Goal: Task Accomplishment & Management: Manage account settings

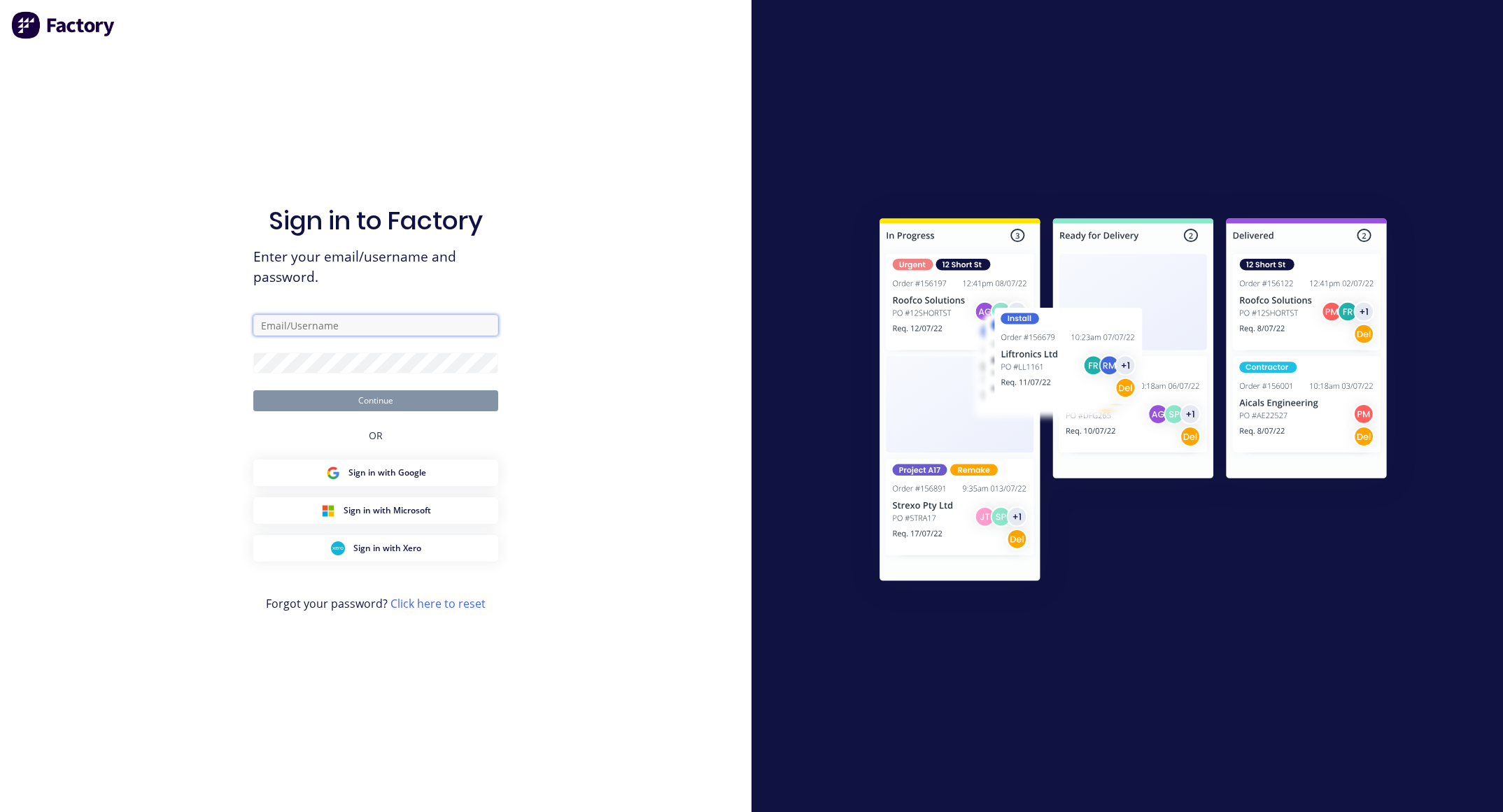
drag, startPoint x: 0, startPoint y: 0, endPoint x: 321, endPoint y: 319, distance: 452.6
click at [321, 319] on input "text" at bounding box center [375, 324] width 245 height 21
type input "grant@macrete.com.au"
click at [253, 390] on button "Continue" at bounding box center [375, 400] width 245 height 21
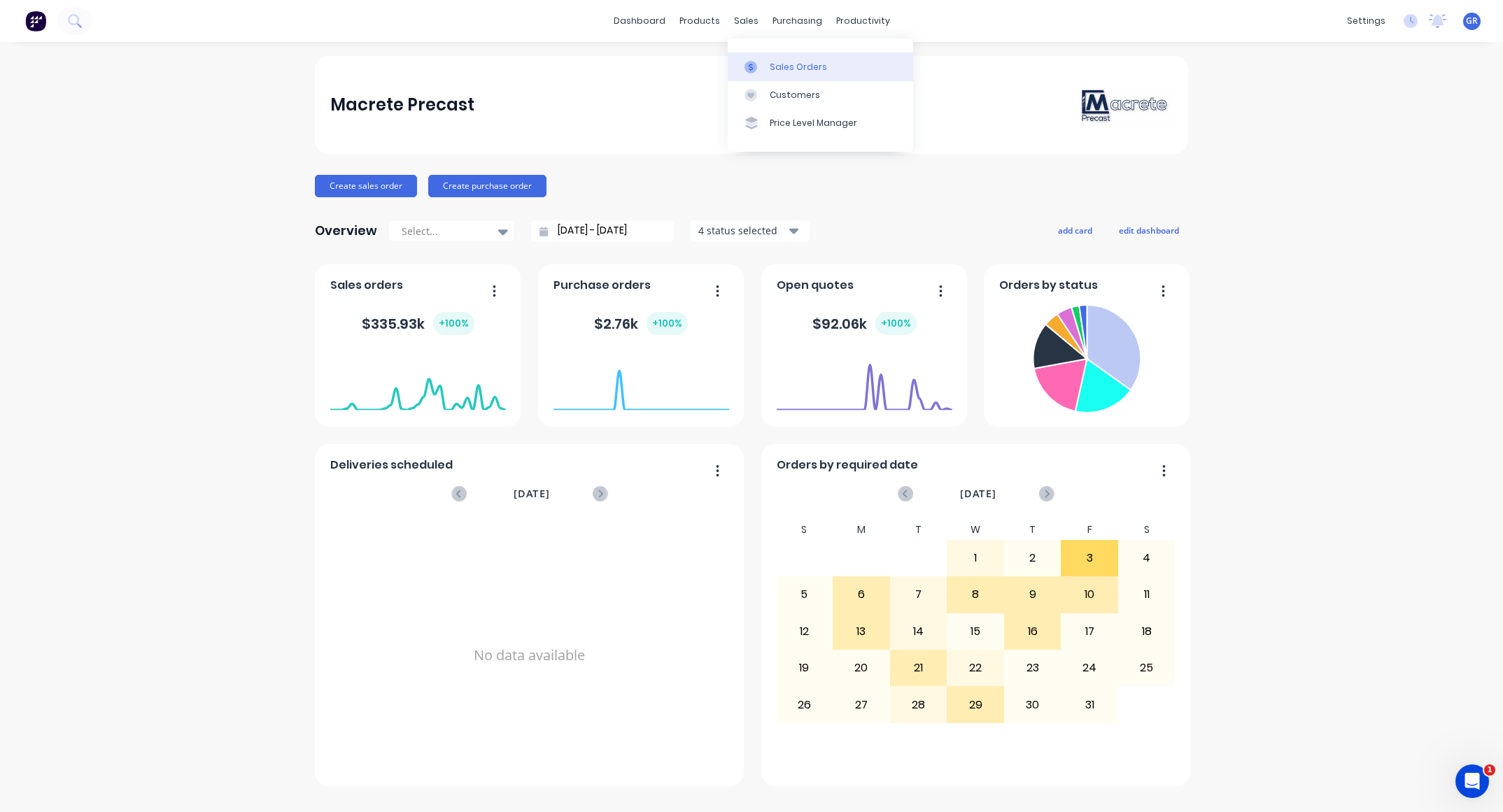
click at [780, 55] on link "Sales Orders" at bounding box center [820, 66] width 186 height 28
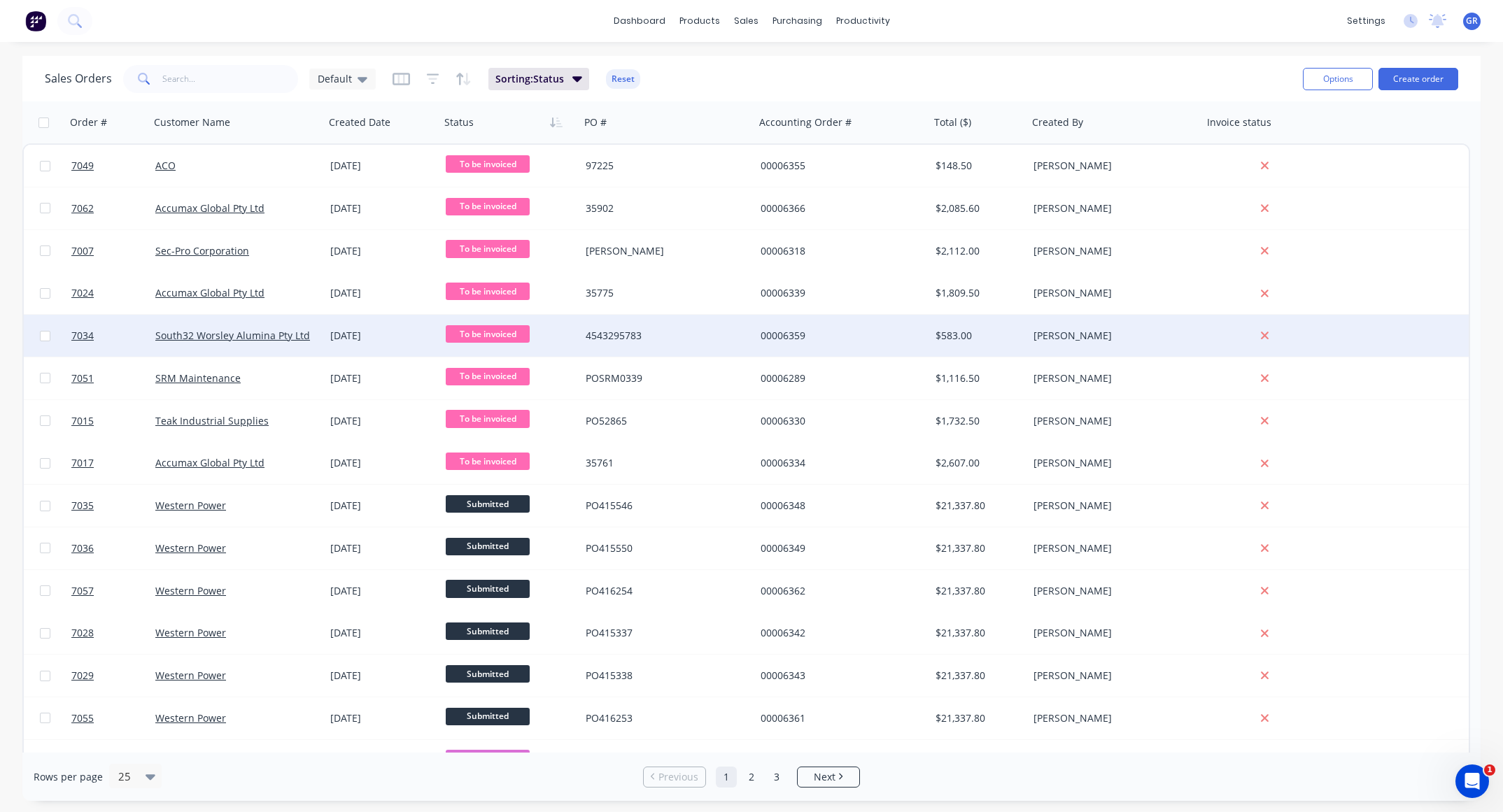
click at [698, 344] on div "4543295783" at bounding box center [666, 335] width 175 height 42
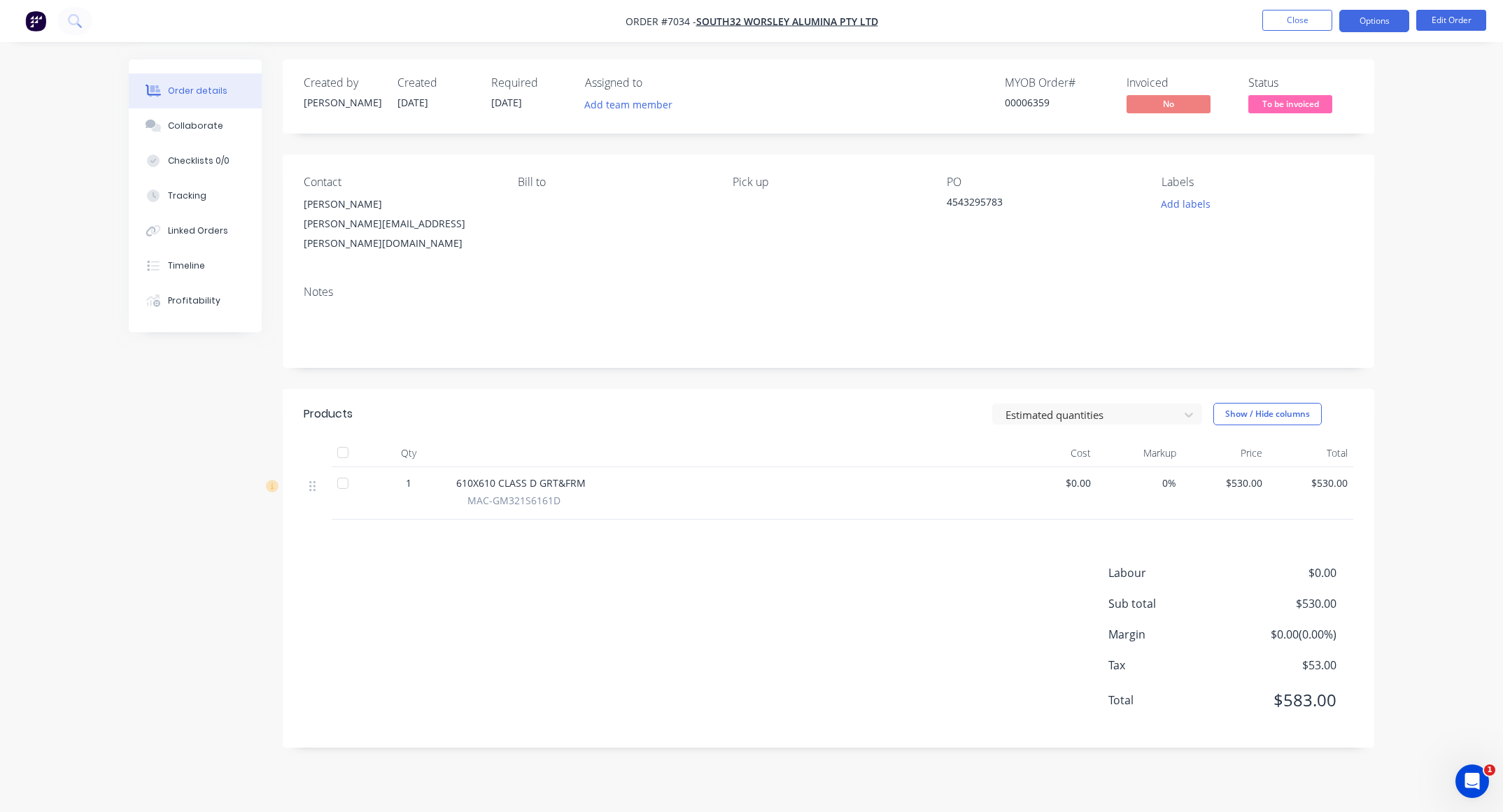
click at [1372, 21] on button "Options" at bounding box center [1374, 21] width 70 height 22
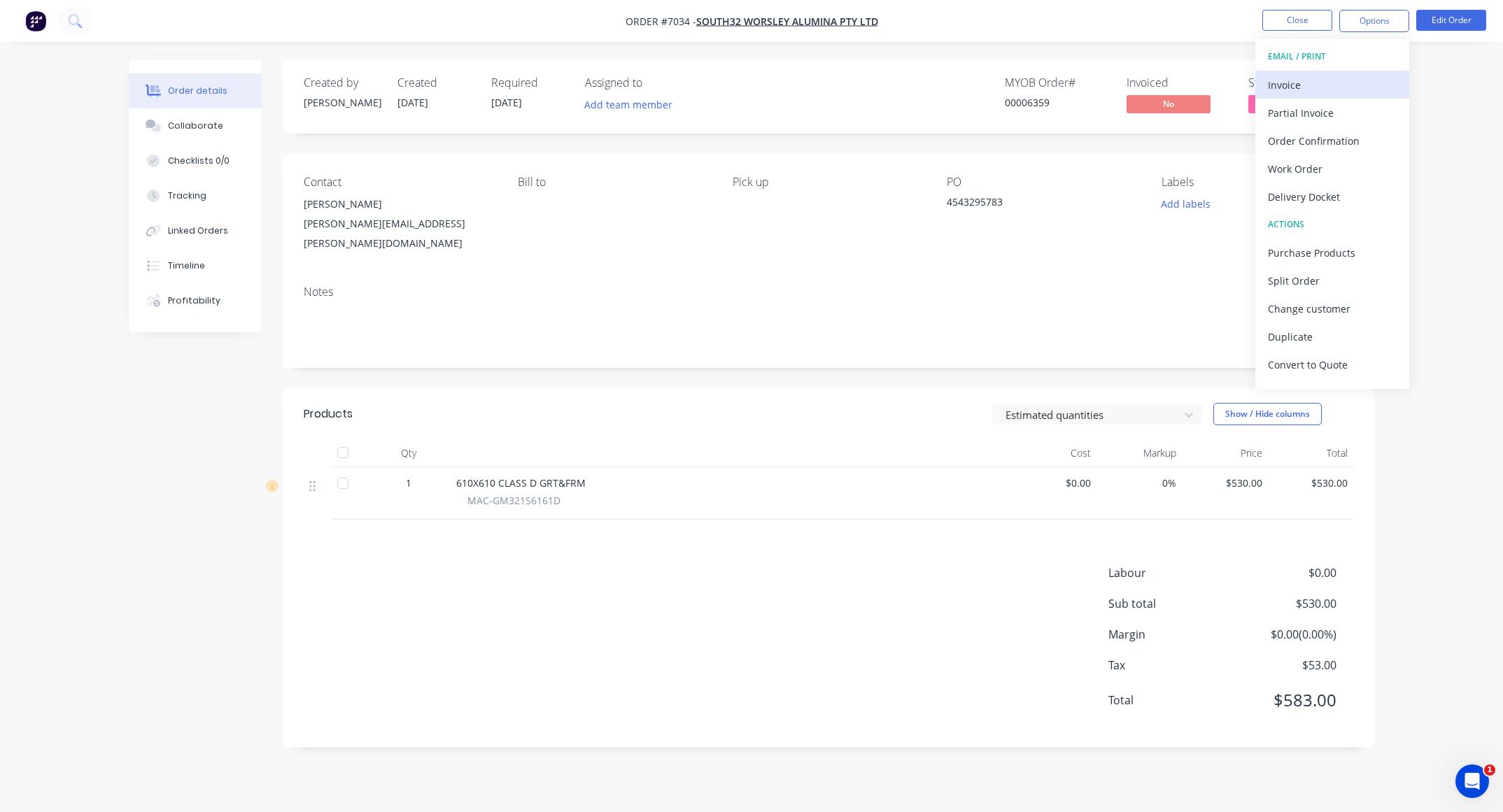
click at [1301, 86] on div "Invoice" at bounding box center [1332, 85] width 129 height 21
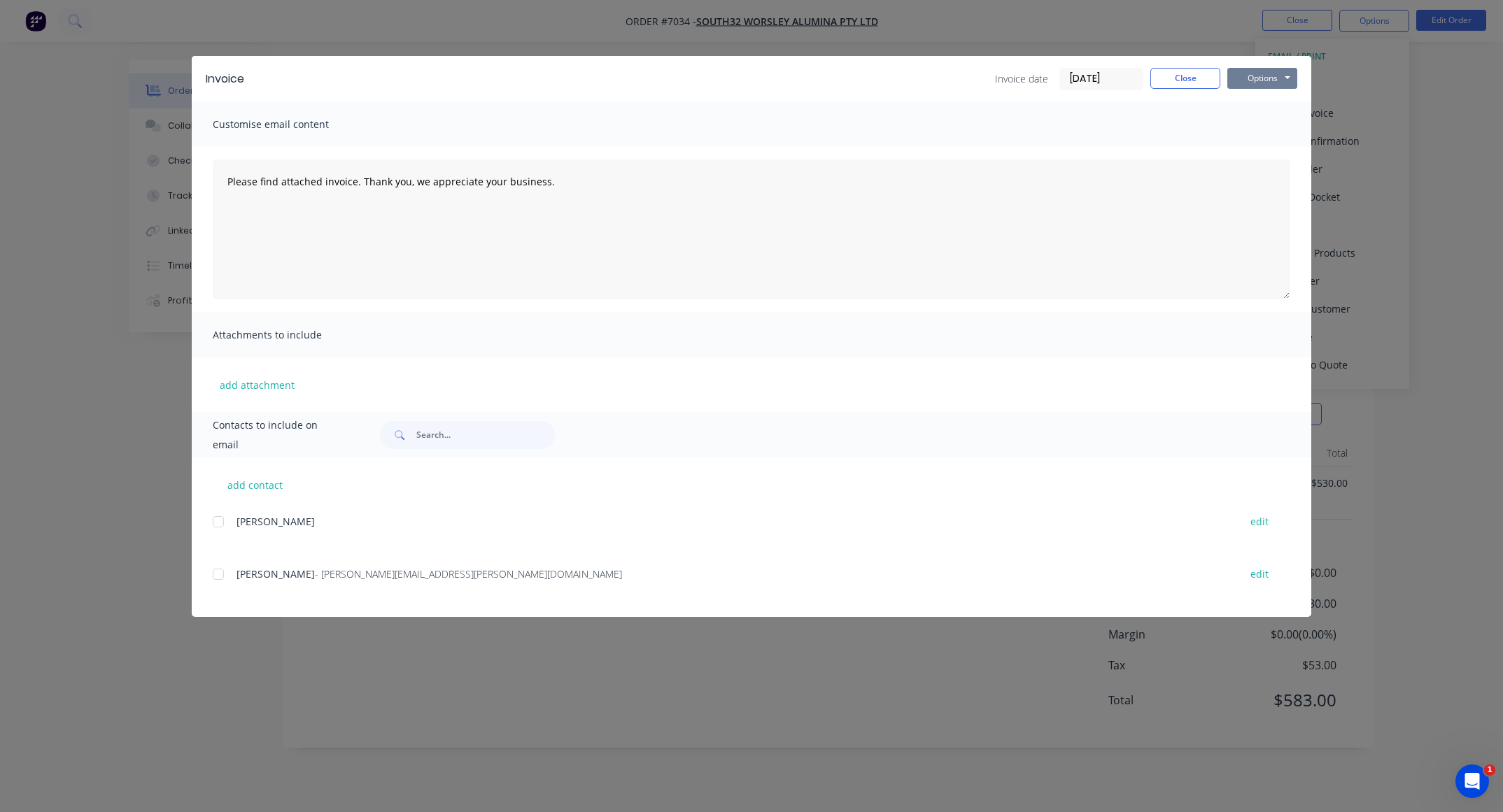
click at [1241, 84] on button "Options" at bounding box center [1263, 77] width 70 height 21
click at [1266, 124] on button "Print" at bounding box center [1272, 127] width 90 height 23
click at [1189, 75] on button "Close" at bounding box center [1185, 77] width 70 height 21
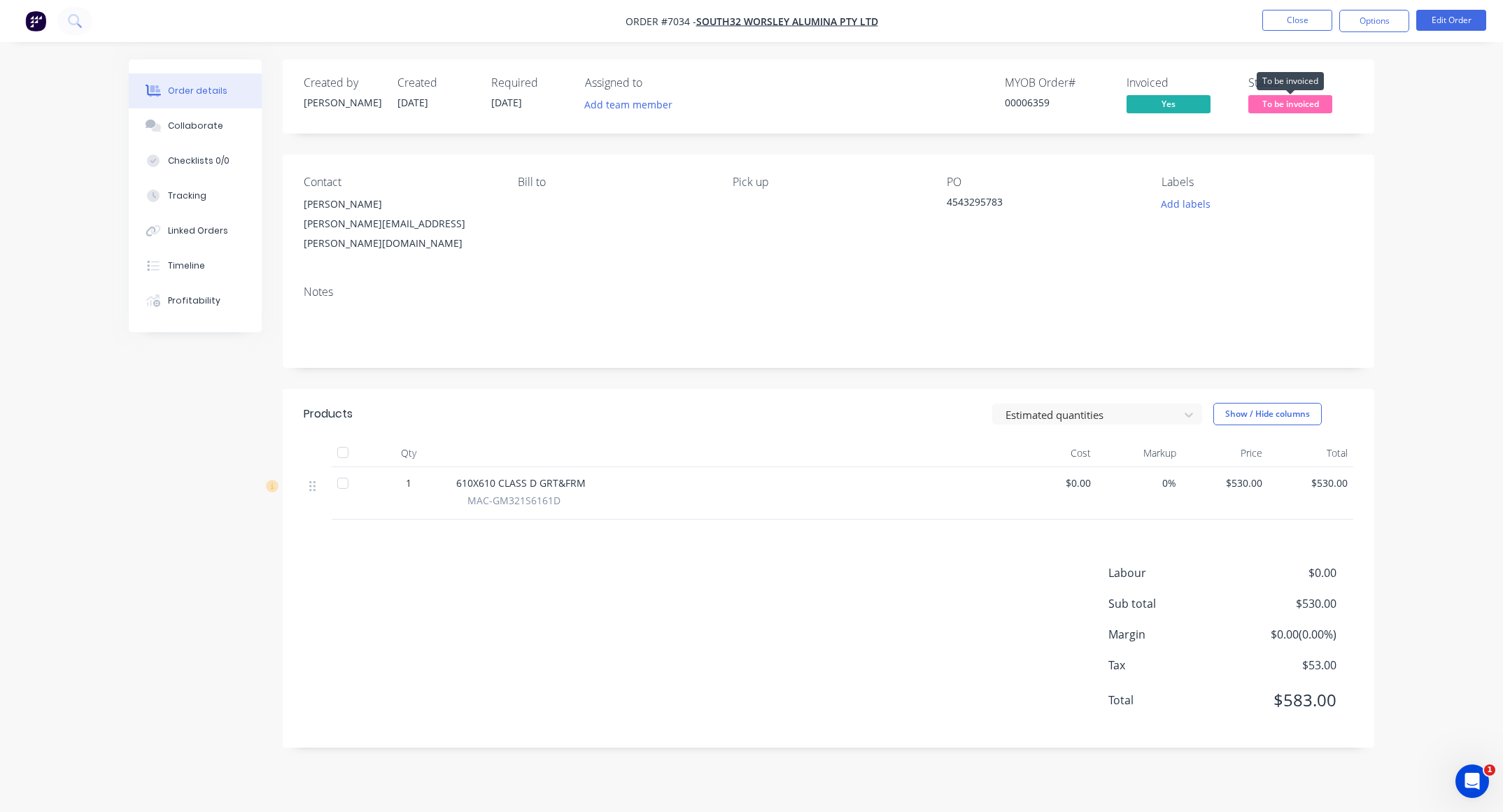
click at [1280, 105] on span "To be invoiced" at bounding box center [1290, 104] width 84 height 18
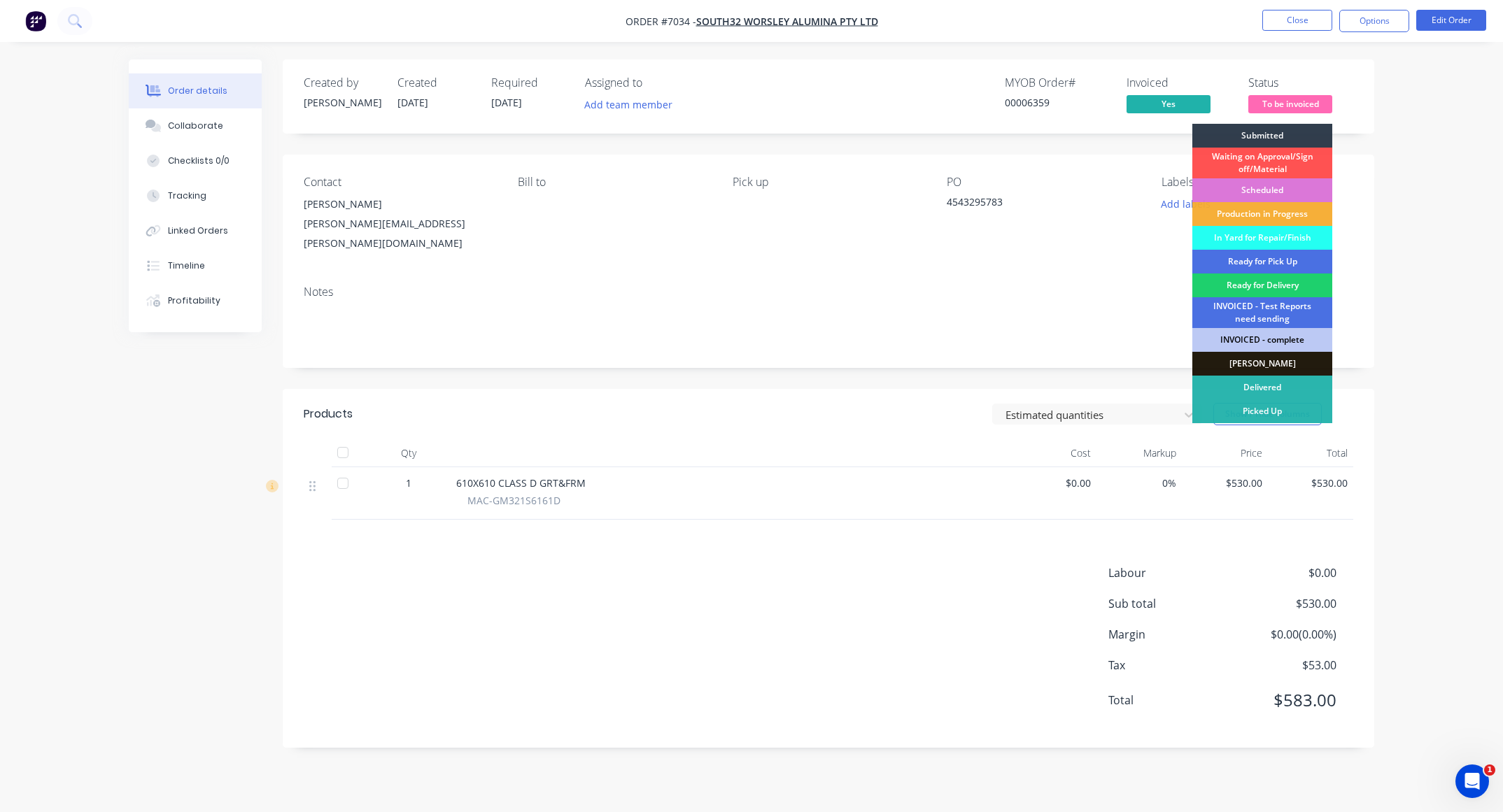
click at [1267, 337] on div "INVOICED - complete" at bounding box center [1262, 340] width 140 height 23
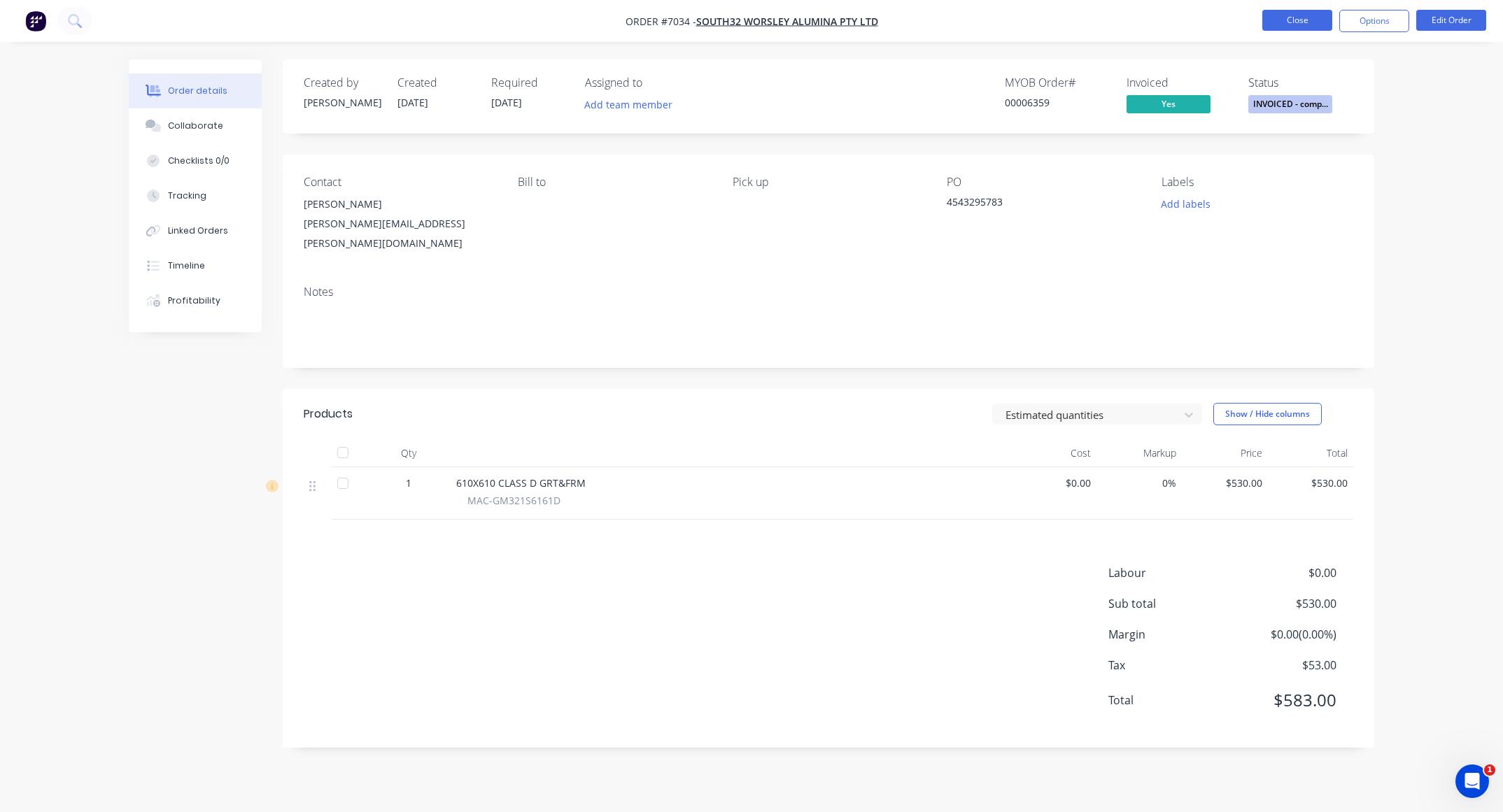
click at [1306, 23] on button "Close" at bounding box center [1297, 20] width 70 height 21
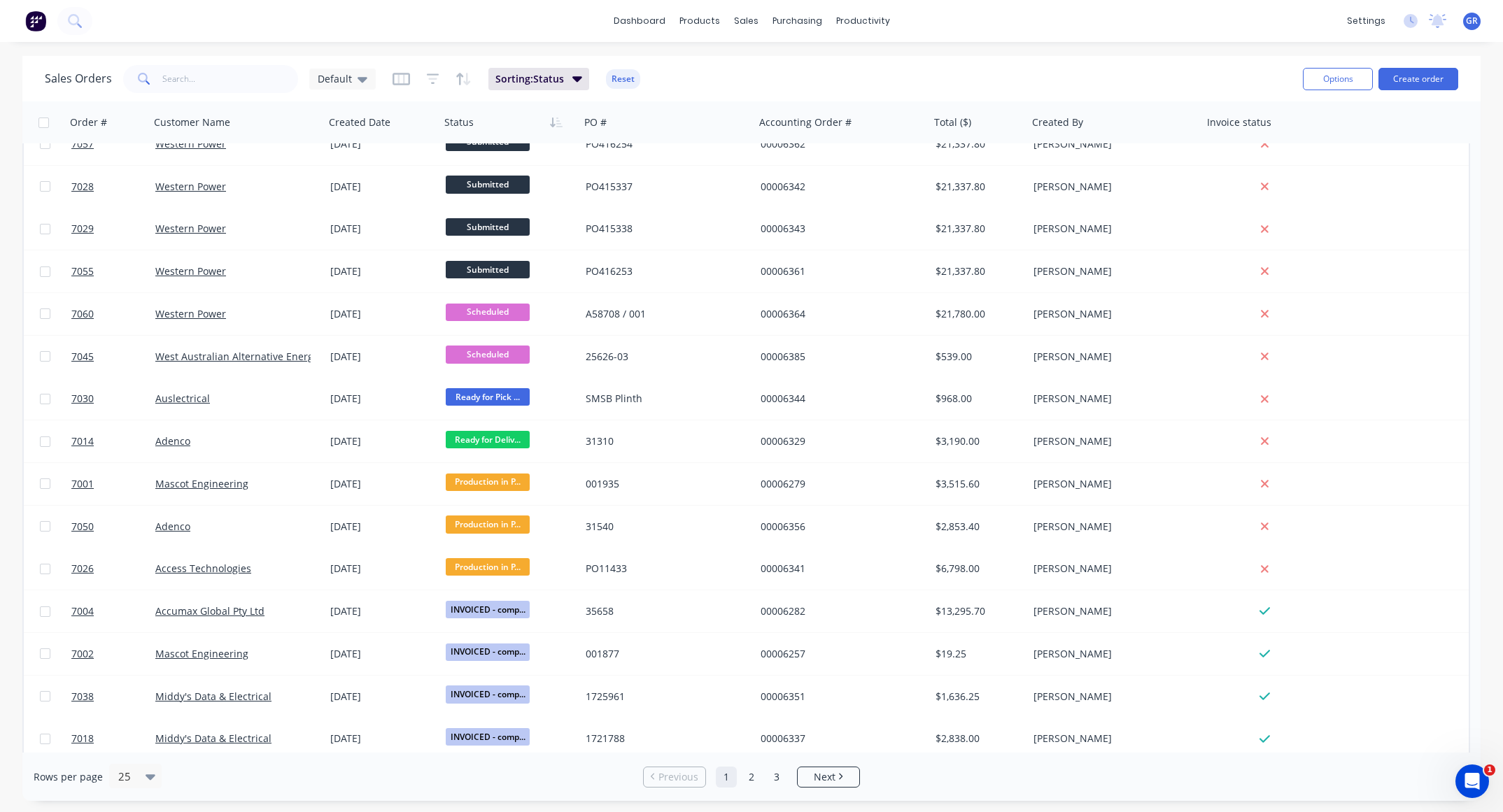
scroll to position [452, 0]
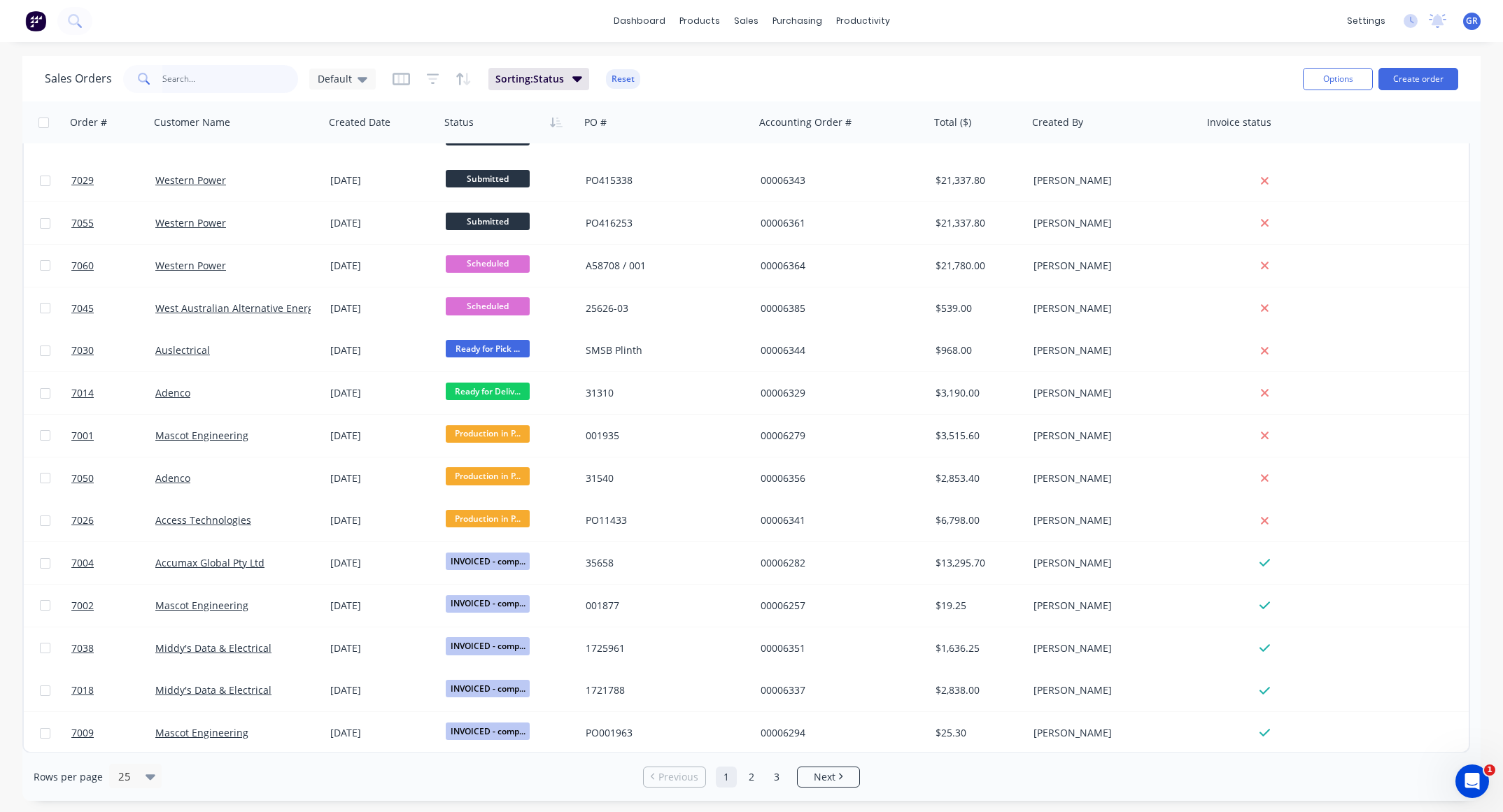
click at [223, 75] on input "text" at bounding box center [231, 79] width 137 height 28
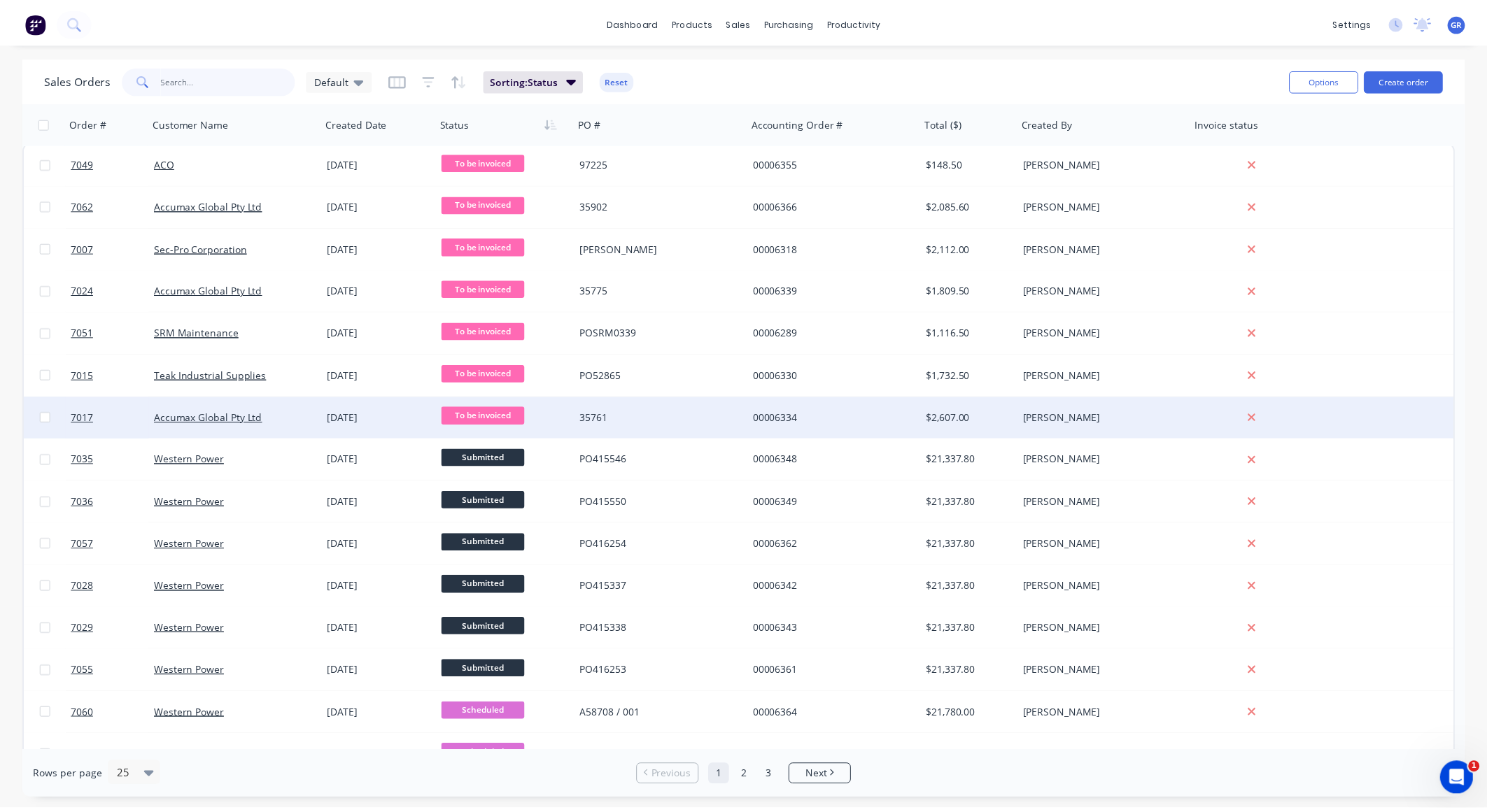
scroll to position [0, 0]
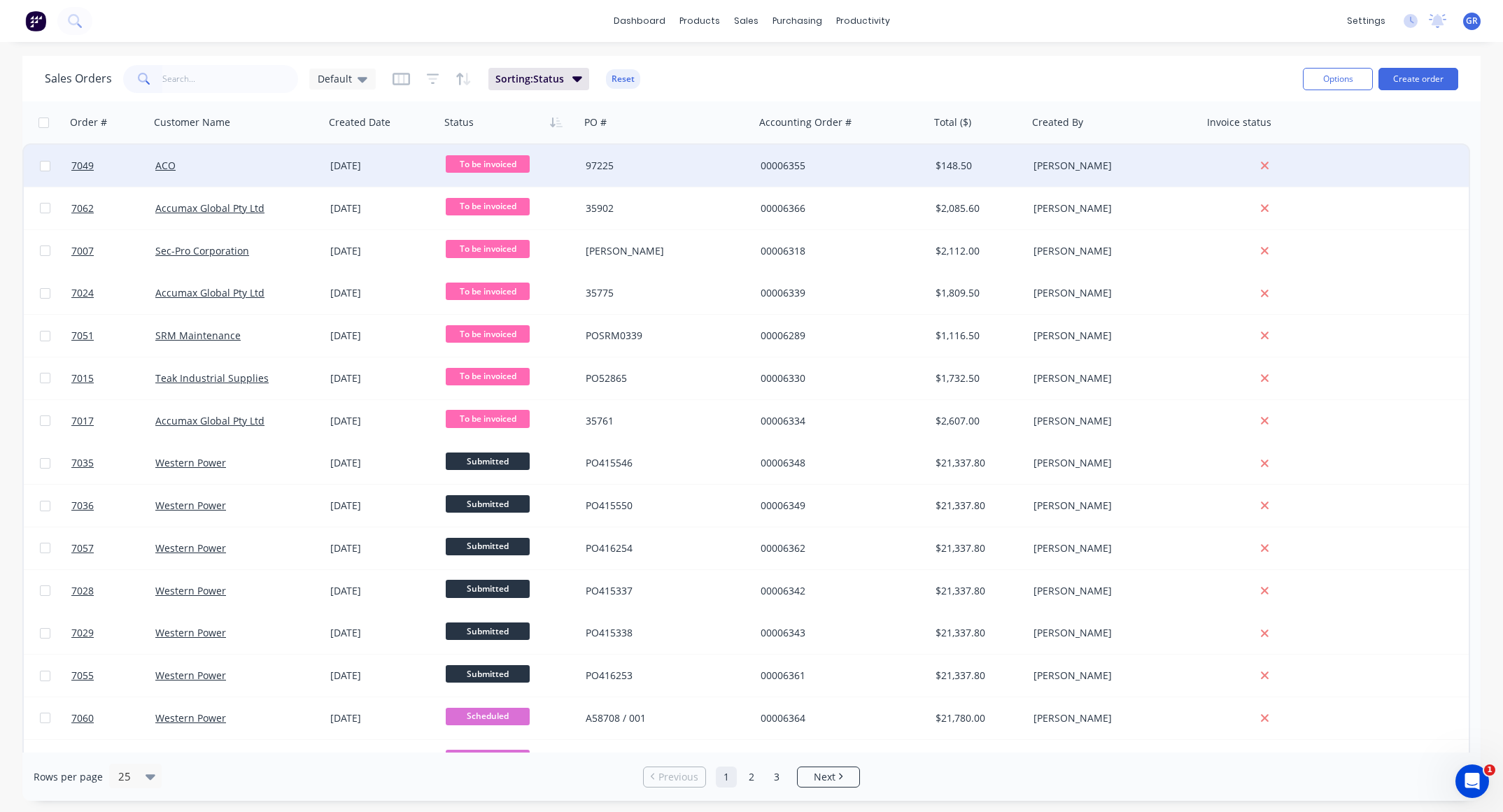
click at [232, 164] on div "ACO" at bounding box center [233, 165] width 155 height 14
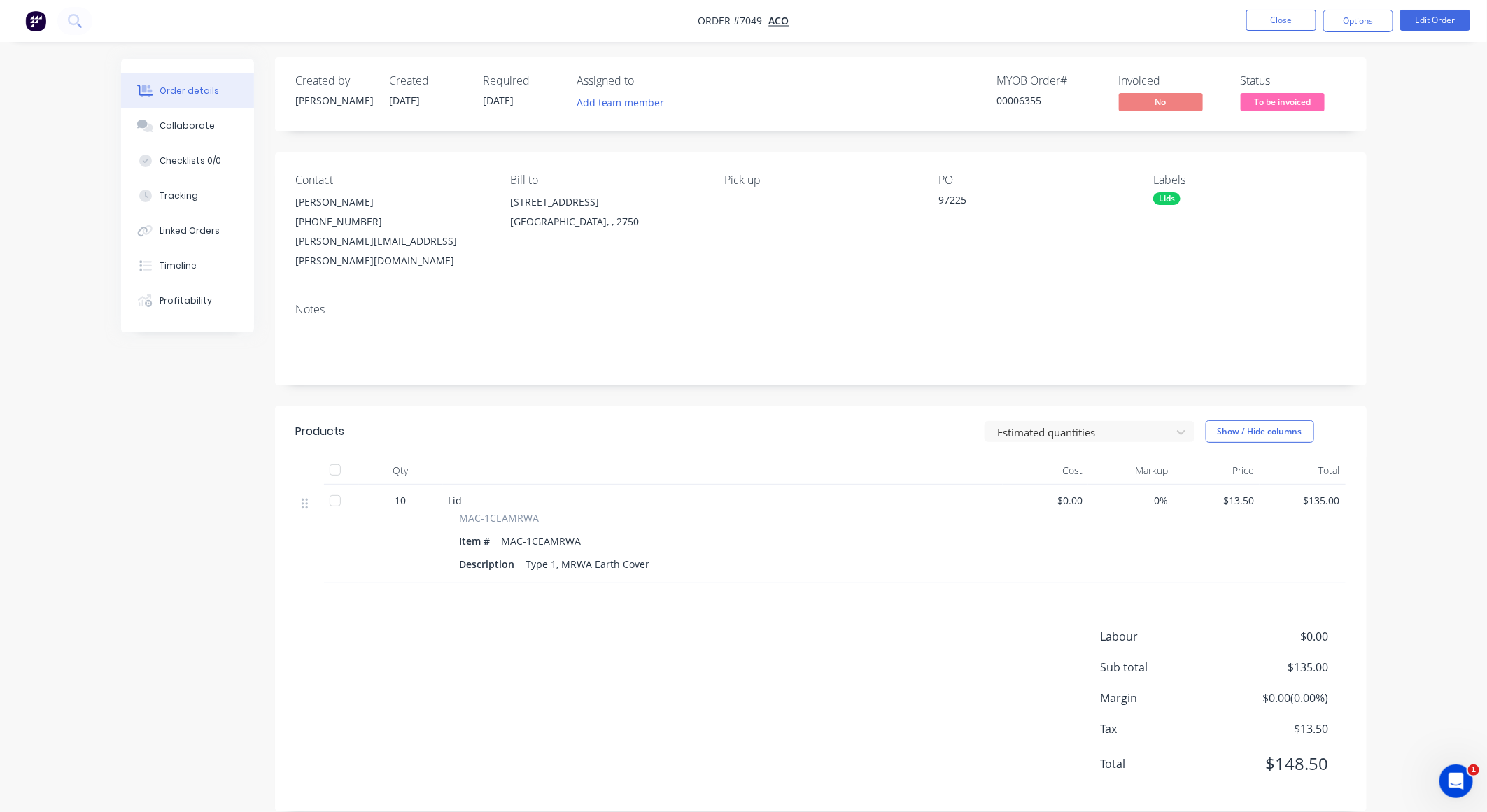
scroll to position [2, 0]
click at [335, 487] on div at bounding box center [335, 500] width 28 height 28
click at [1345, 17] on button "Options" at bounding box center [1359, 21] width 70 height 22
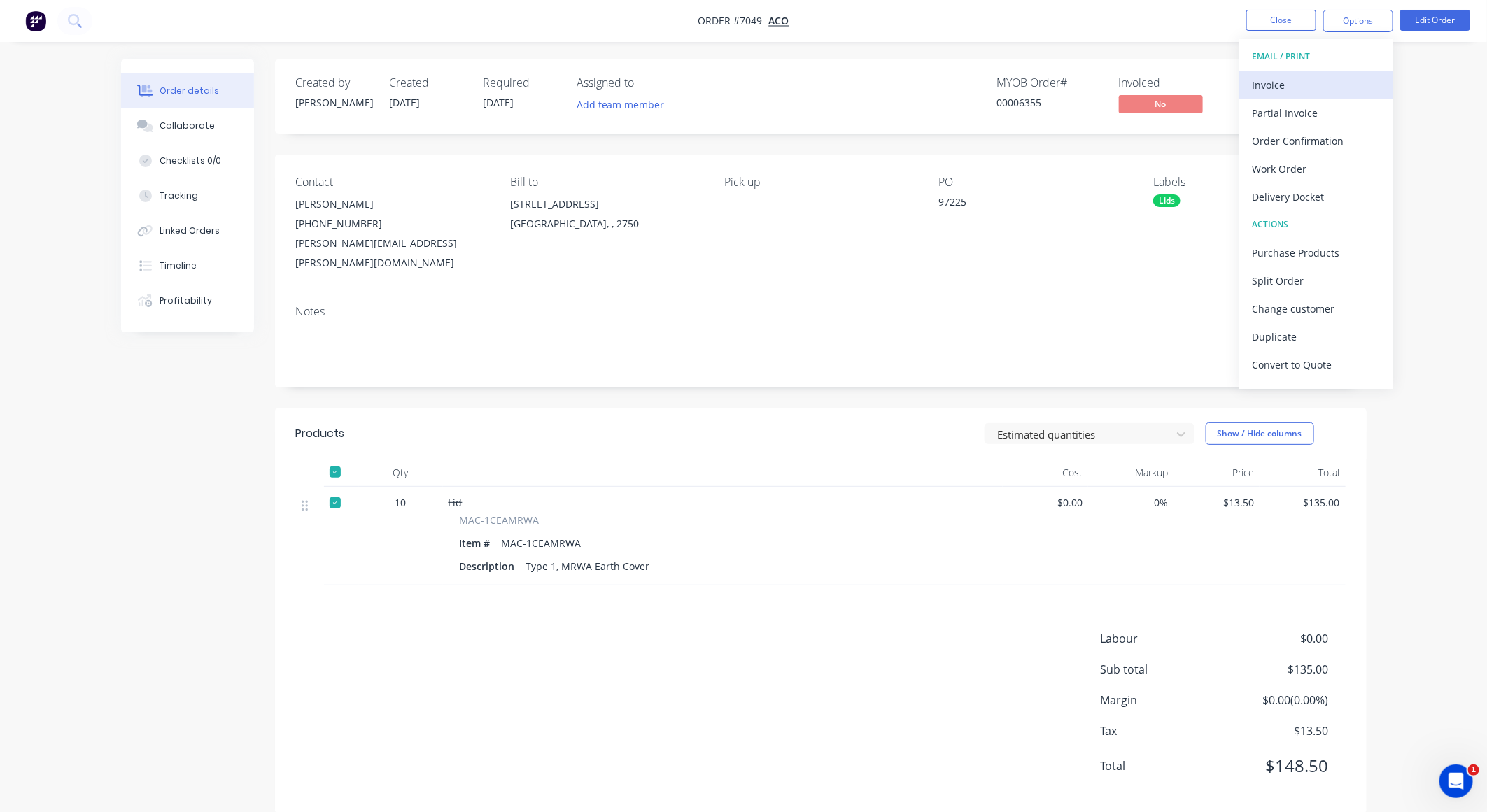
click at [1290, 79] on div "Invoice" at bounding box center [1317, 85] width 129 height 21
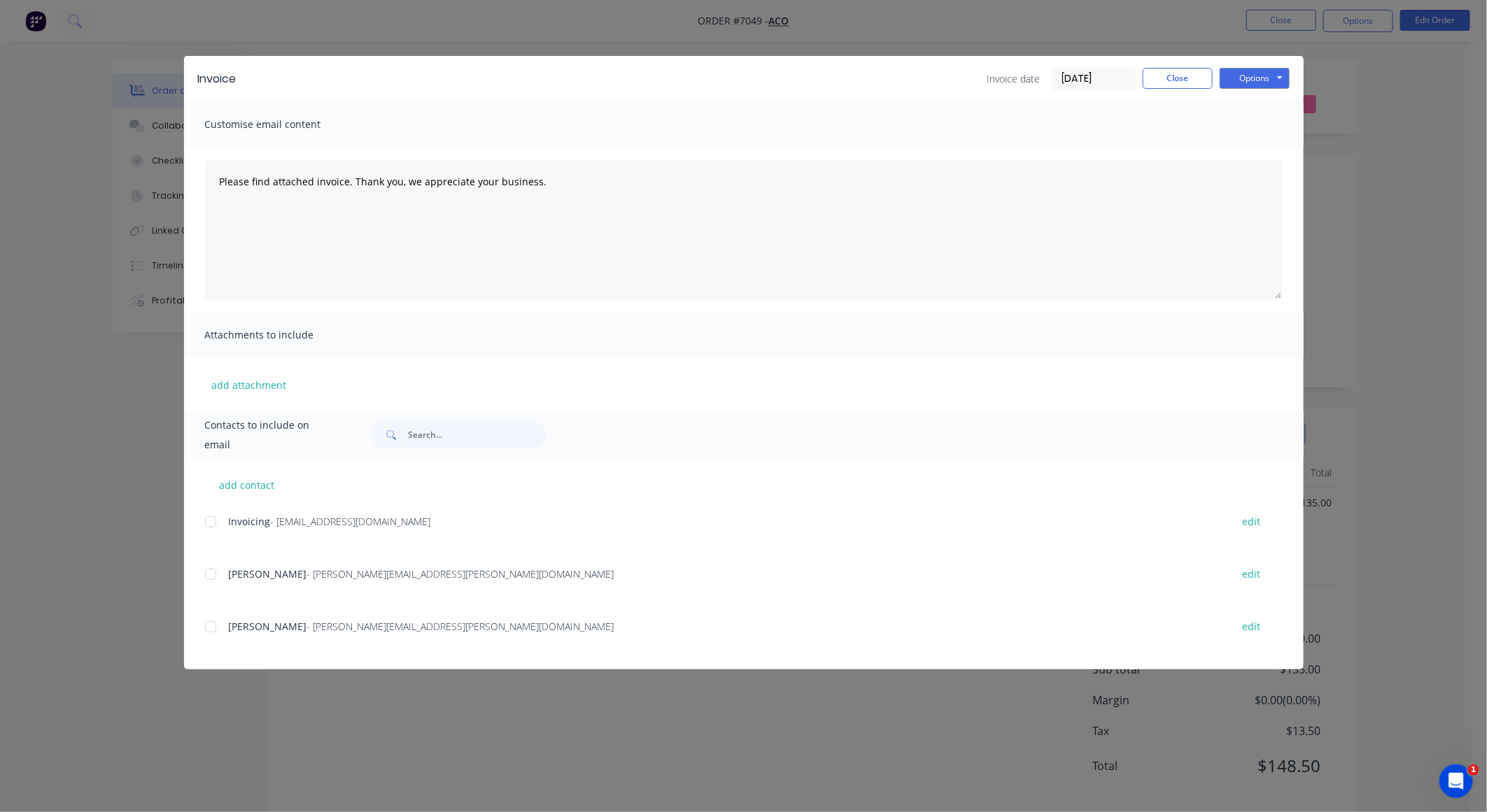
click at [205, 522] on div at bounding box center [210, 522] width 28 height 28
click at [1121, 73] on input "08/10/25" at bounding box center [1094, 78] width 82 height 21
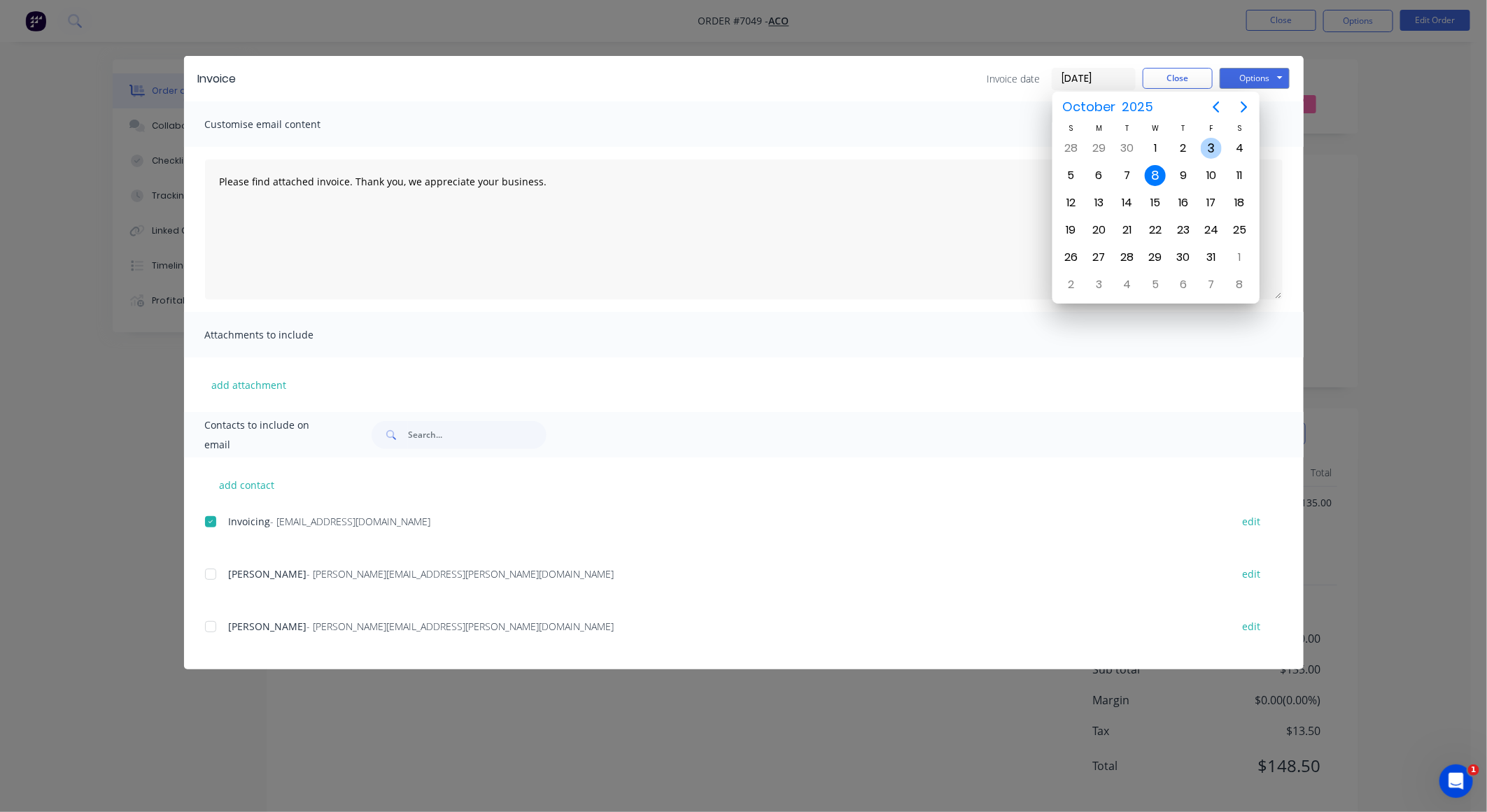
click at [1209, 140] on div "3" at bounding box center [1210, 148] width 21 height 21
type input "03/10/25"
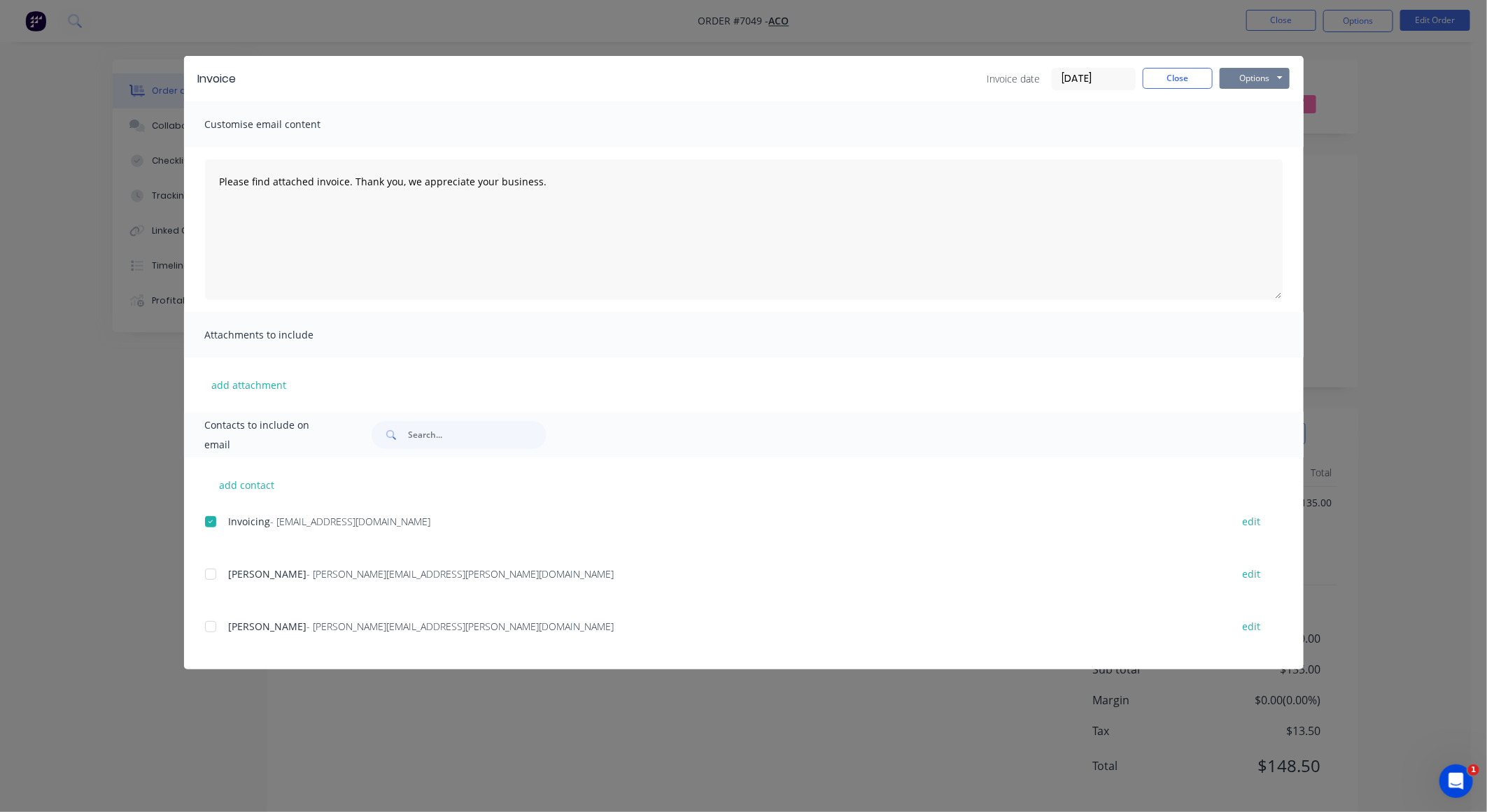
click at [1254, 71] on button "Options" at bounding box center [1255, 77] width 70 height 21
click at [1269, 147] on button "Email" at bounding box center [1265, 150] width 90 height 23
click at [1199, 72] on button "Close" at bounding box center [1178, 77] width 70 height 21
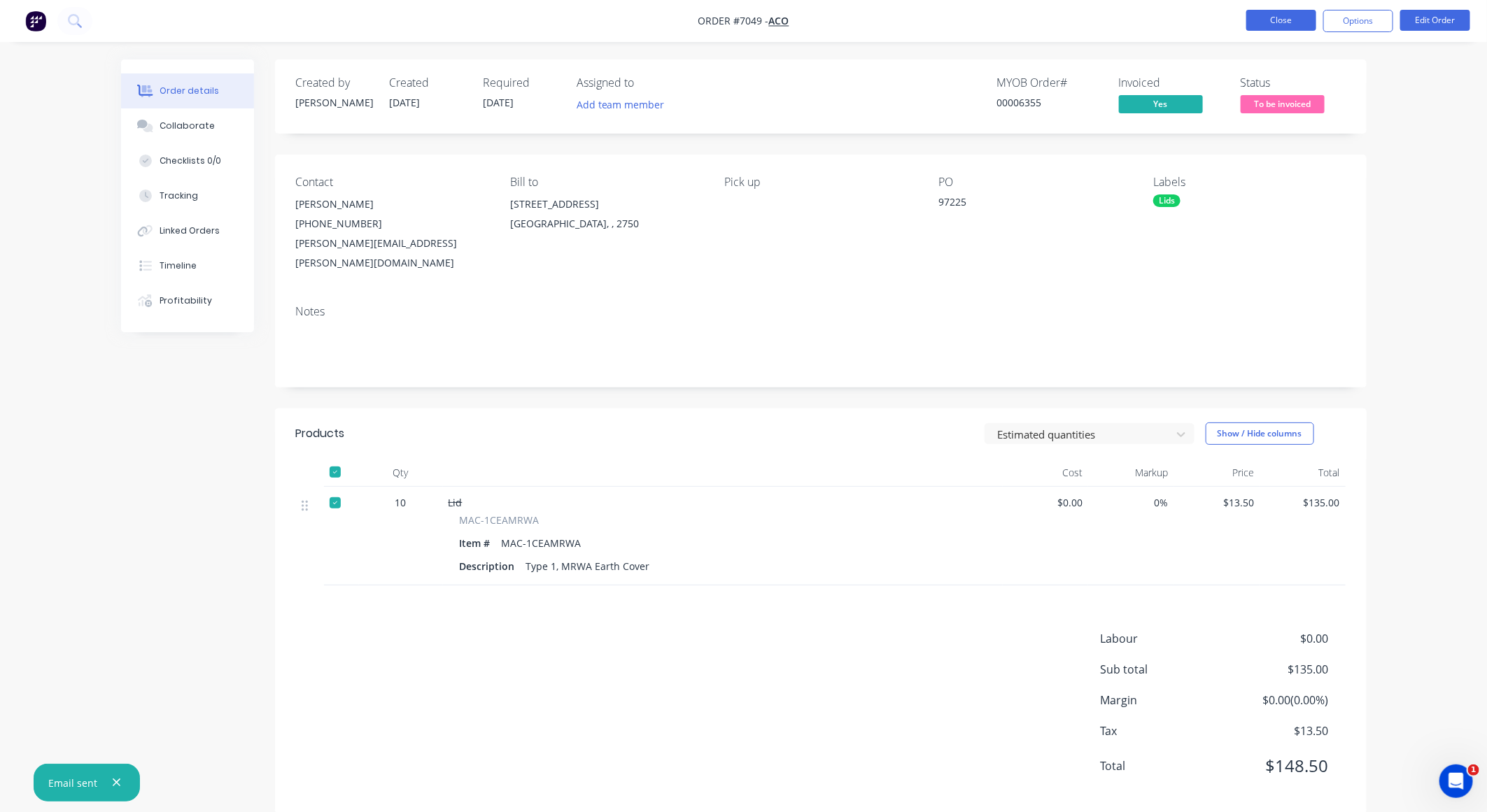
click at [1284, 17] on button "Close" at bounding box center [1282, 20] width 70 height 21
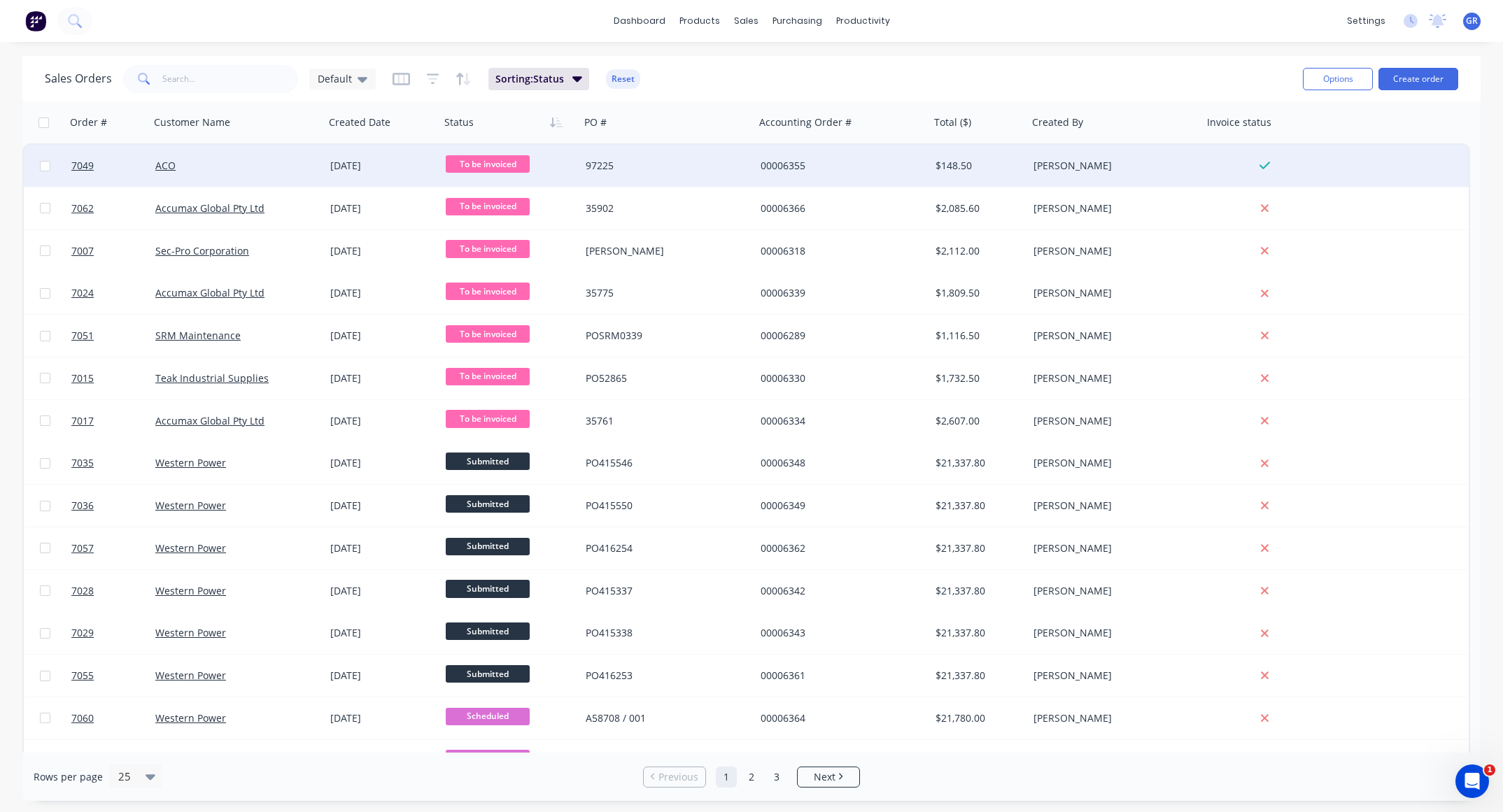
click at [478, 163] on span "To be invoiced" at bounding box center [488, 164] width 84 height 18
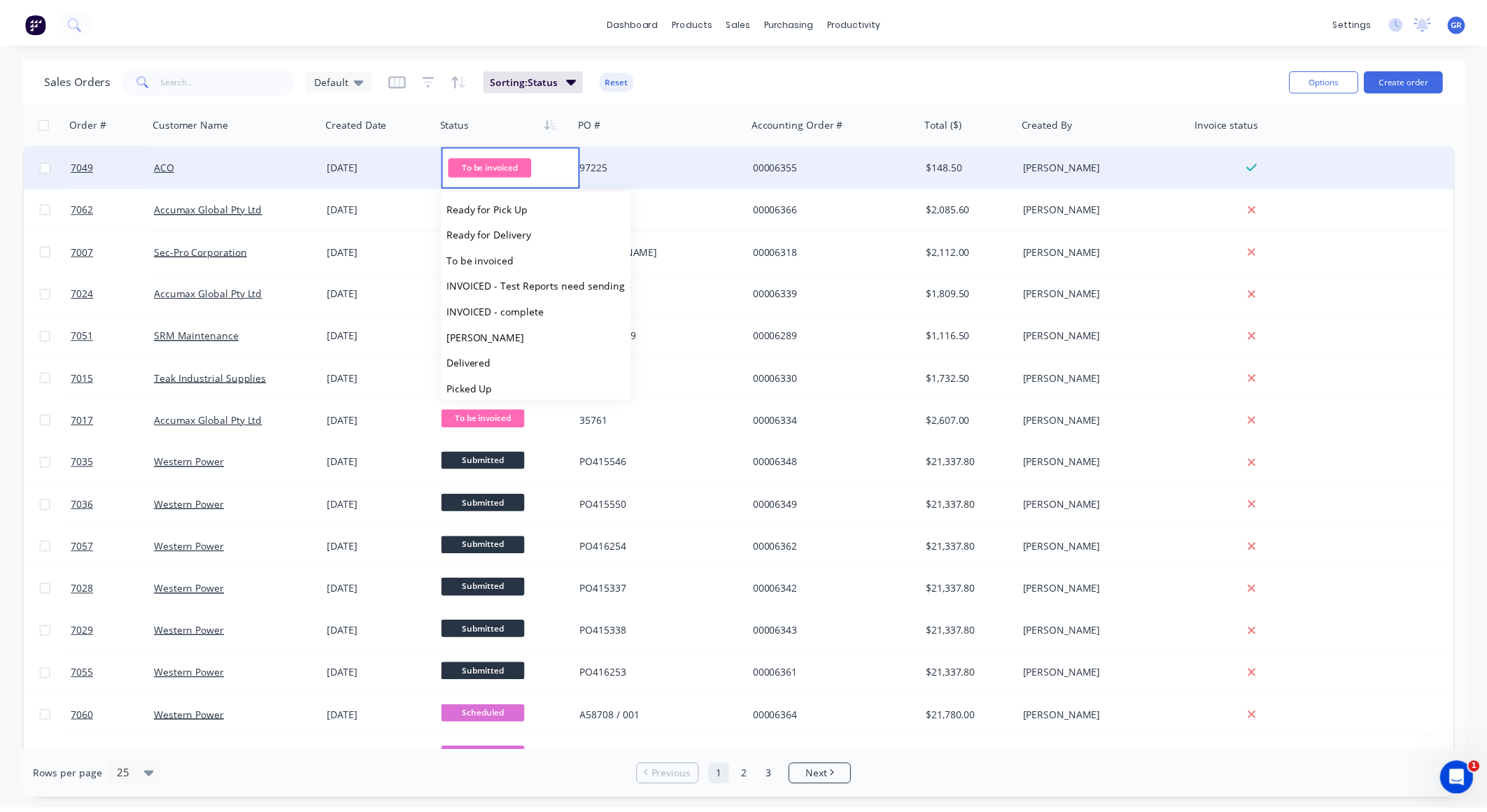
scroll to position [137, 0]
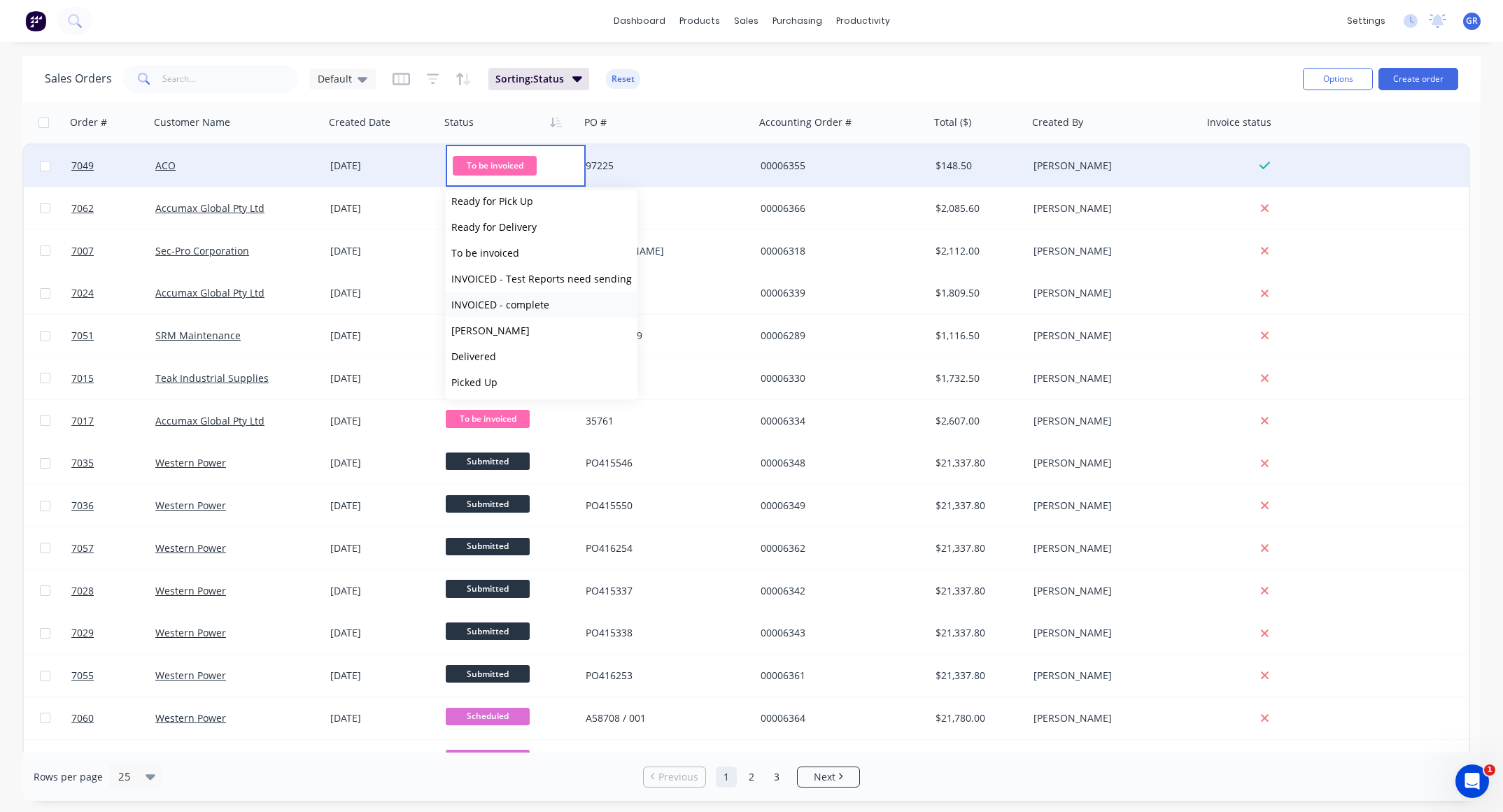
click at [523, 299] on span "INVOICED - complete" at bounding box center [500, 305] width 98 height 14
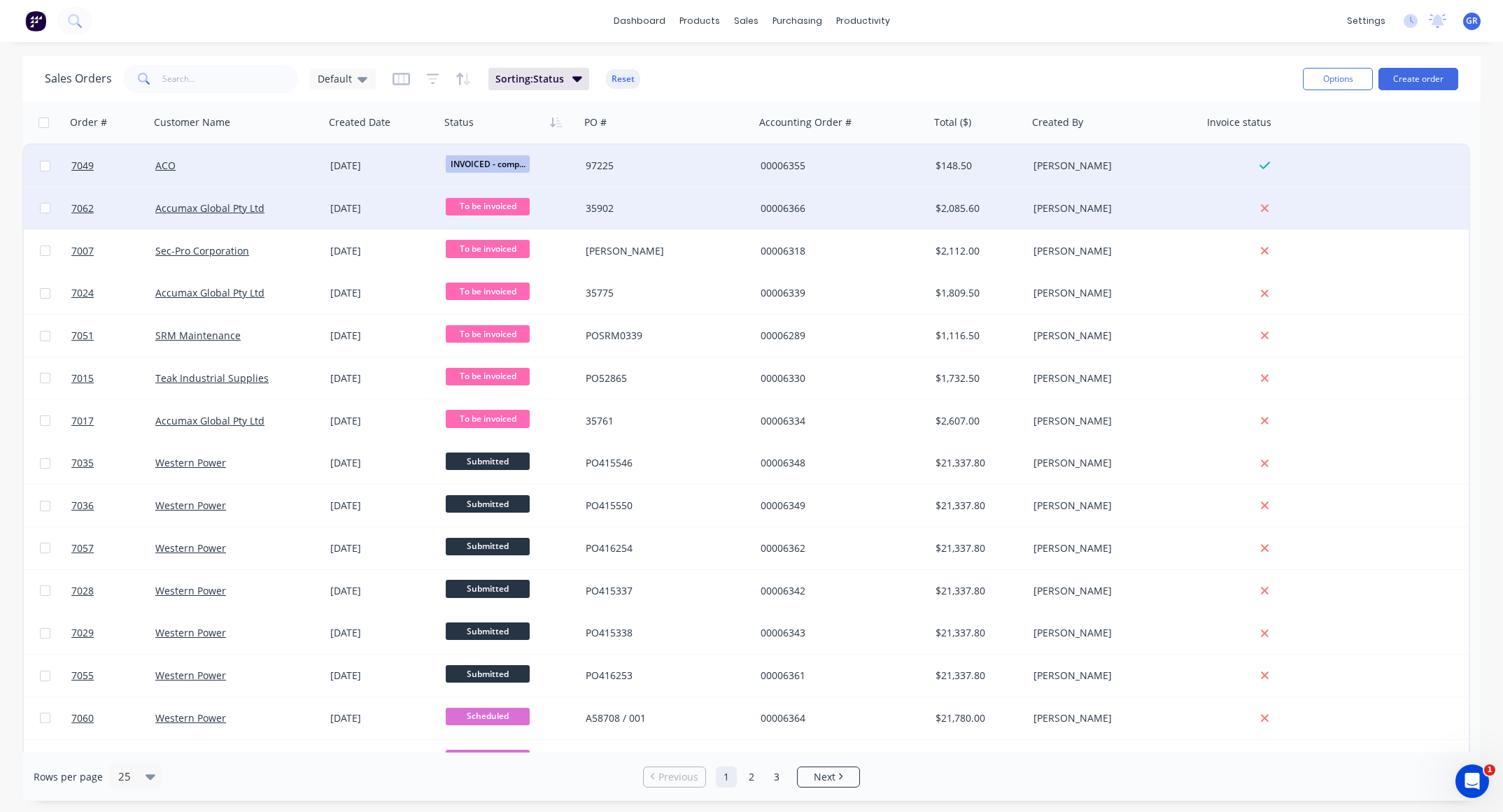
click at [682, 199] on div "35902" at bounding box center [666, 208] width 175 height 42
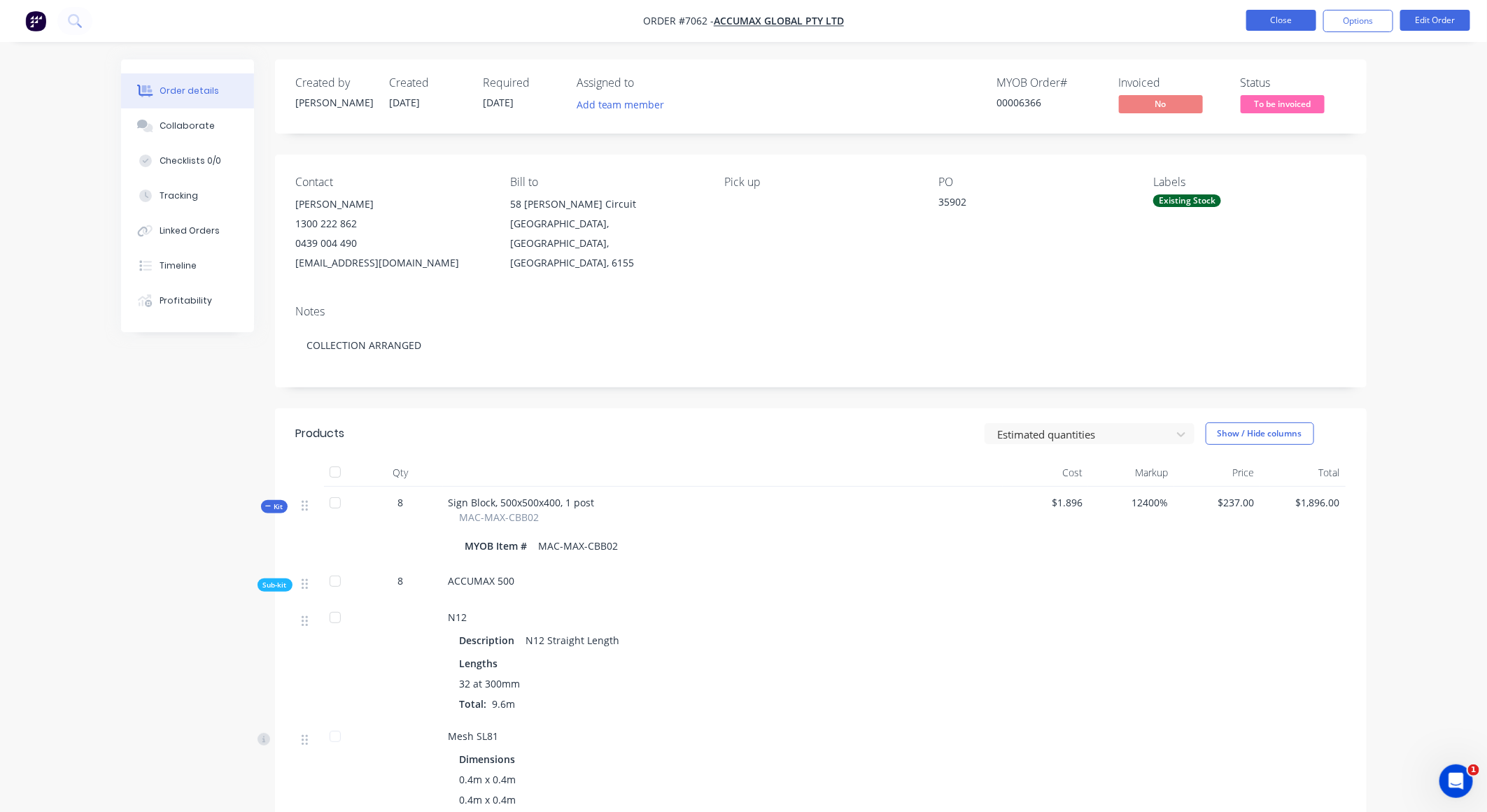
click at [1284, 22] on button "Close" at bounding box center [1282, 20] width 70 height 21
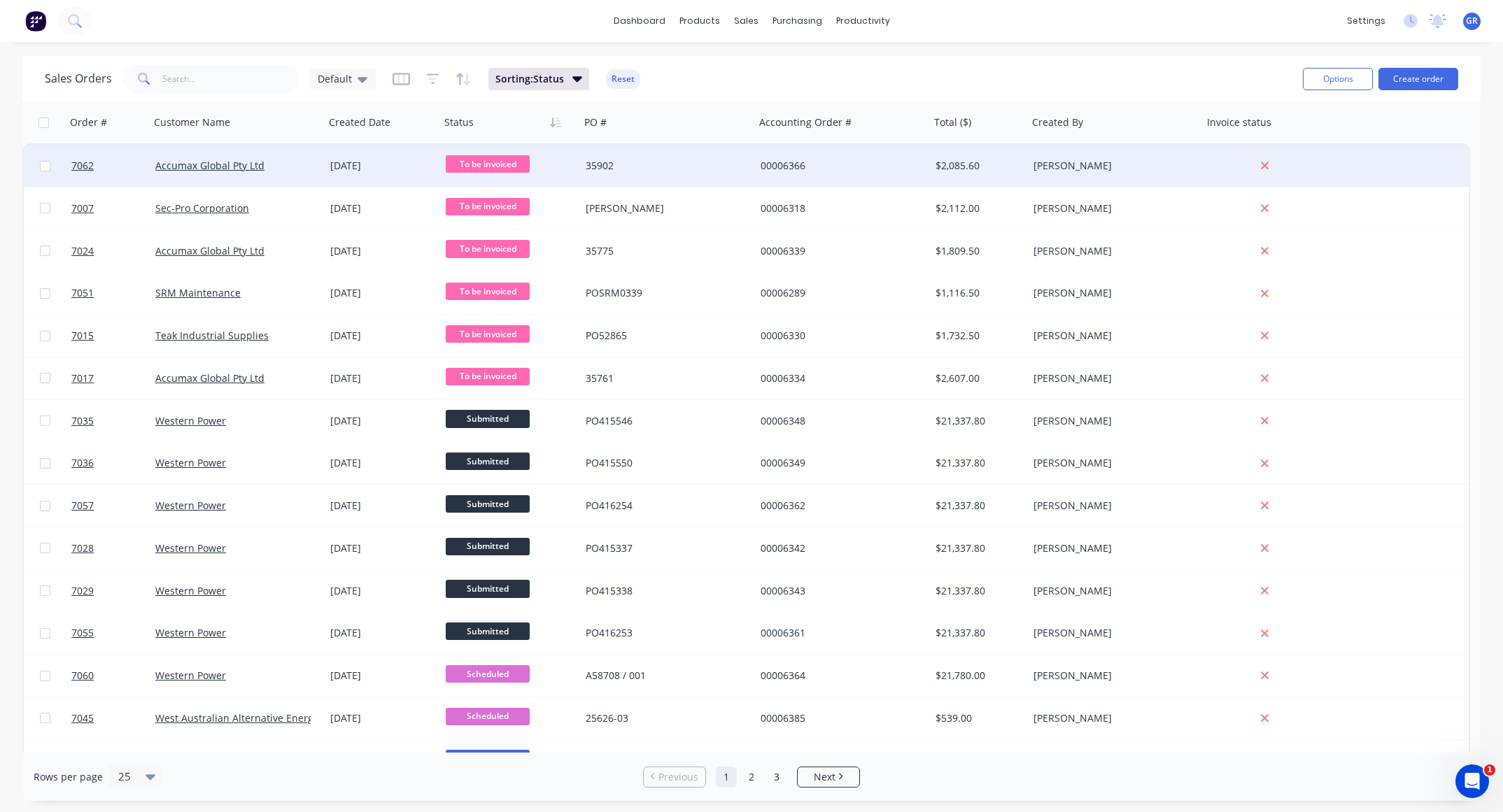
click at [664, 158] on div "35902" at bounding box center [663, 165] width 155 height 14
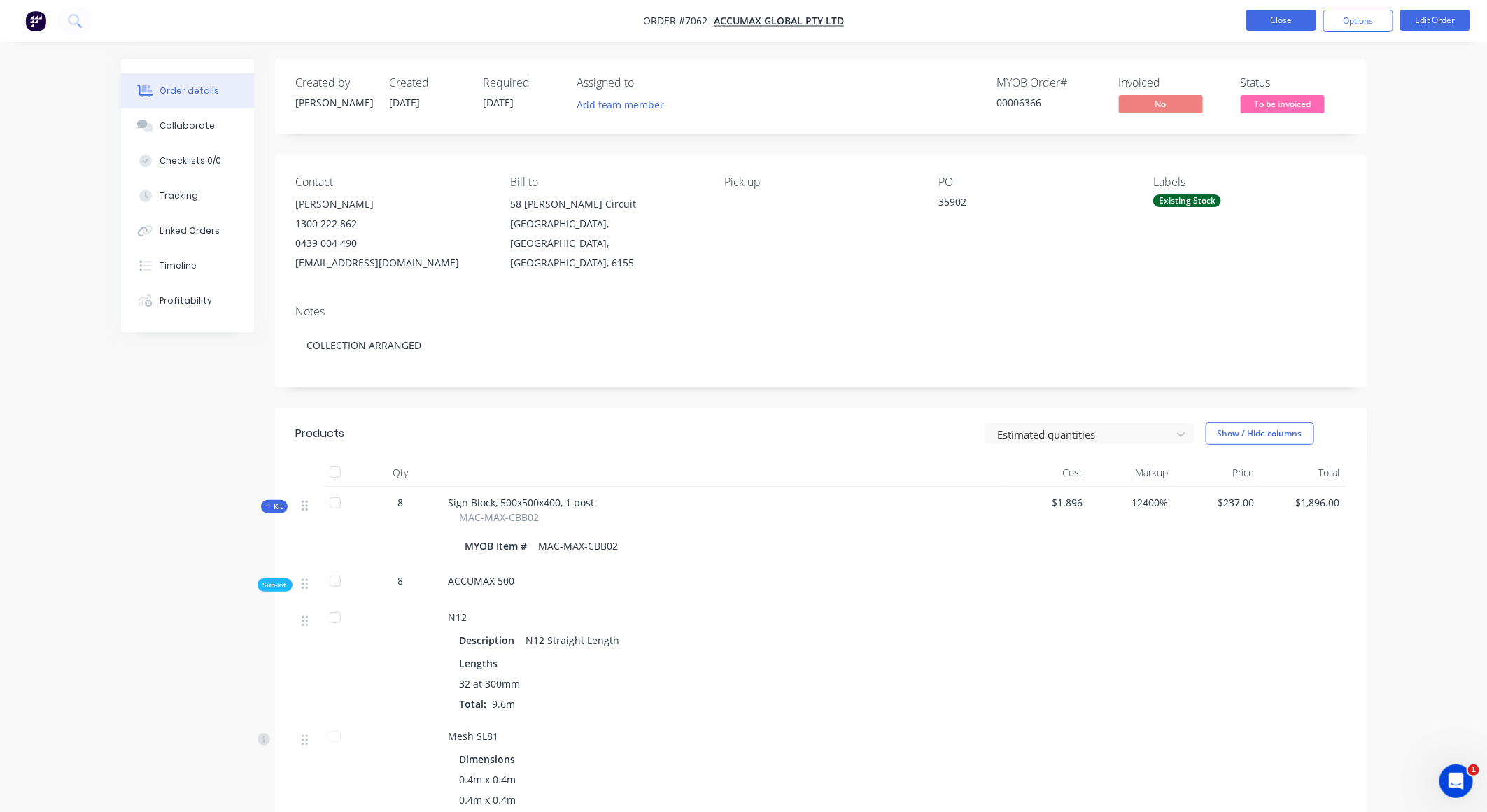
click at [1281, 29] on button "Close" at bounding box center [1282, 20] width 70 height 21
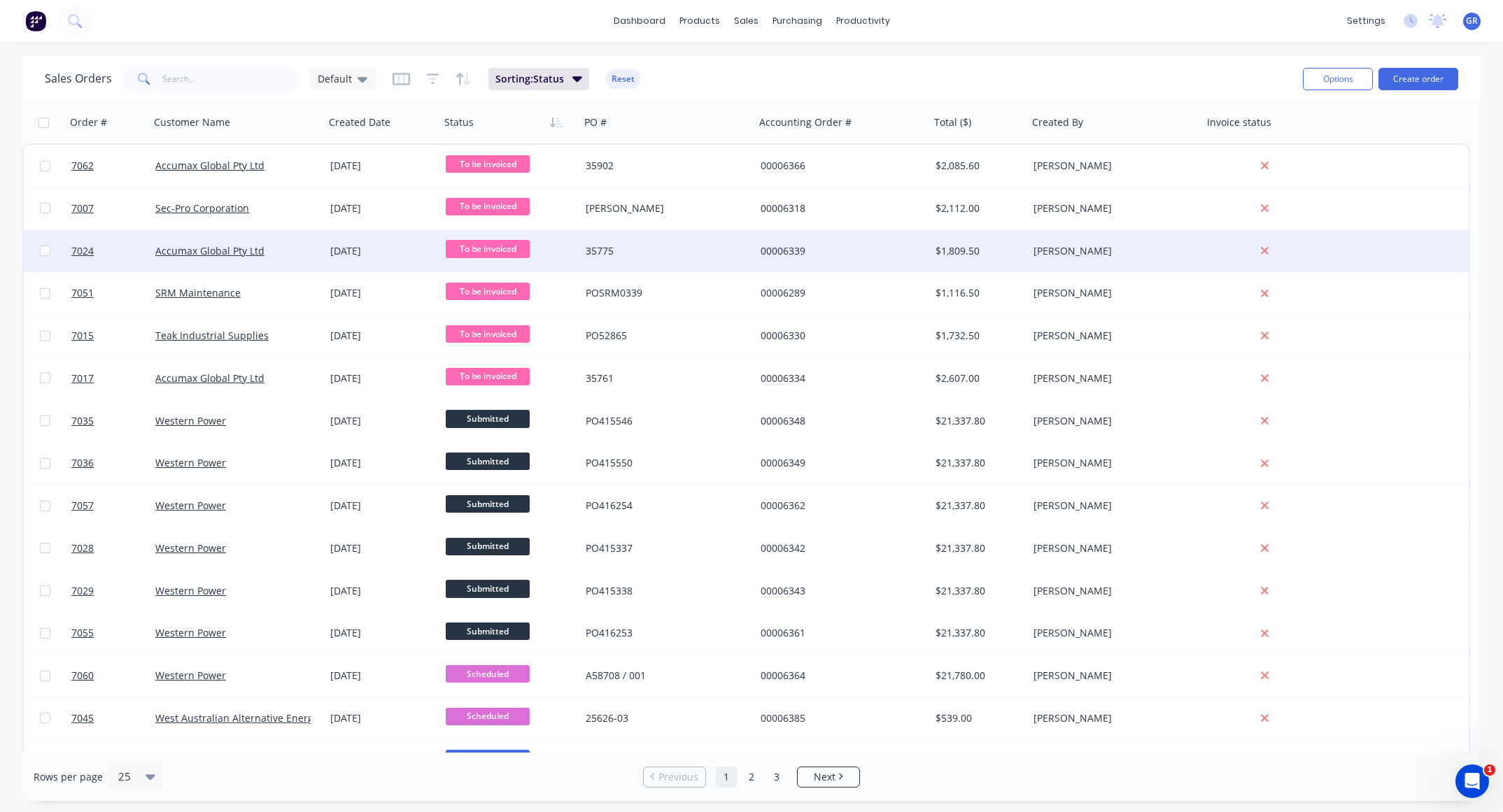
click at [689, 240] on div "35775" at bounding box center [666, 250] width 175 height 42
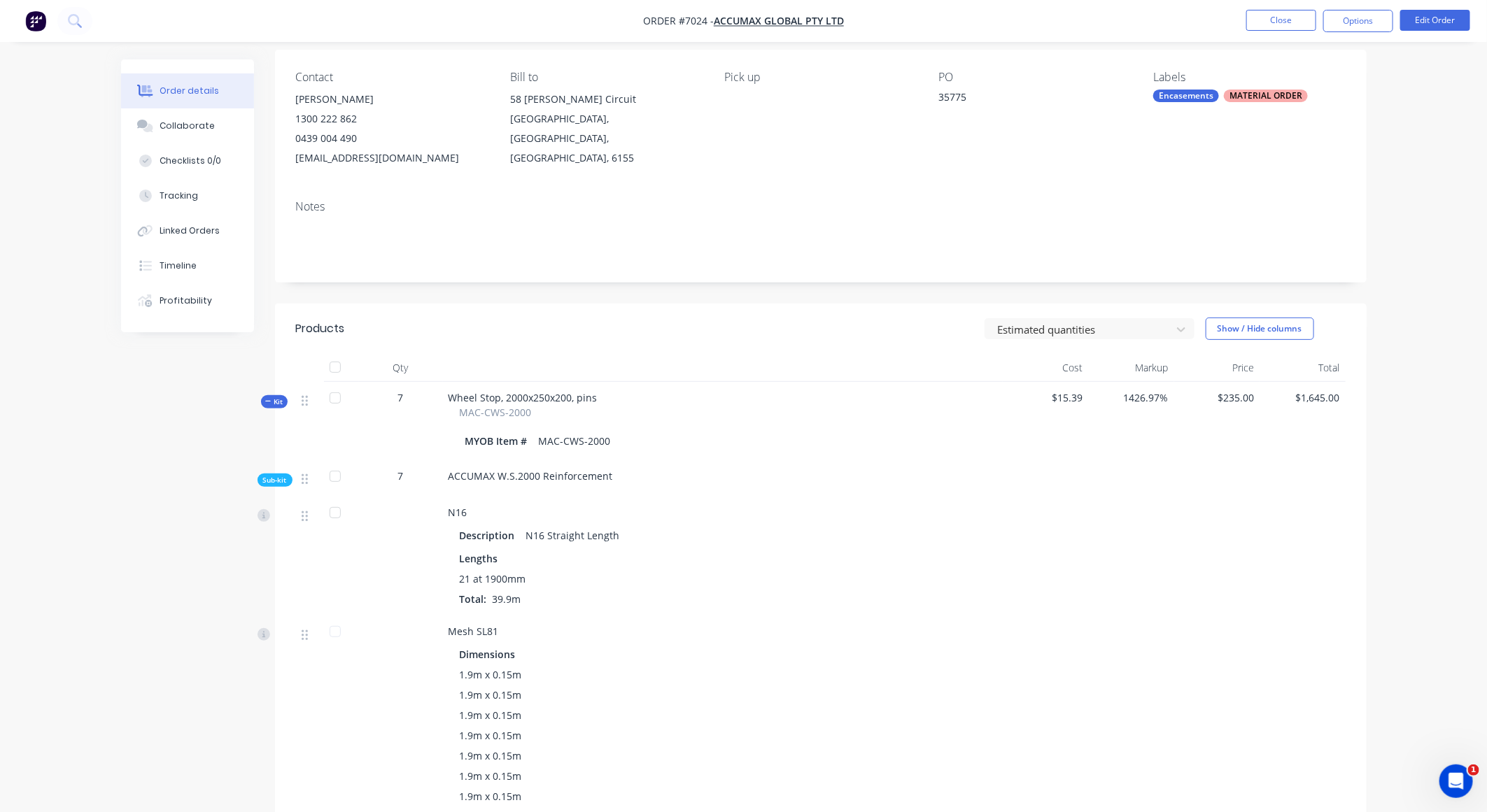
scroll to position [210, 0]
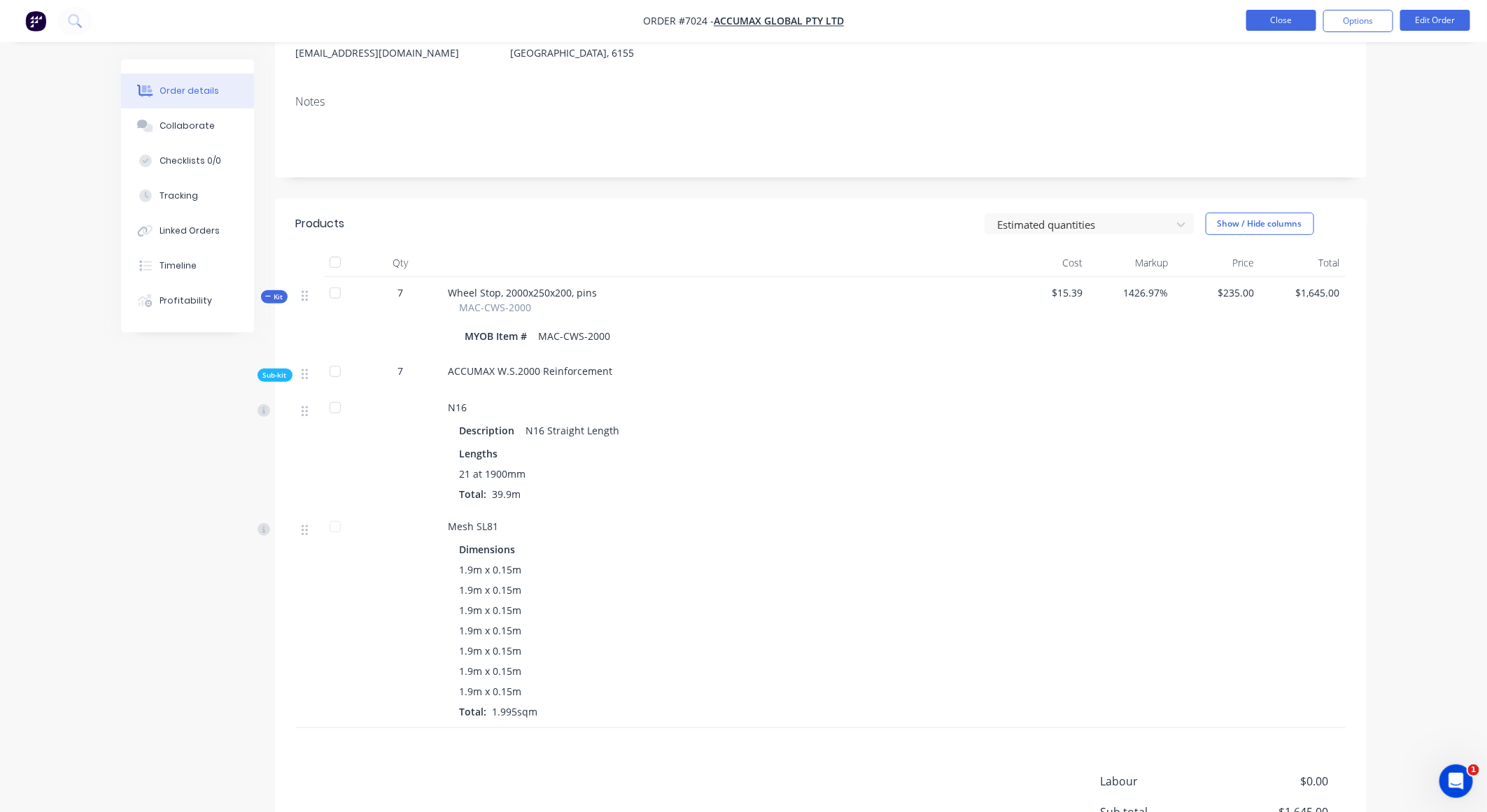
click at [1265, 27] on button "Close" at bounding box center [1282, 20] width 70 height 21
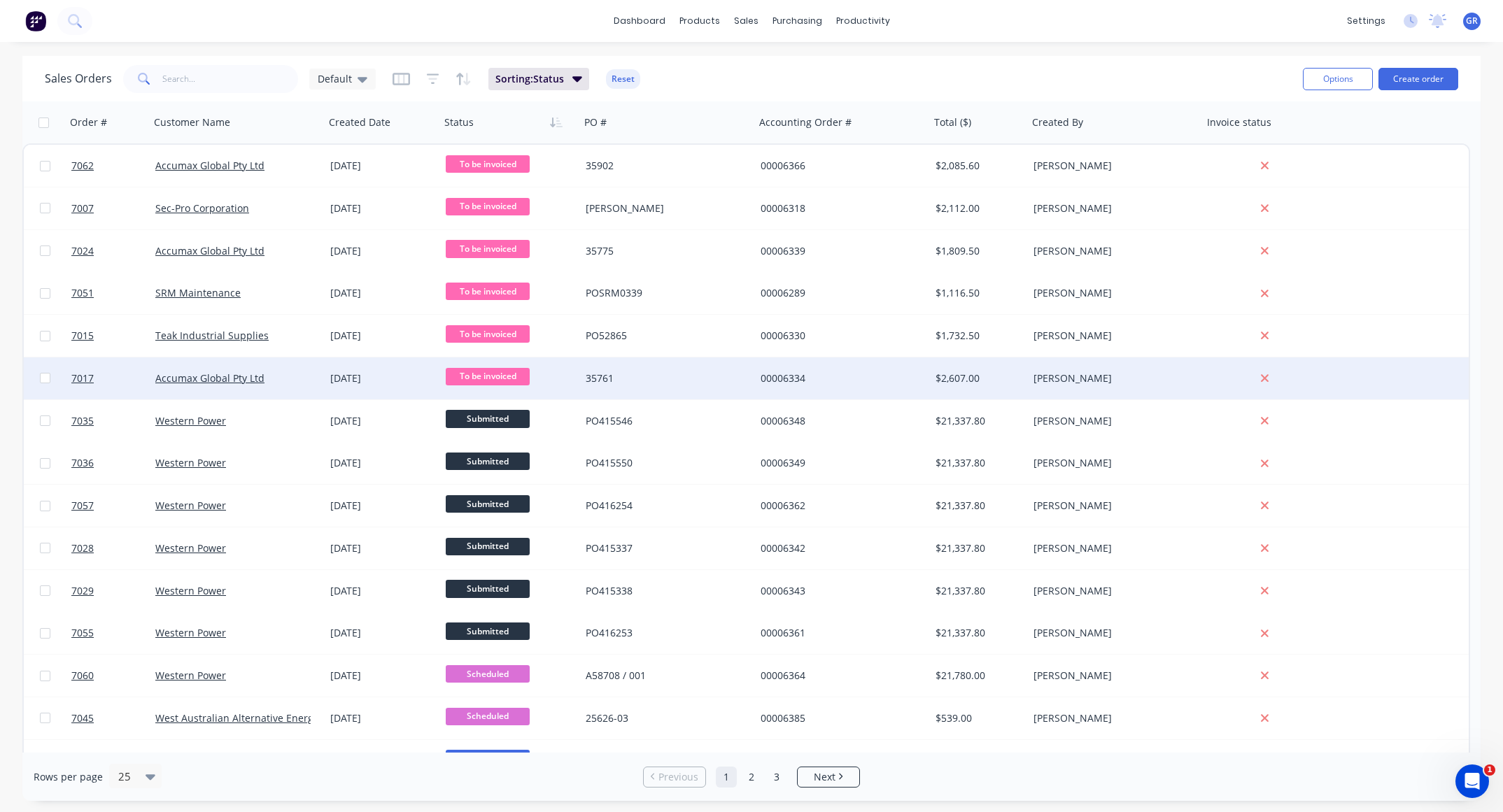
click at [722, 373] on div "35761" at bounding box center [663, 378] width 155 height 14
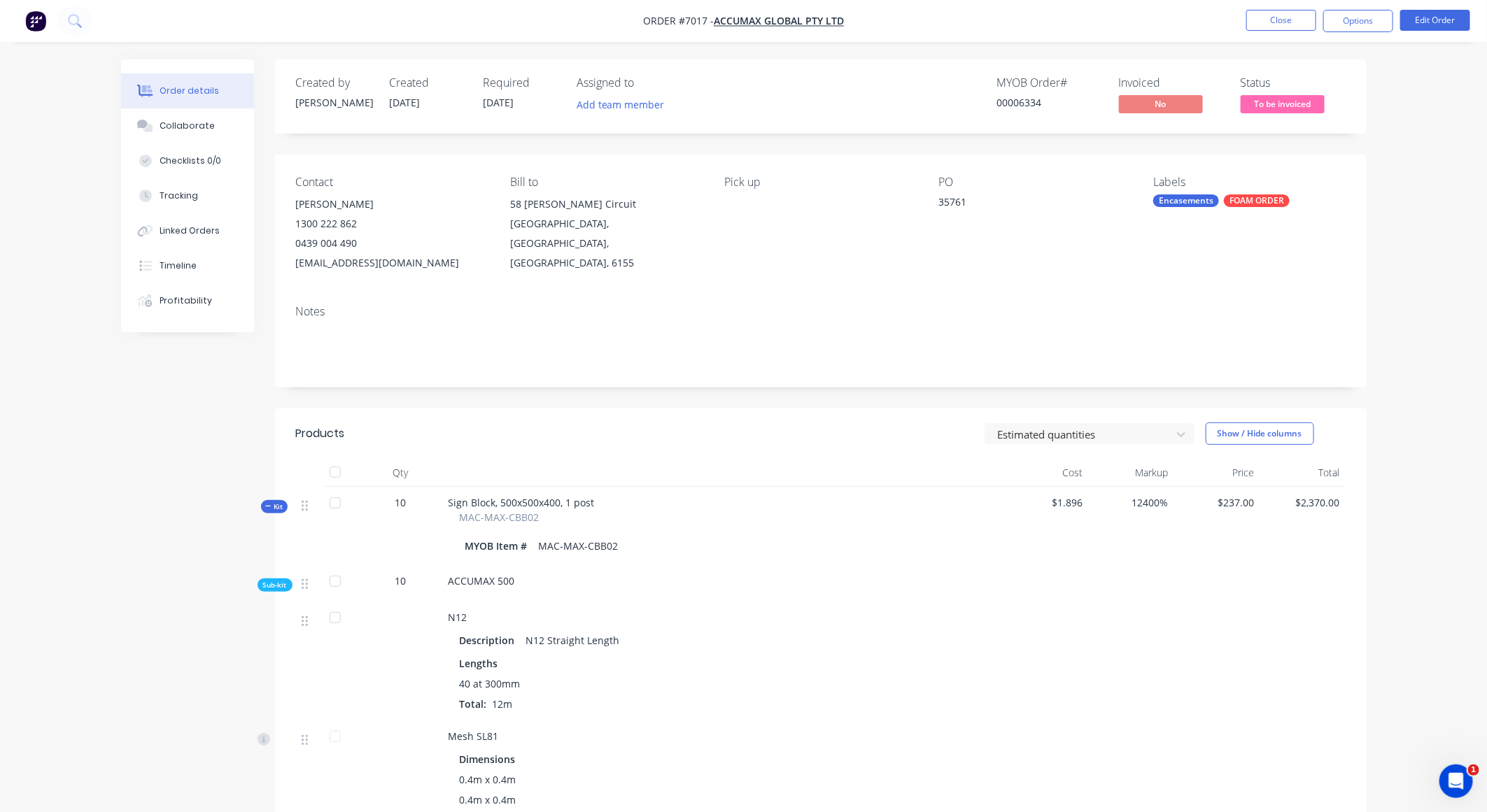
click at [331, 503] on div at bounding box center [335, 502] width 28 height 28
click at [1281, 108] on span "To be invoiced" at bounding box center [1283, 104] width 84 height 18
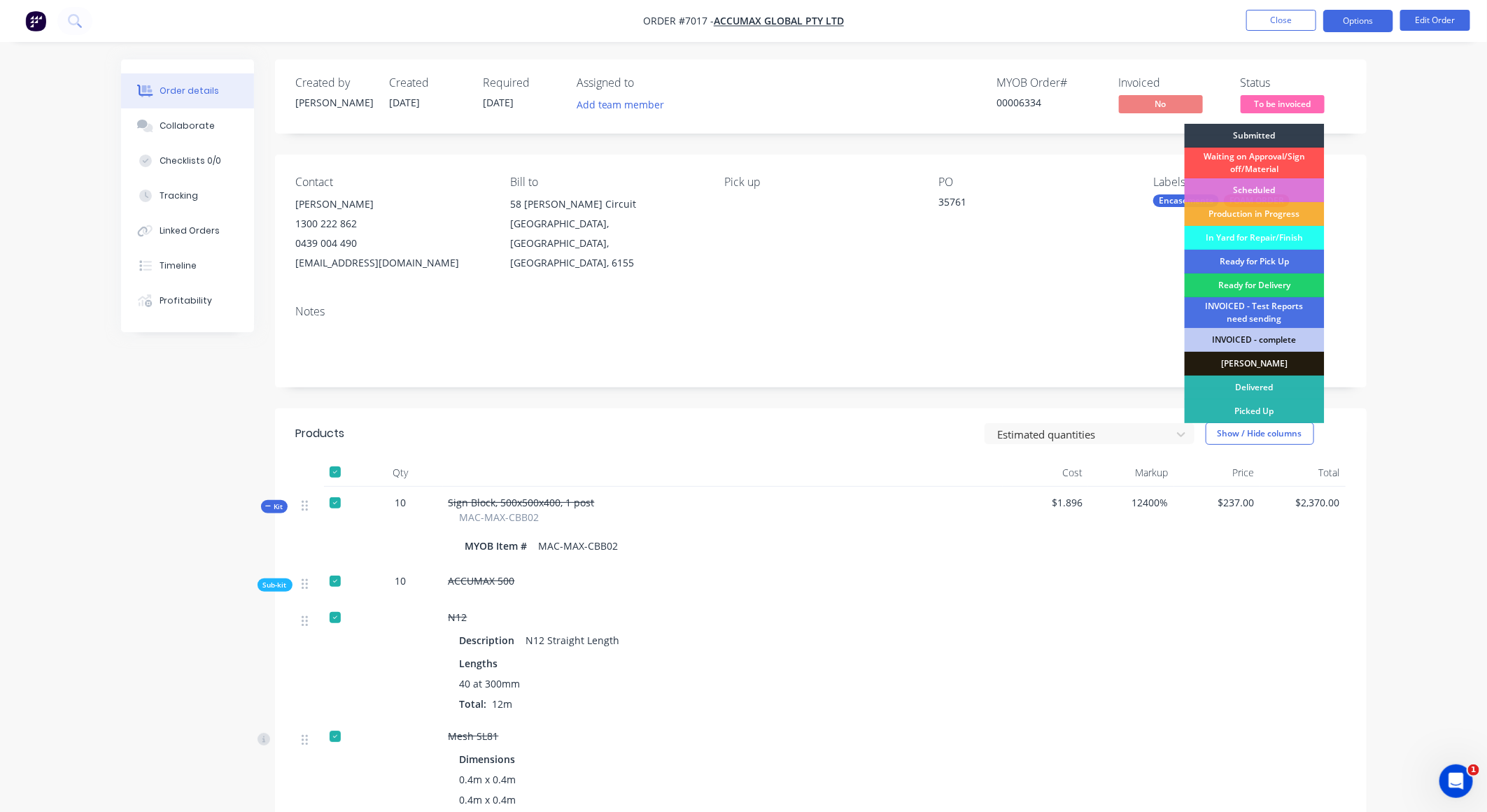
click at [1350, 17] on button "Options" at bounding box center [1359, 21] width 70 height 22
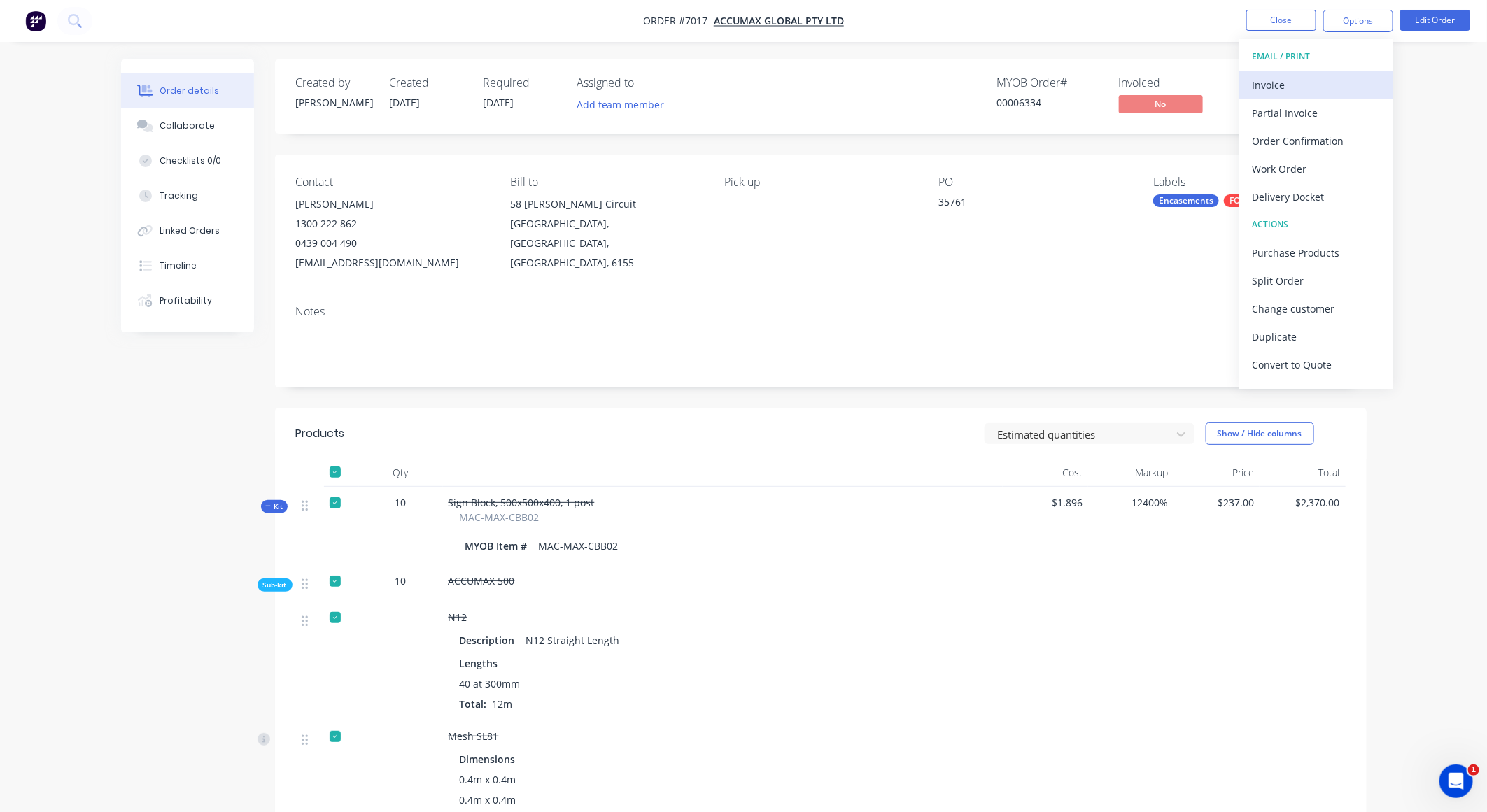
click at [1270, 70] on button "Invoice" at bounding box center [1316, 84] width 153 height 28
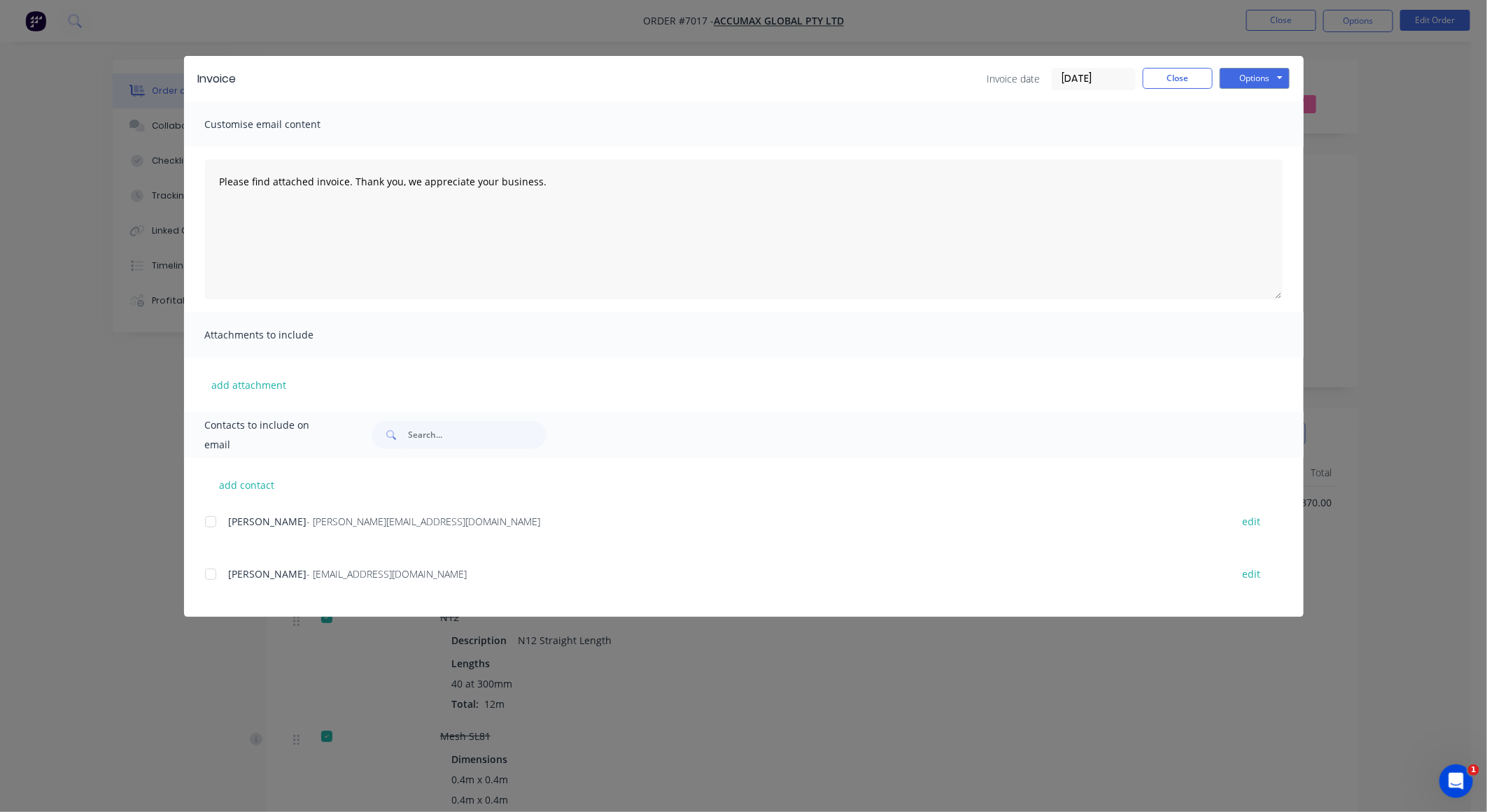
click at [210, 572] on div at bounding box center [210, 574] width 28 height 28
click at [1109, 83] on input "08/10/25" at bounding box center [1094, 78] width 82 height 21
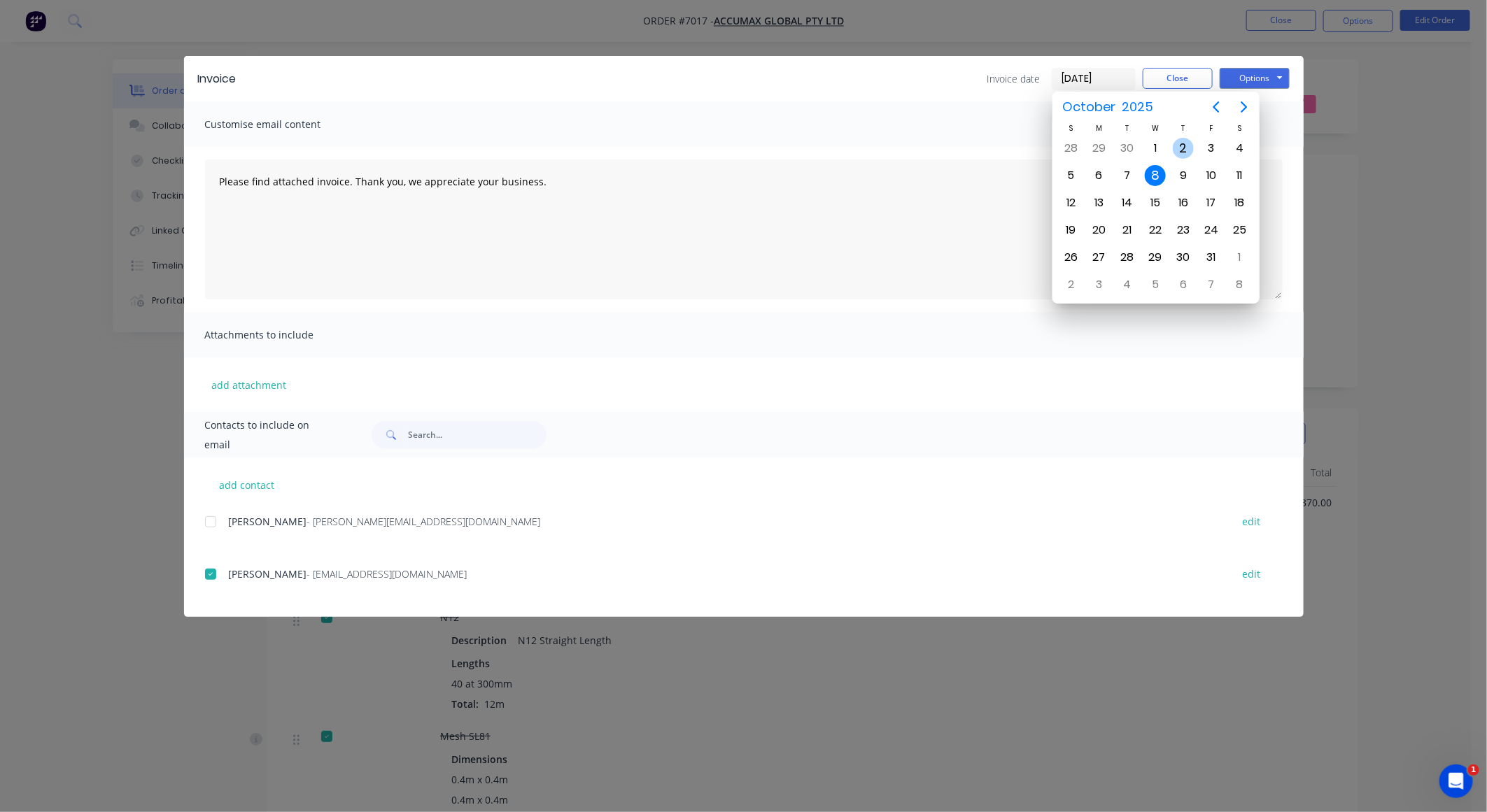
click at [1181, 140] on div "2" at bounding box center [1183, 148] width 21 height 21
type input "02/10/25"
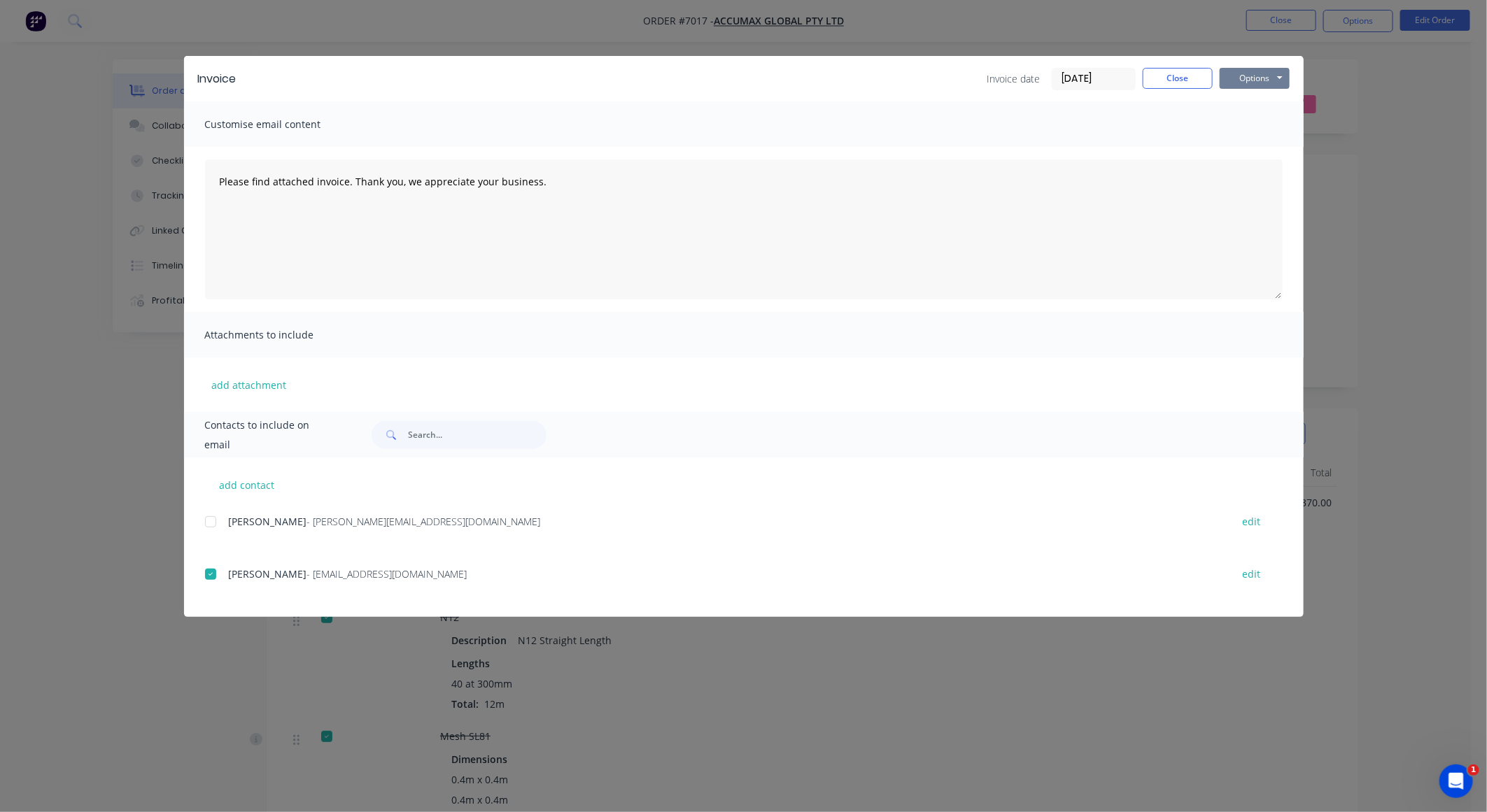
click at [1238, 80] on button "Options" at bounding box center [1255, 77] width 70 height 21
click at [1254, 147] on button "Email" at bounding box center [1265, 150] width 90 height 23
click at [1180, 73] on button "Close" at bounding box center [1178, 77] width 70 height 21
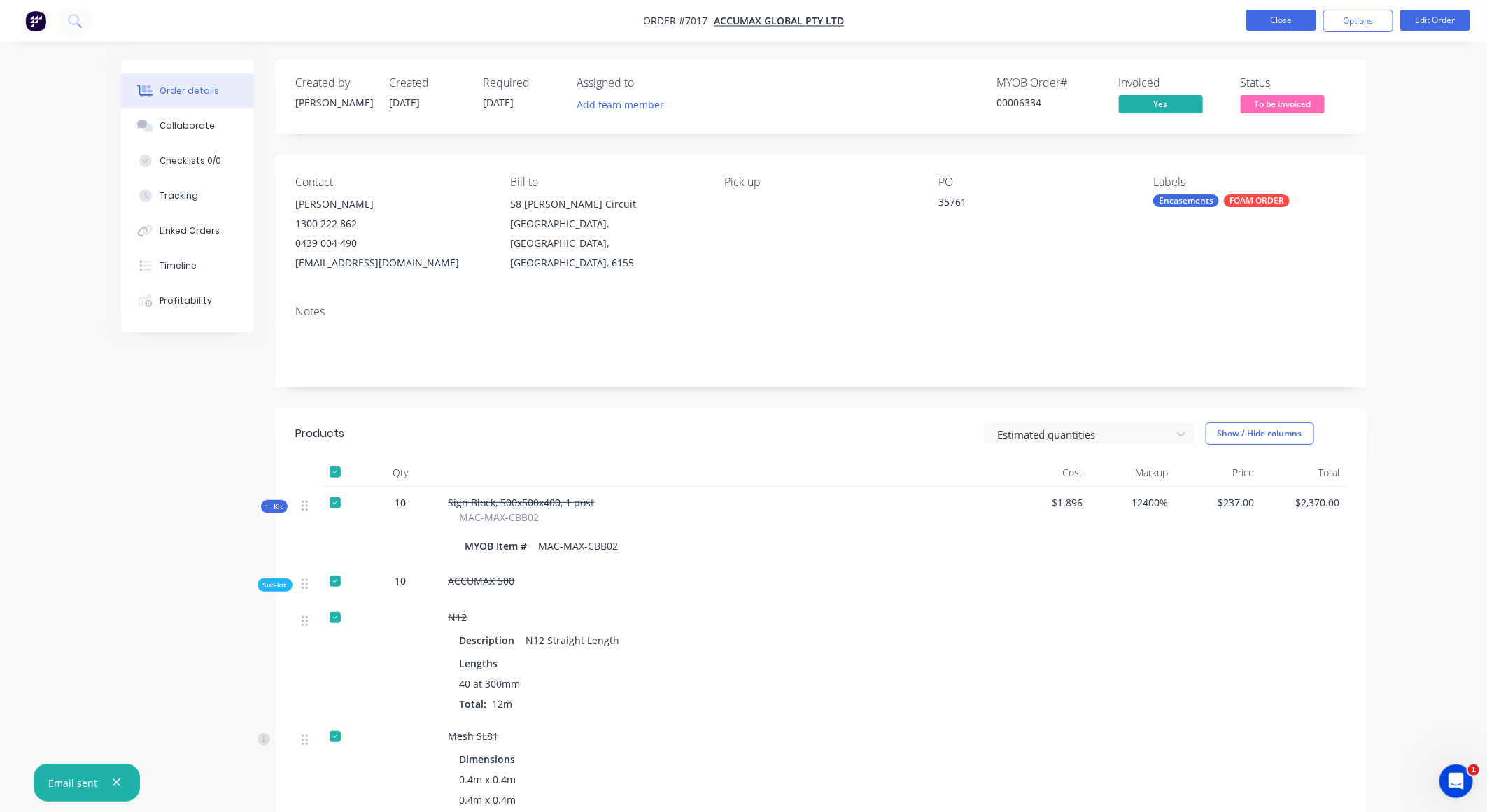
click at [1290, 17] on button "Close" at bounding box center [1282, 20] width 70 height 21
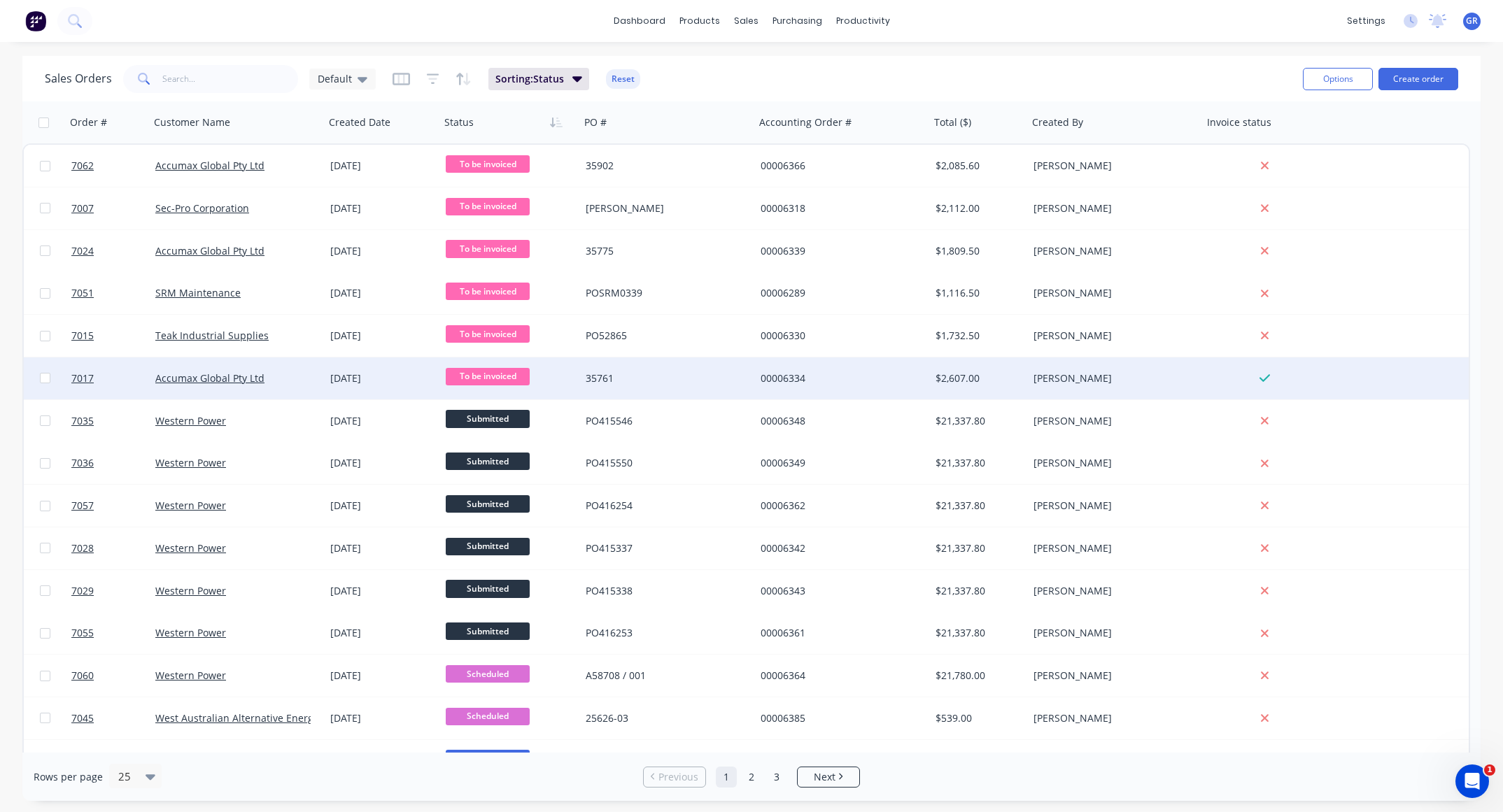
click at [465, 378] on span "To be invoiced" at bounding box center [488, 377] width 84 height 18
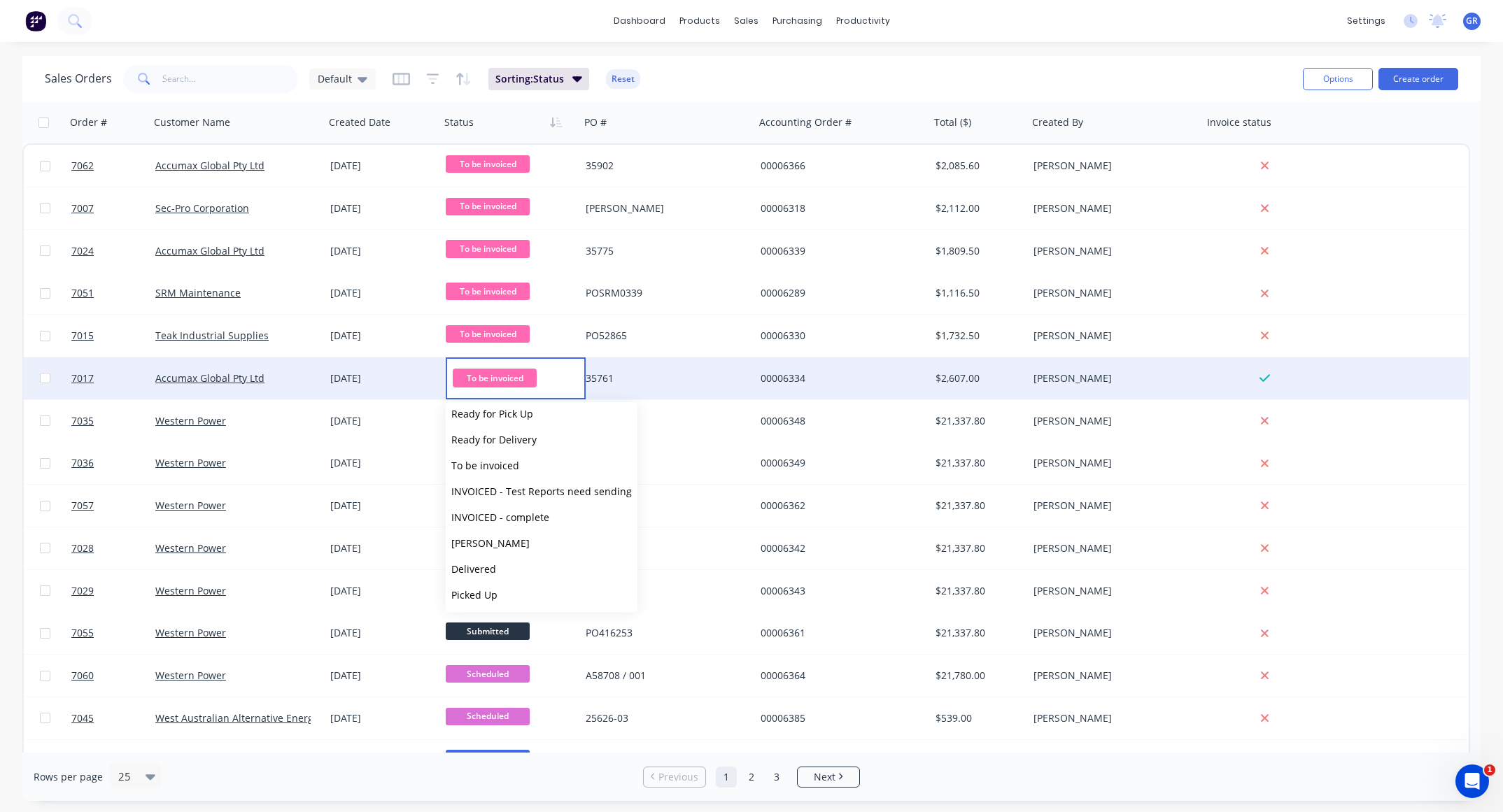
scroll to position [137, 0]
click at [516, 520] on span "INVOICED - complete" at bounding box center [500, 517] width 98 height 14
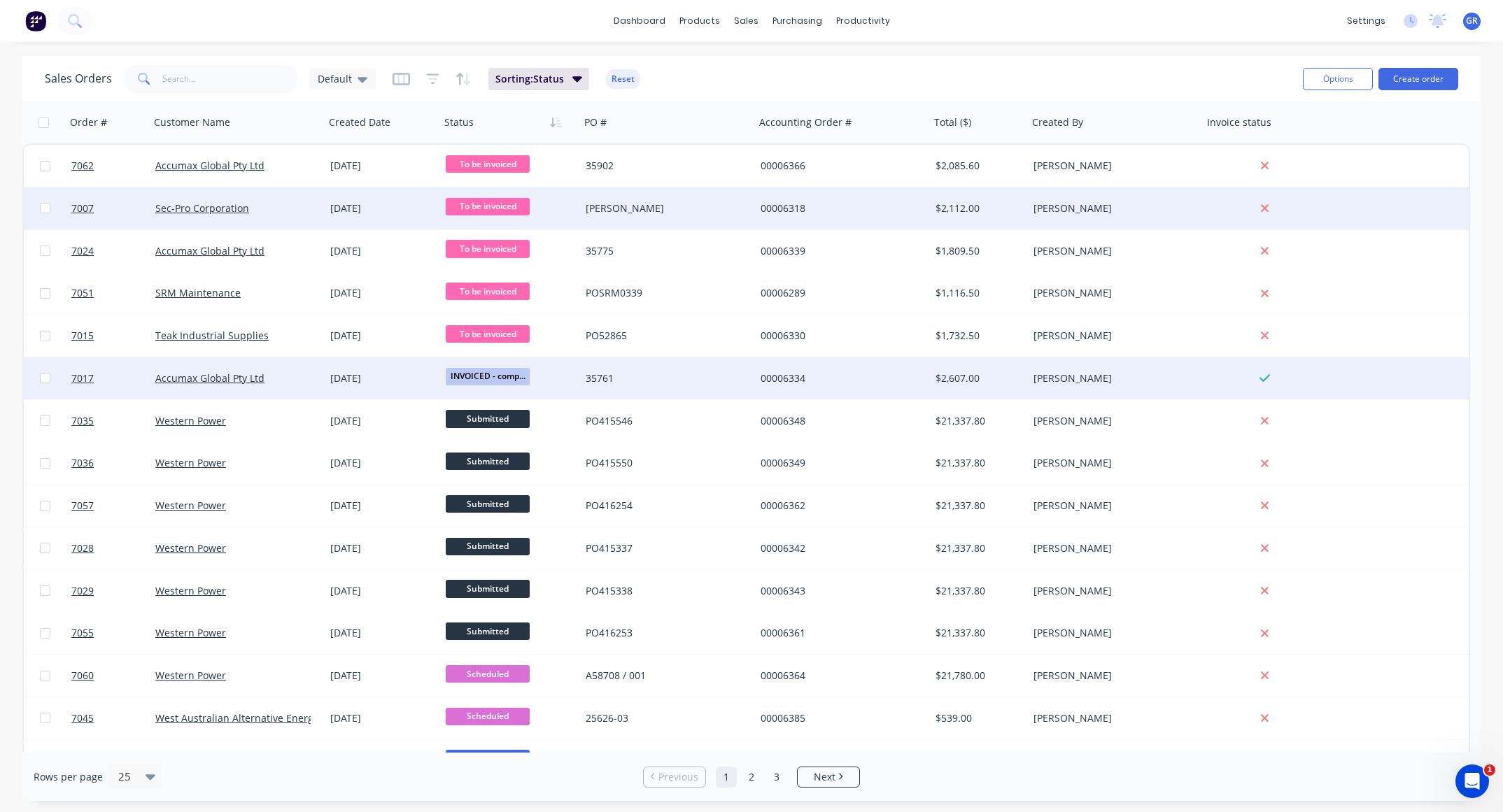
click at [674, 208] on div "LUKE" at bounding box center [663, 208] width 155 height 14
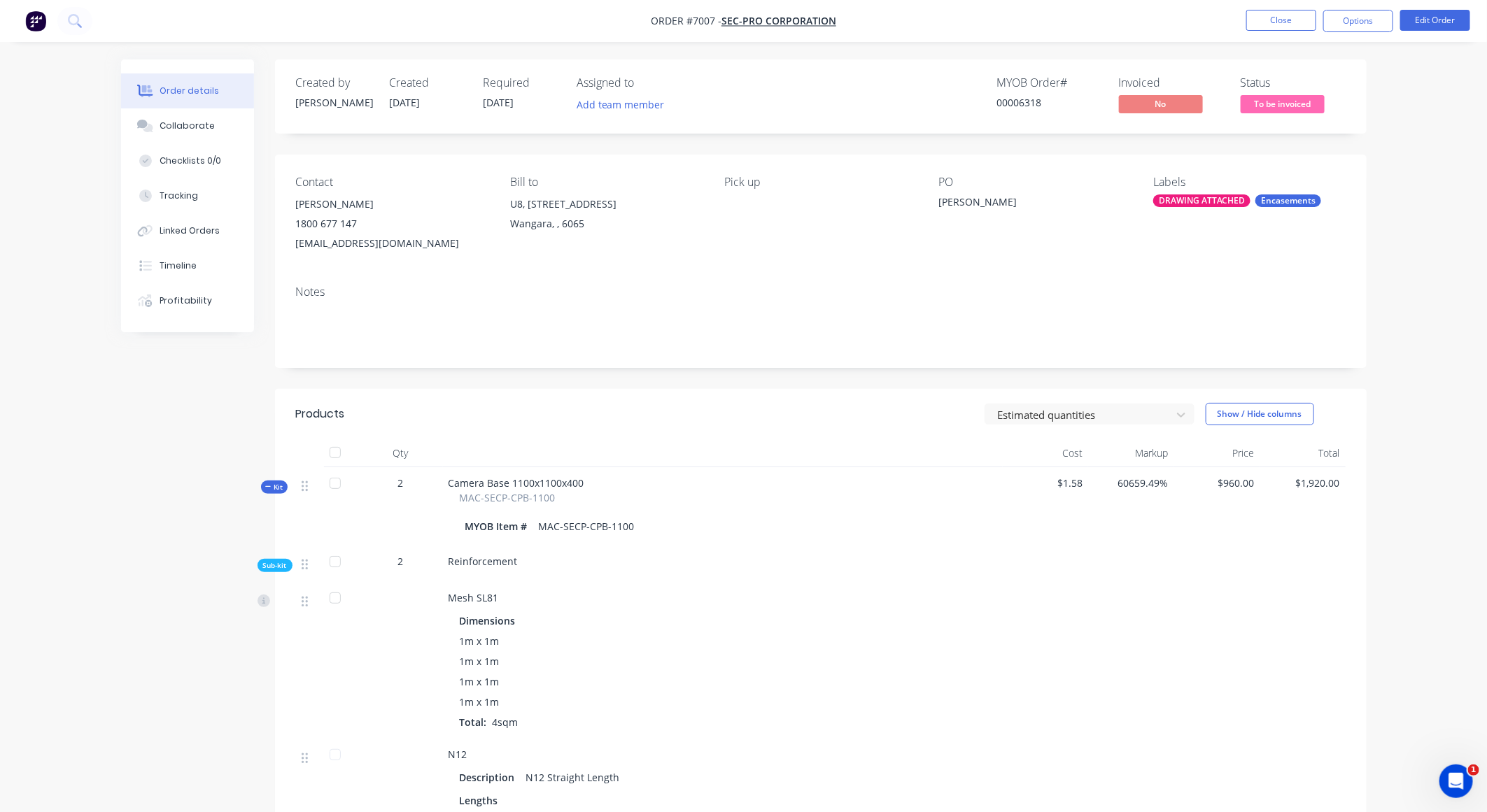
click at [330, 485] on div at bounding box center [335, 483] width 28 height 28
click at [338, 483] on div at bounding box center [335, 483] width 28 height 28
click at [333, 484] on div at bounding box center [335, 483] width 28 height 28
click at [336, 483] on div at bounding box center [335, 483] width 28 height 28
click at [1352, 23] on button "Options" at bounding box center [1359, 21] width 70 height 22
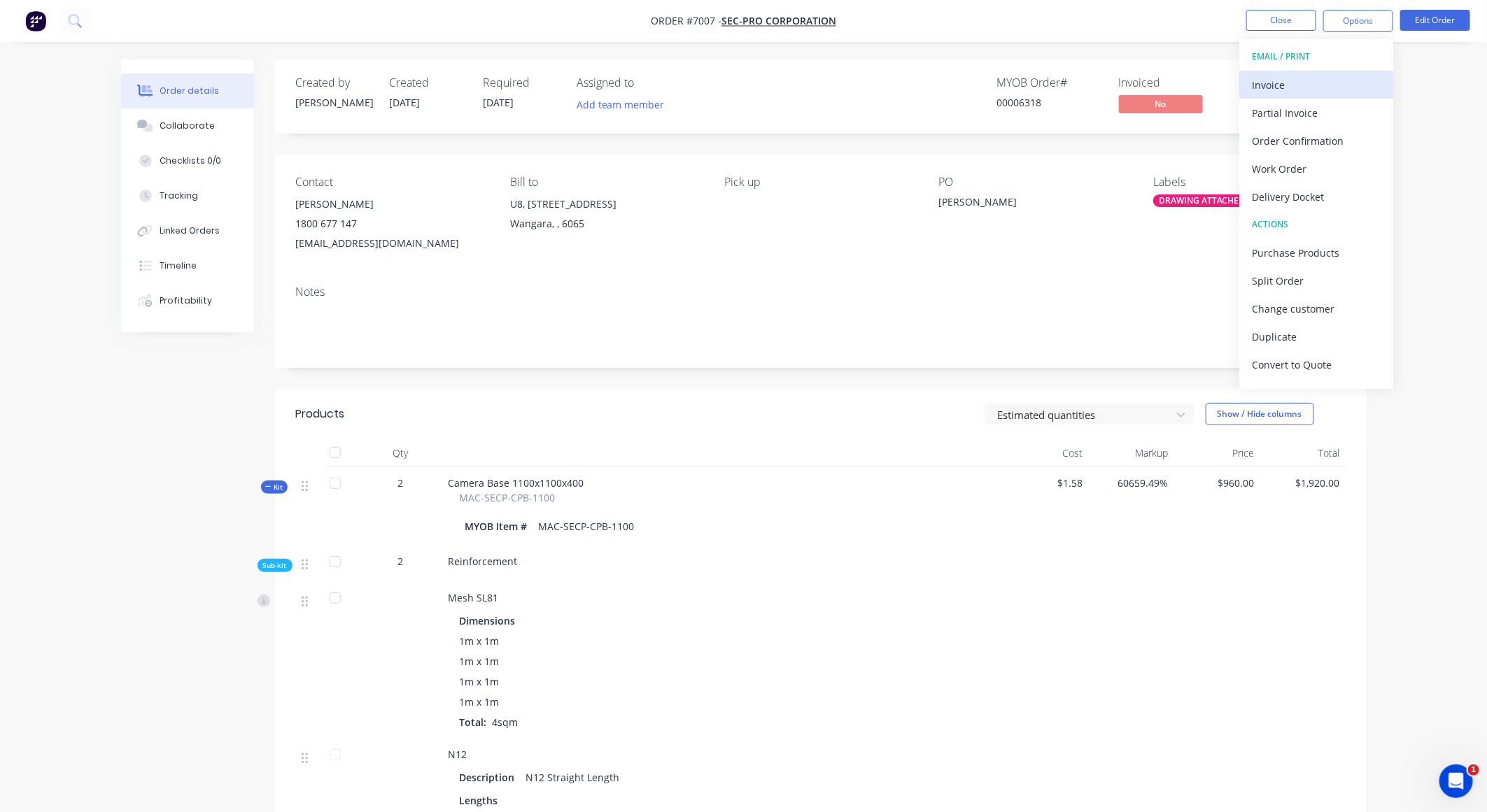
click at [1268, 90] on div "Invoice" at bounding box center [1317, 85] width 129 height 21
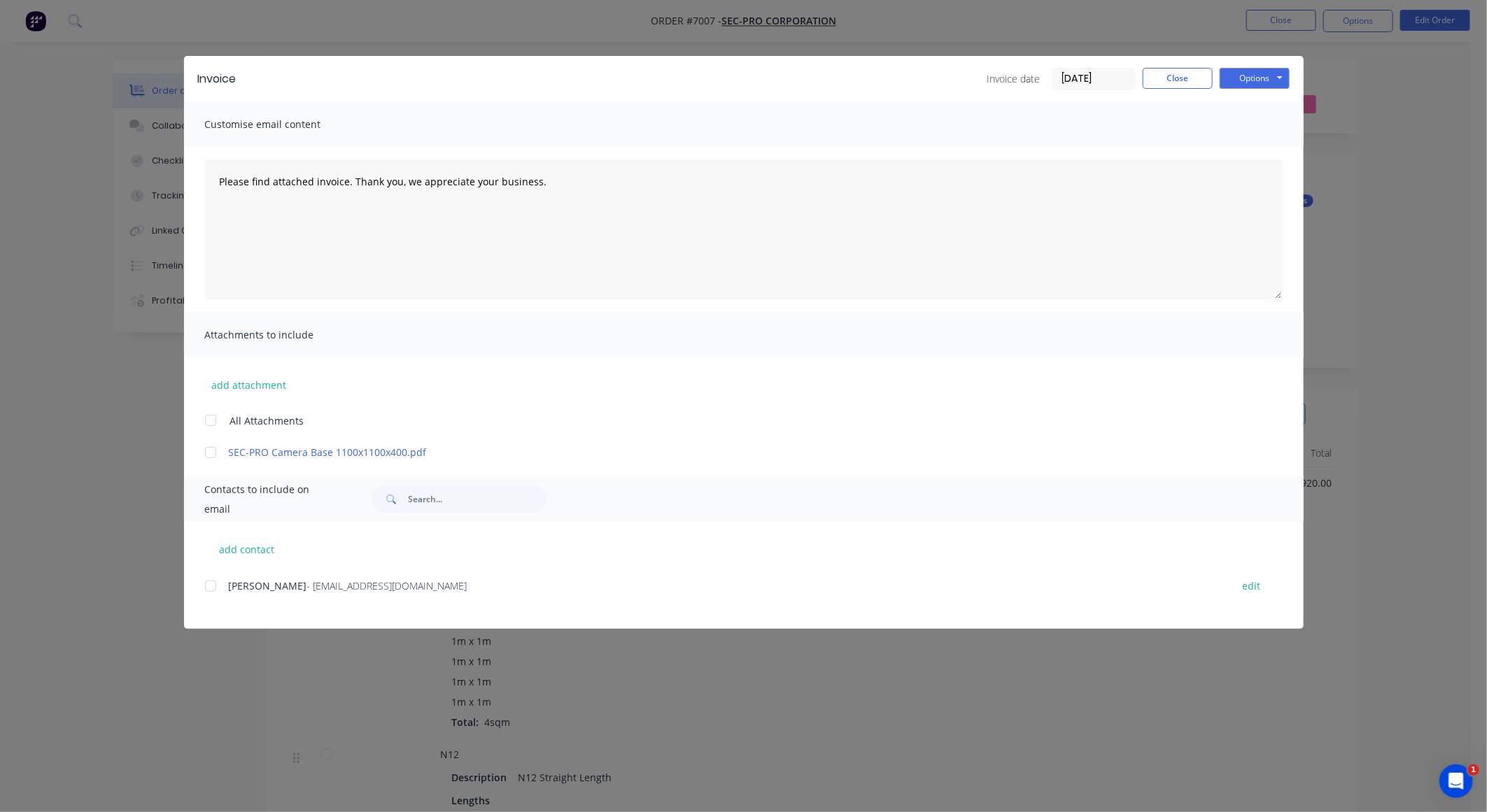
click at [209, 584] on div at bounding box center [210, 586] width 28 height 28
click at [1249, 75] on button "Options" at bounding box center [1255, 77] width 70 height 21
click at [1245, 98] on button "Preview" at bounding box center [1265, 104] width 90 height 23
click at [1262, 75] on button "Options" at bounding box center [1255, 77] width 70 height 21
click at [207, 585] on div at bounding box center [210, 586] width 28 height 28
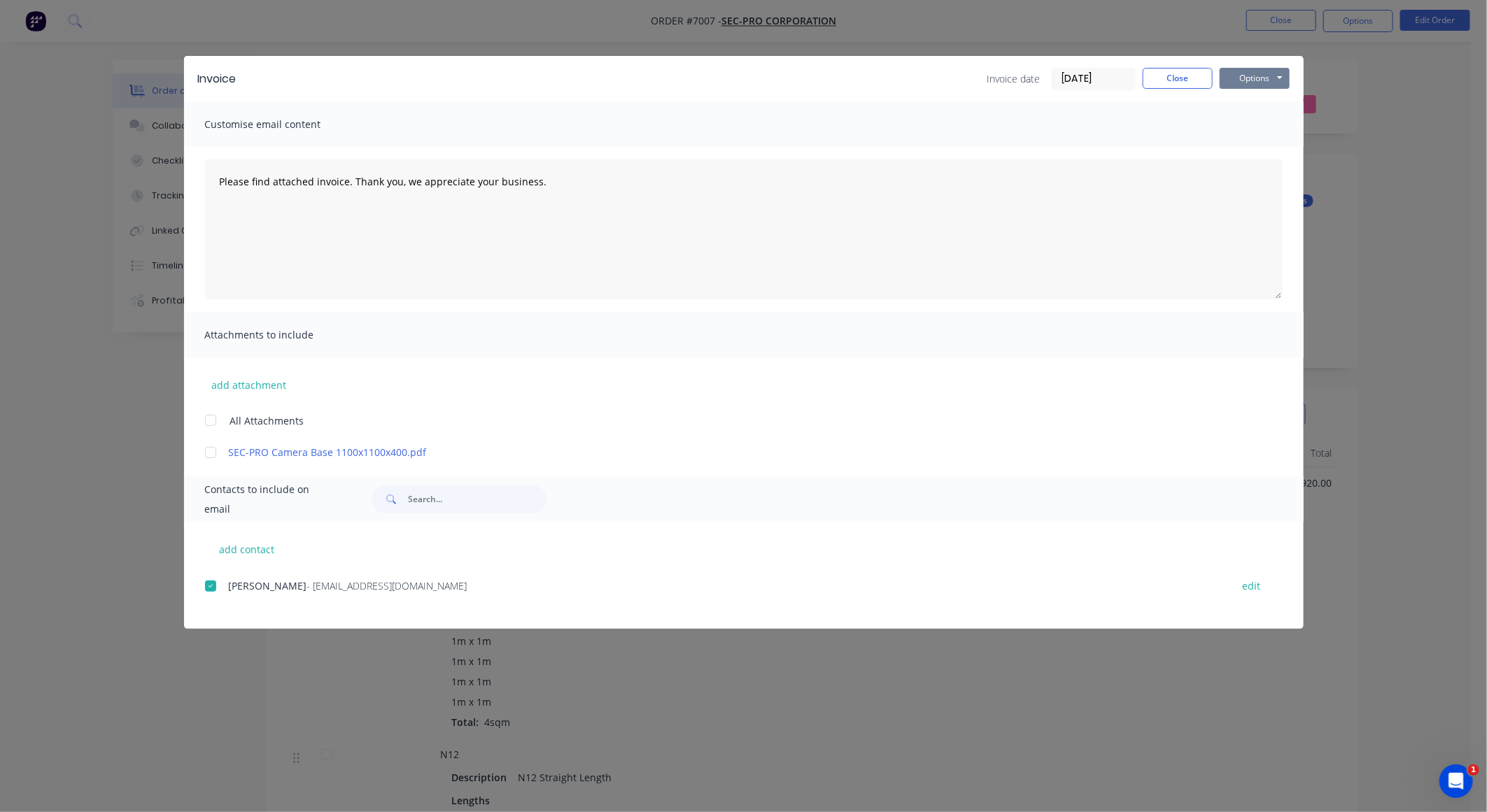
click at [1255, 82] on button "Options" at bounding box center [1255, 77] width 70 height 21
click at [1240, 151] on button "Email" at bounding box center [1265, 150] width 90 height 23
click at [1178, 85] on button "Close" at bounding box center [1178, 77] width 70 height 21
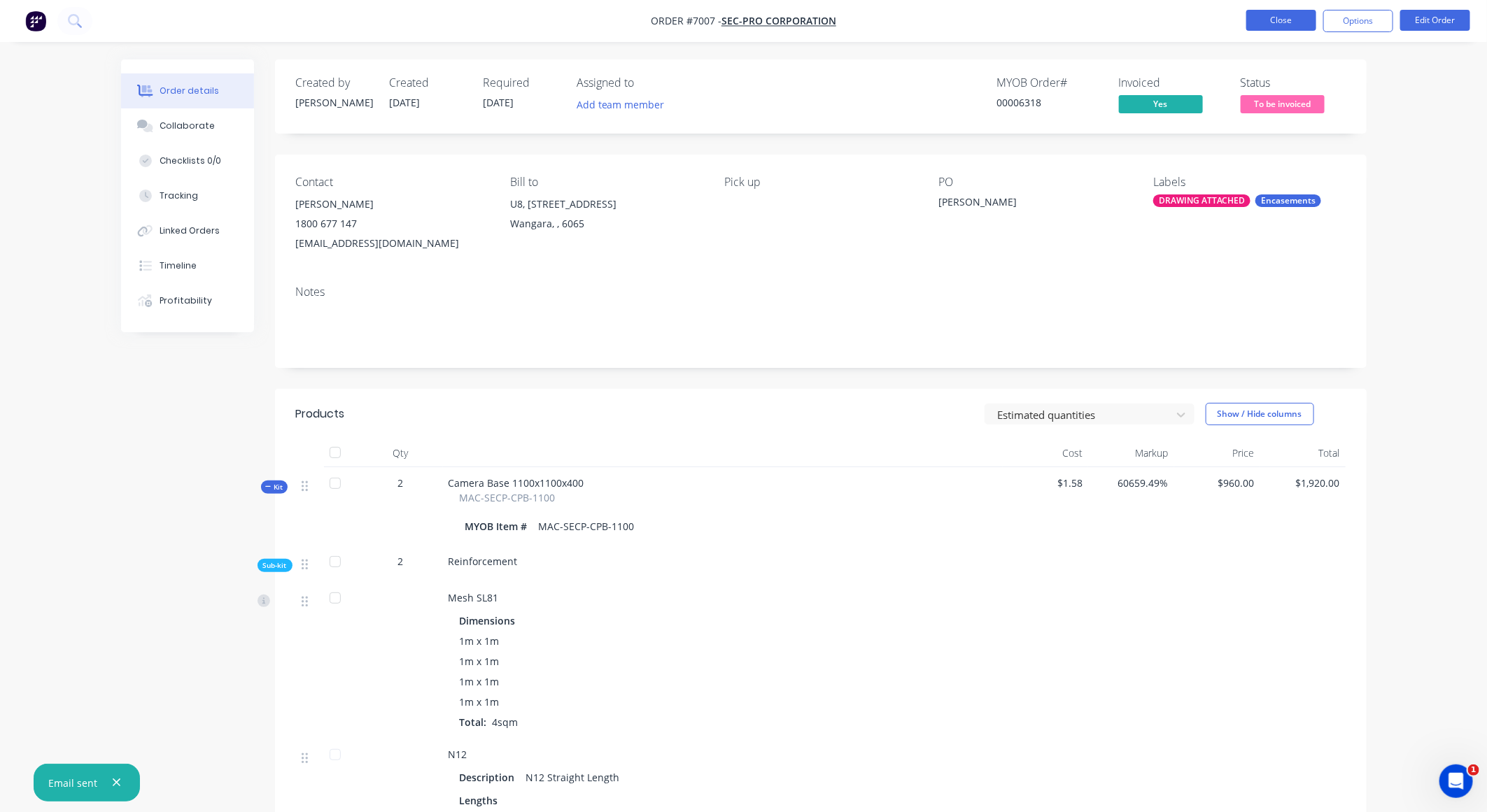
click at [1306, 21] on button "Close" at bounding box center [1282, 20] width 70 height 21
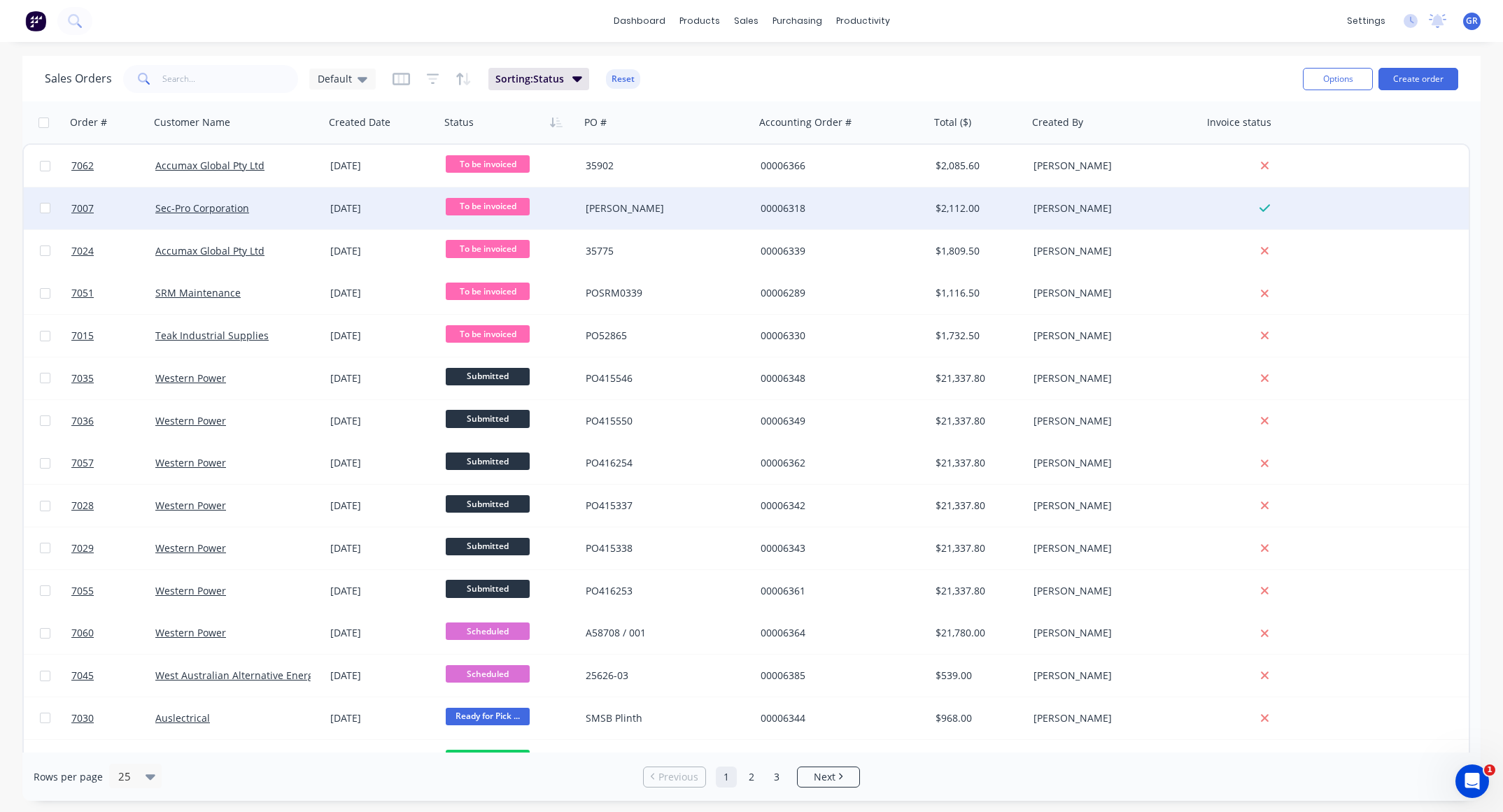
click at [498, 203] on span "To be invoiced" at bounding box center [488, 207] width 84 height 18
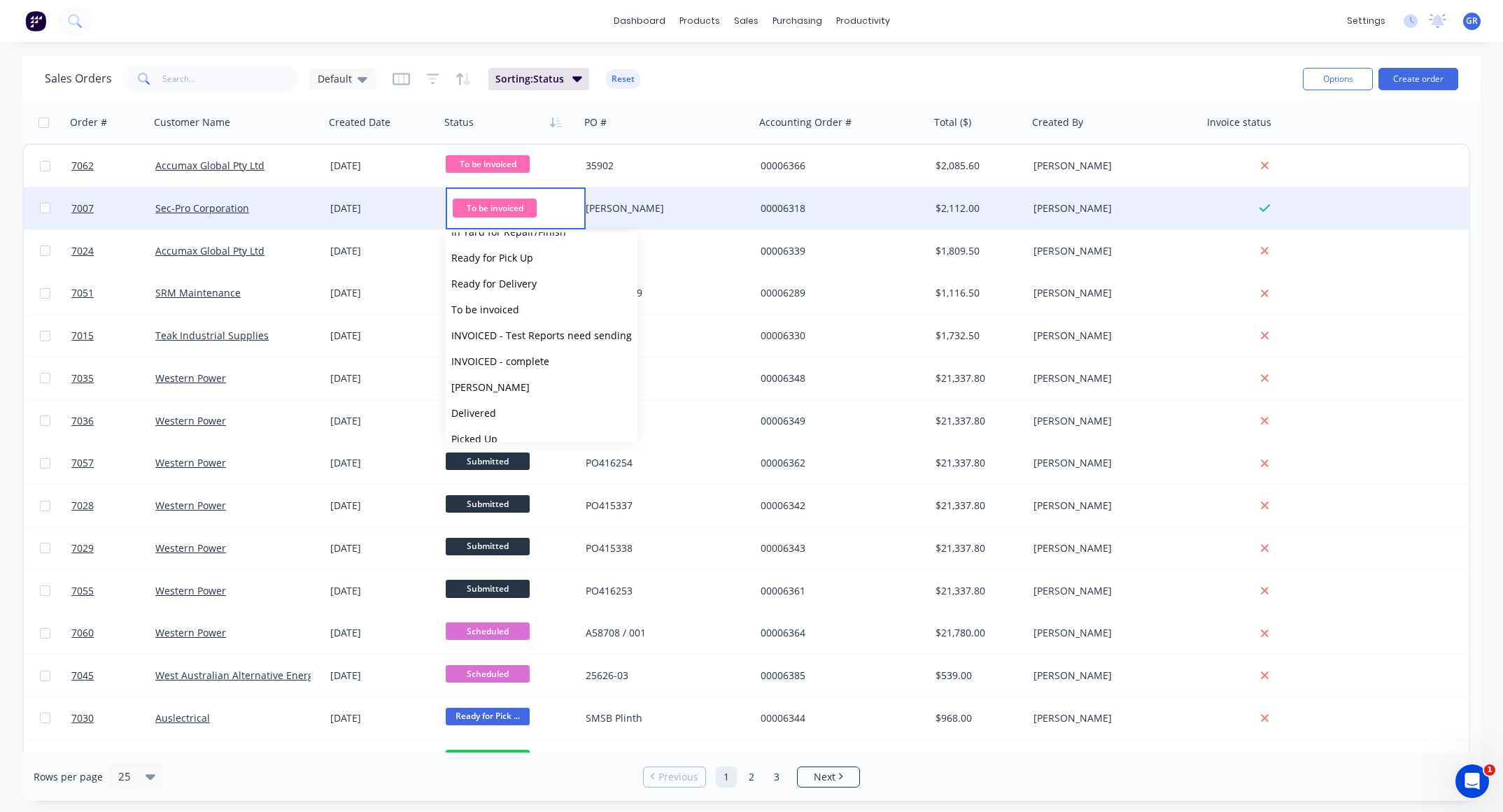
scroll to position [132, 0]
click at [554, 351] on button "INVOICED - complete" at bounding box center [541, 352] width 192 height 25
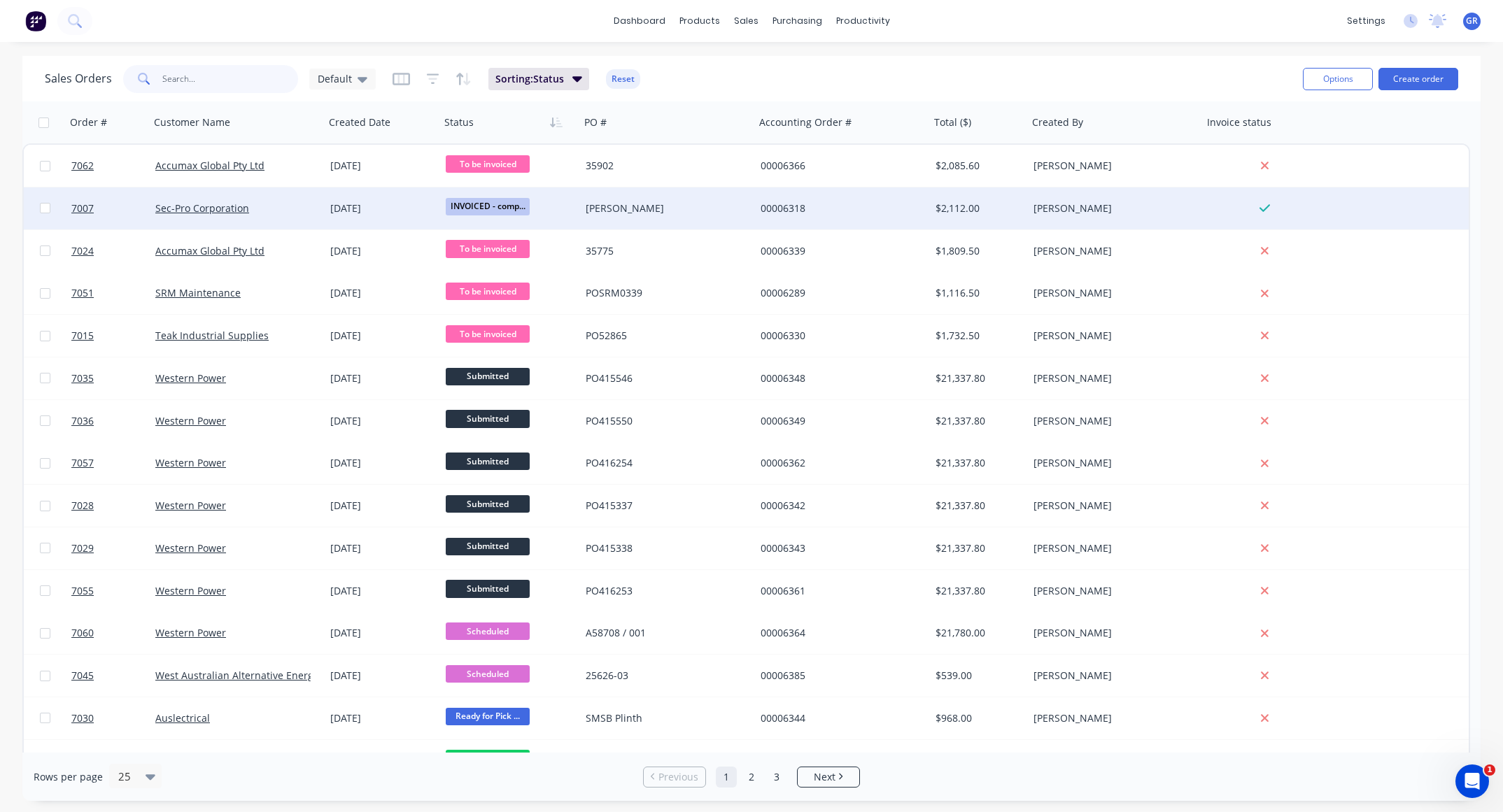
click at [198, 77] on input "text" at bounding box center [231, 79] width 137 height 28
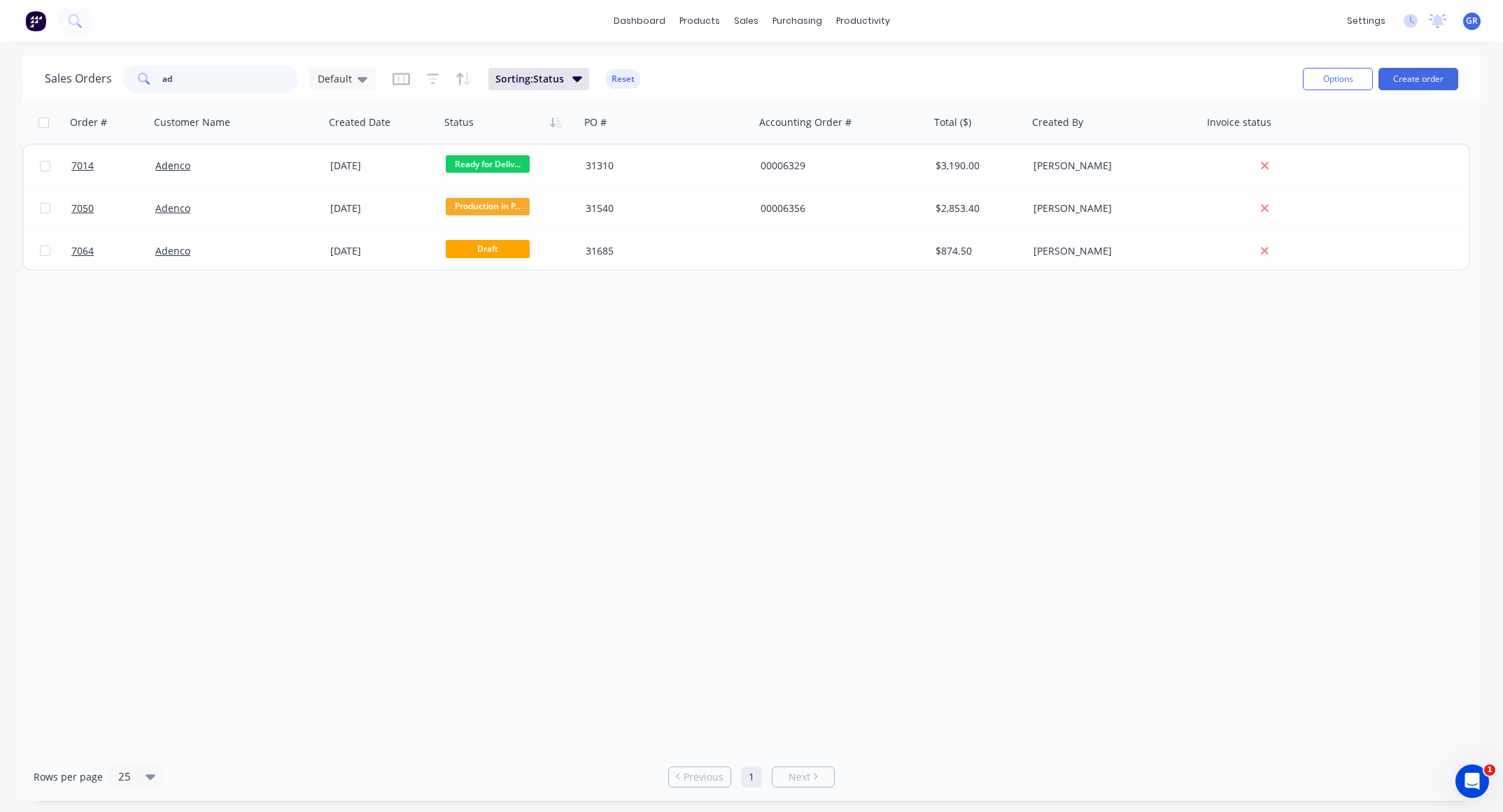
type input "a"
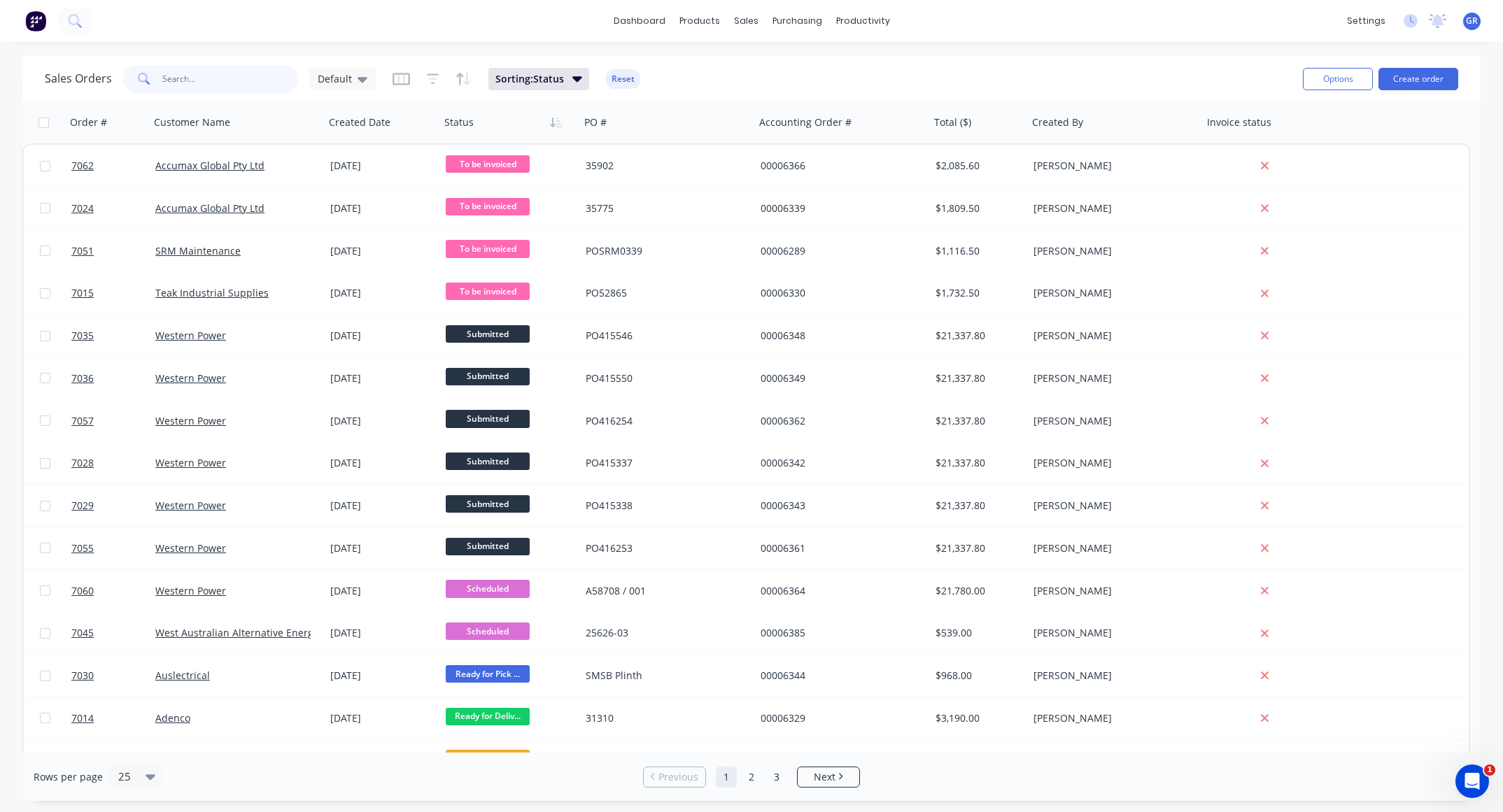
click at [205, 87] on input "text" at bounding box center [231, 79] width 137 height 28
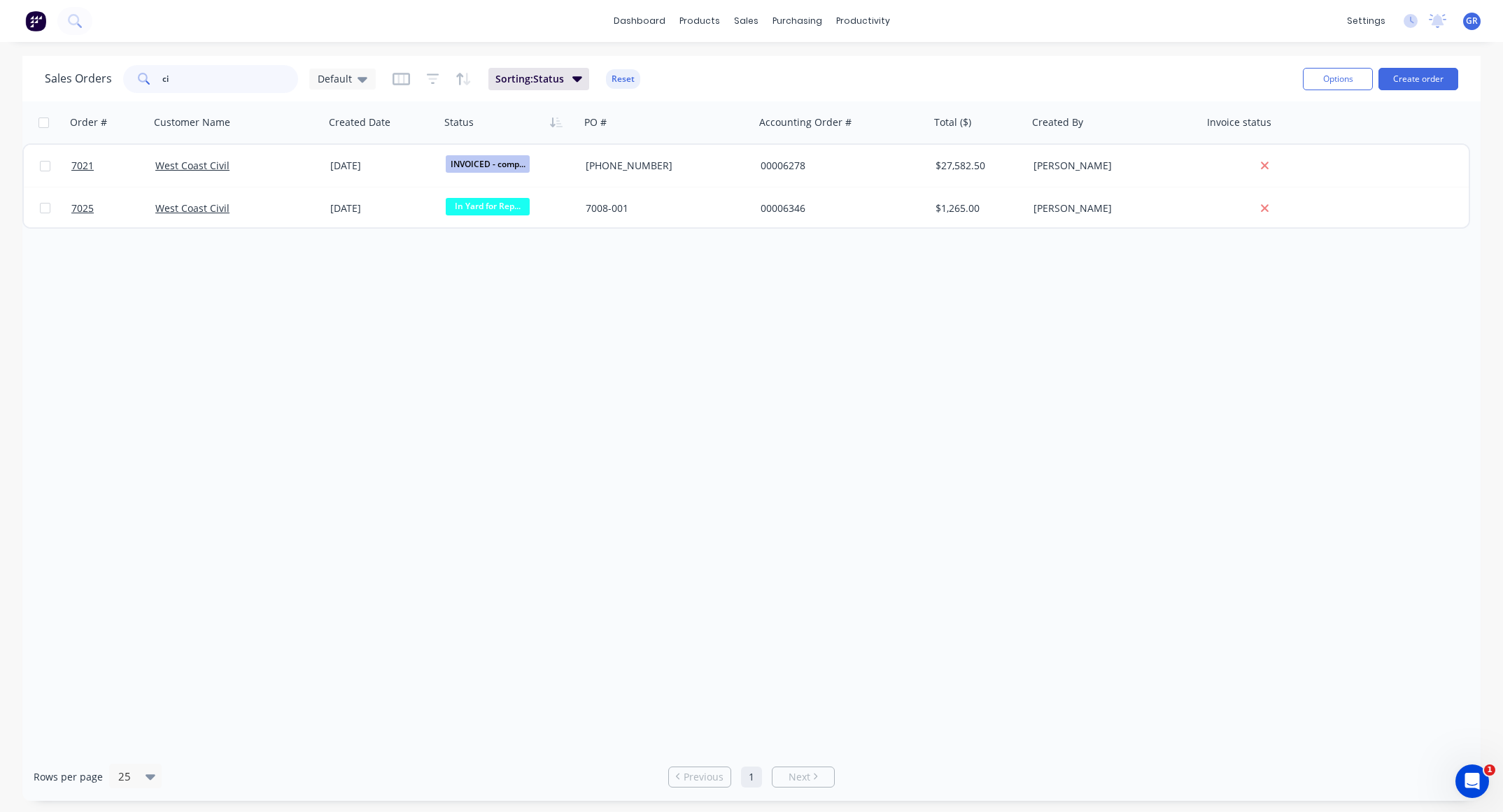
type input "c"
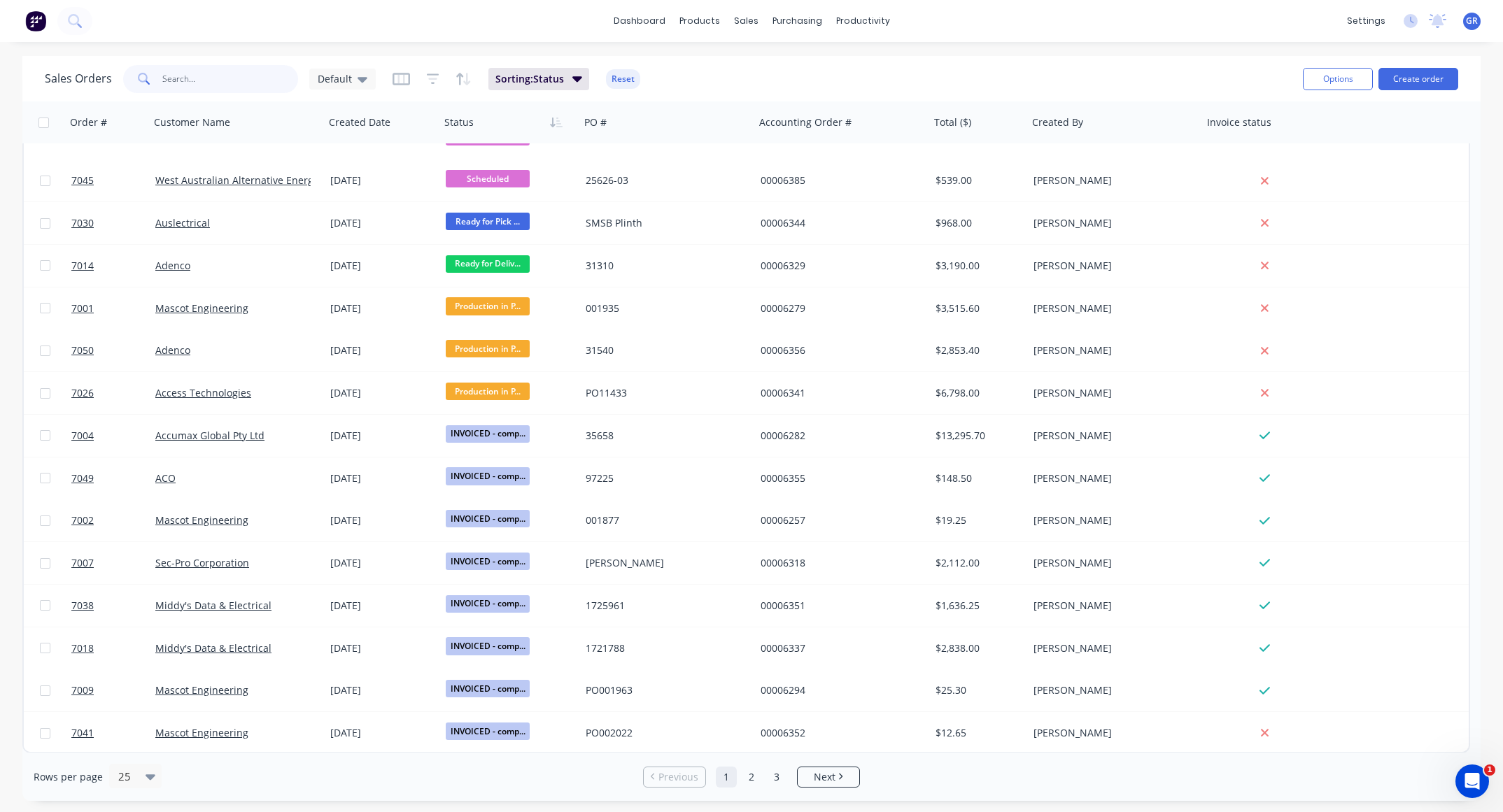
scroll to position [0, 0]
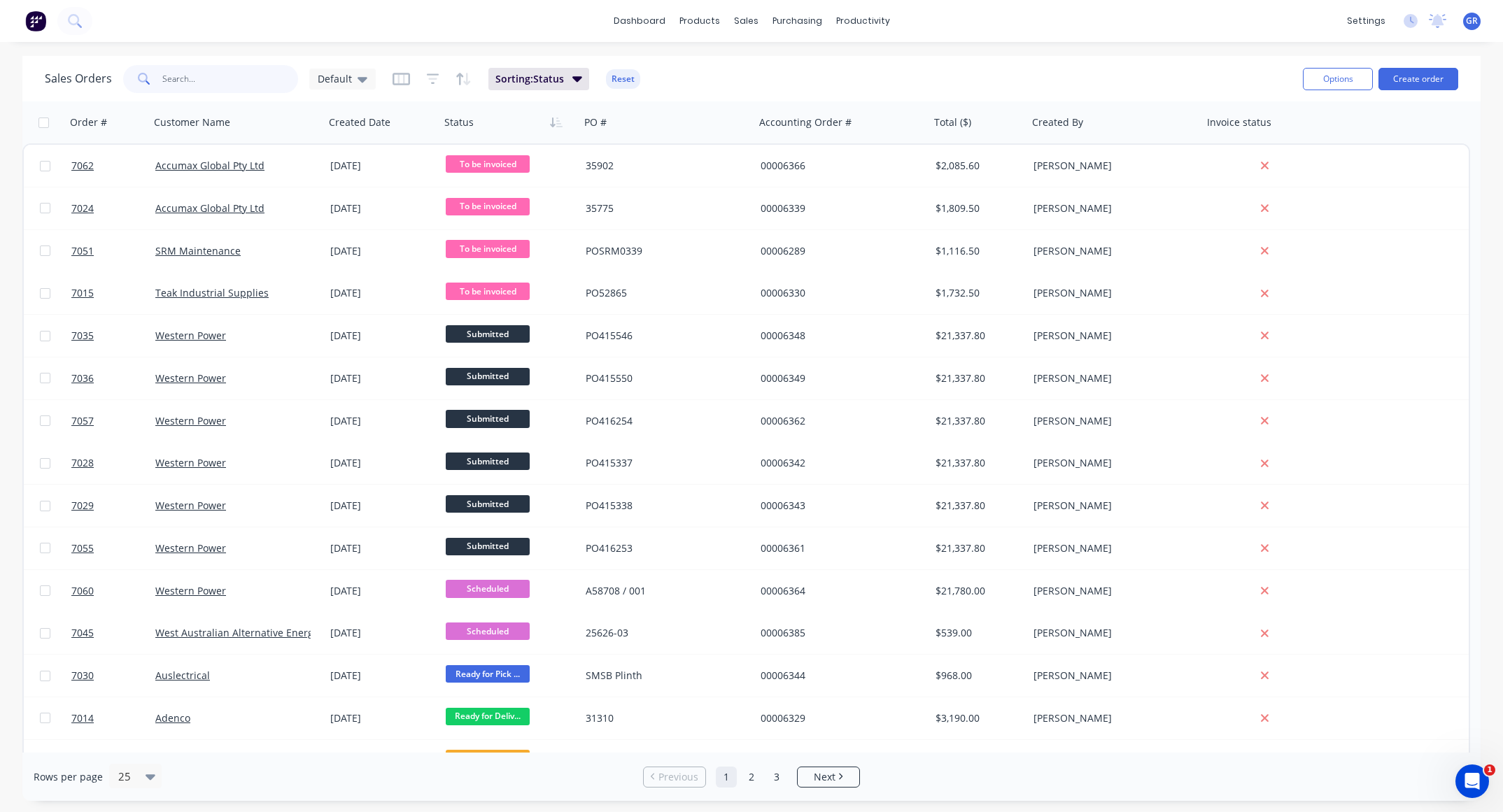
click at [191, 84] on input "text" at bounding box center [231, 79] width 137 height 28
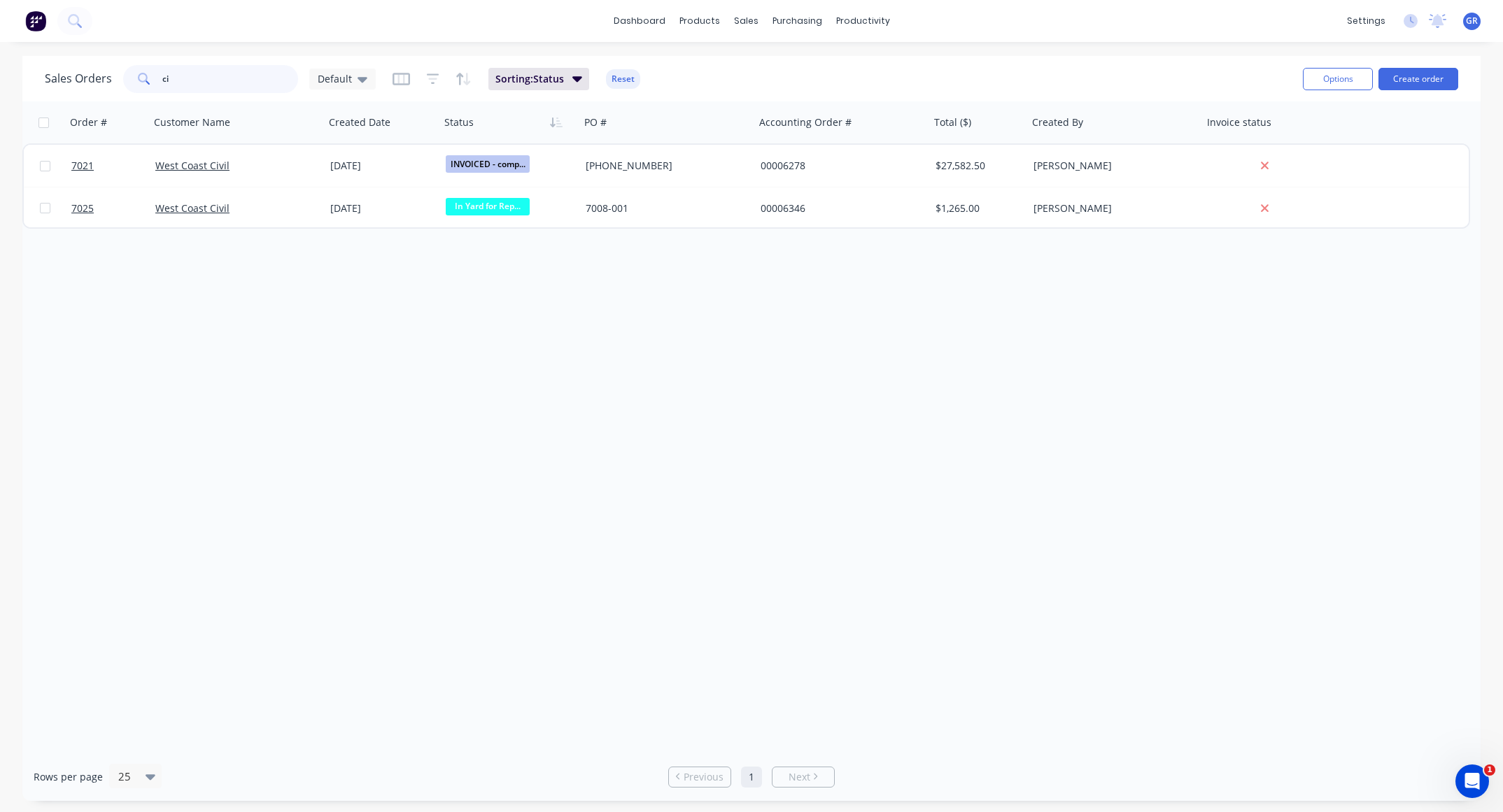
type input "c"
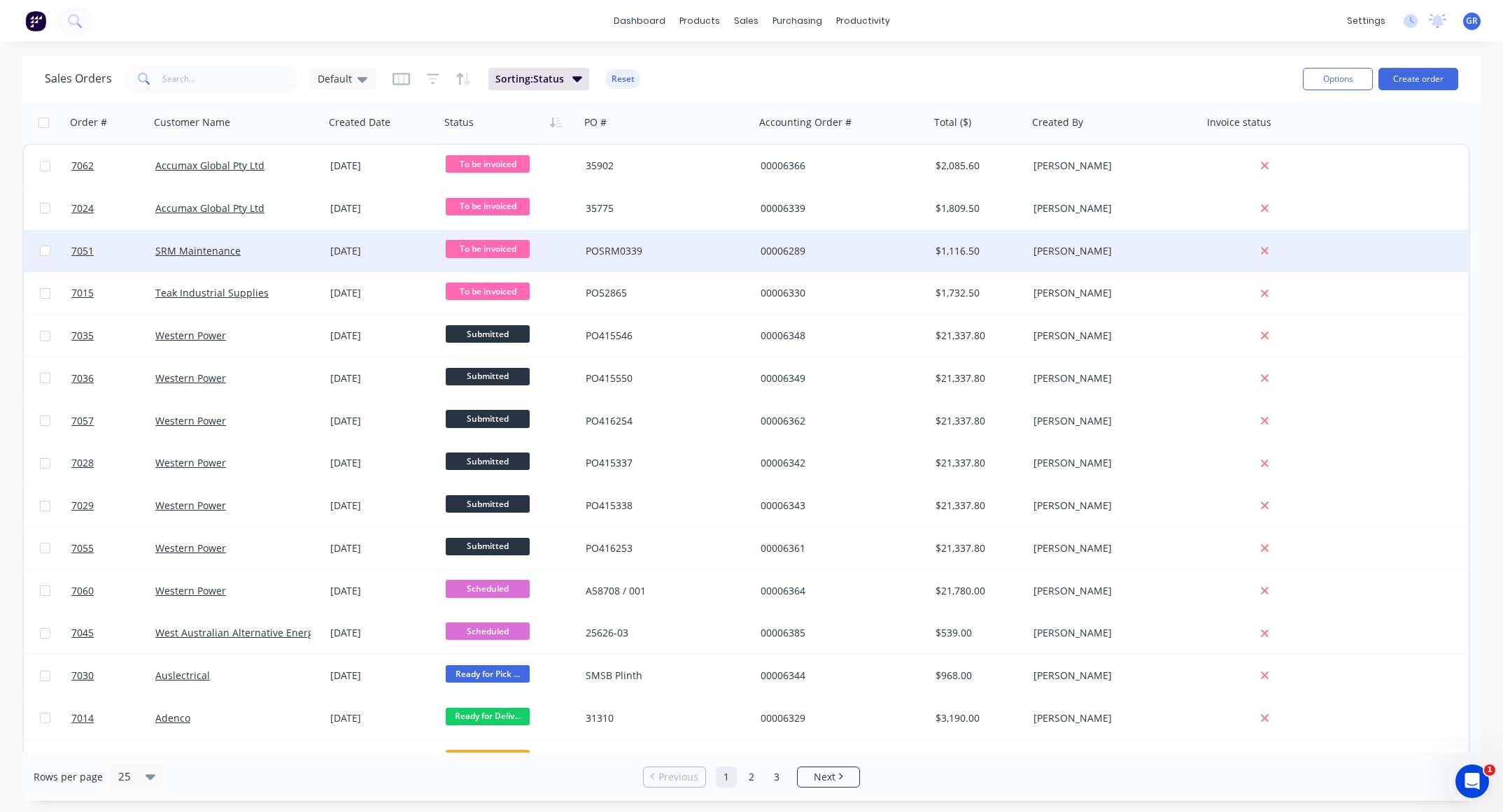
click at [722, 244] on div "POSRM0339" at bounding box center [663, 251] width 155 height 14
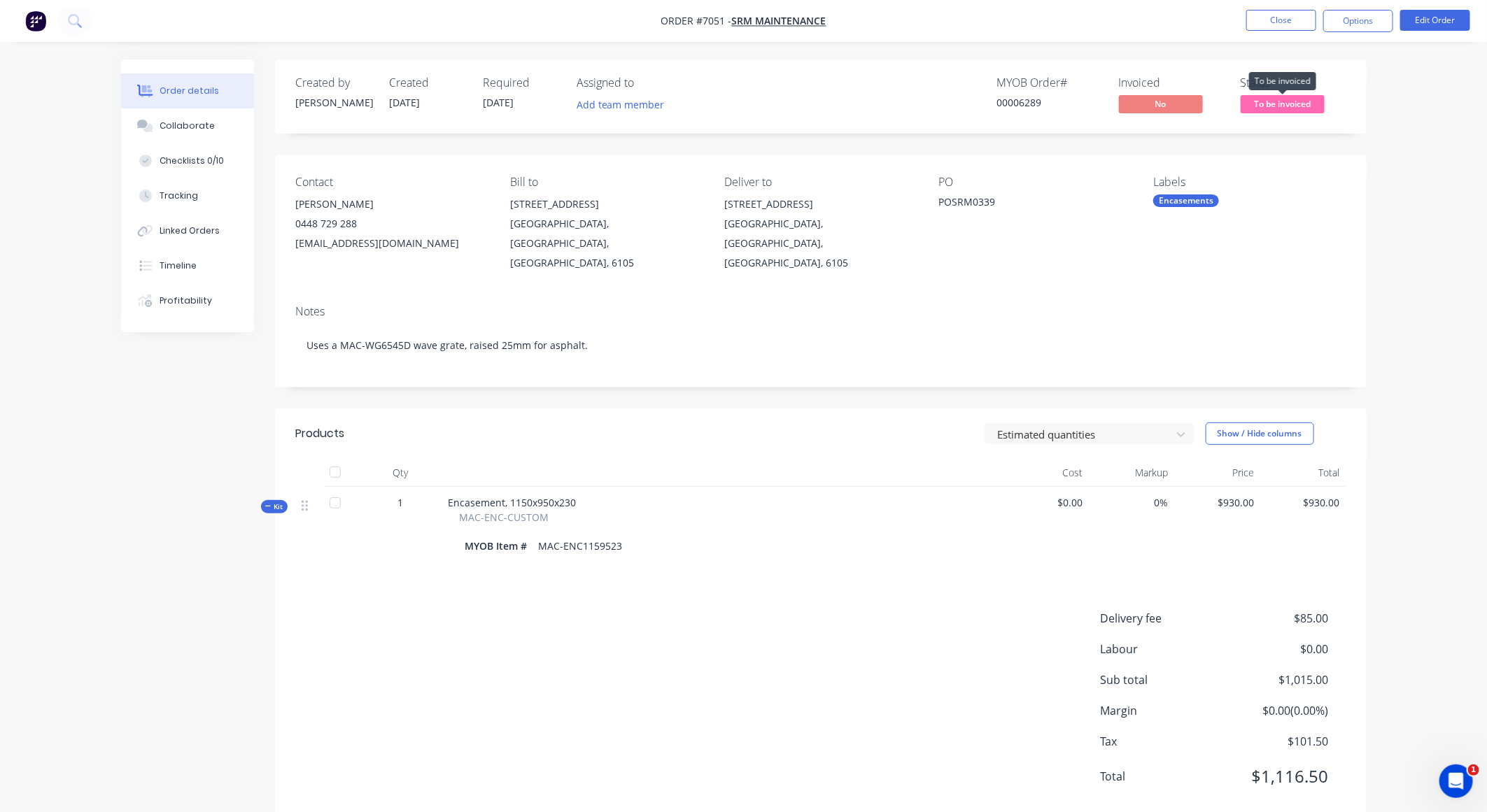
click at [1265, 103] on span "To be invoiced" at bounding box center [1283, 104] width 84 height 18
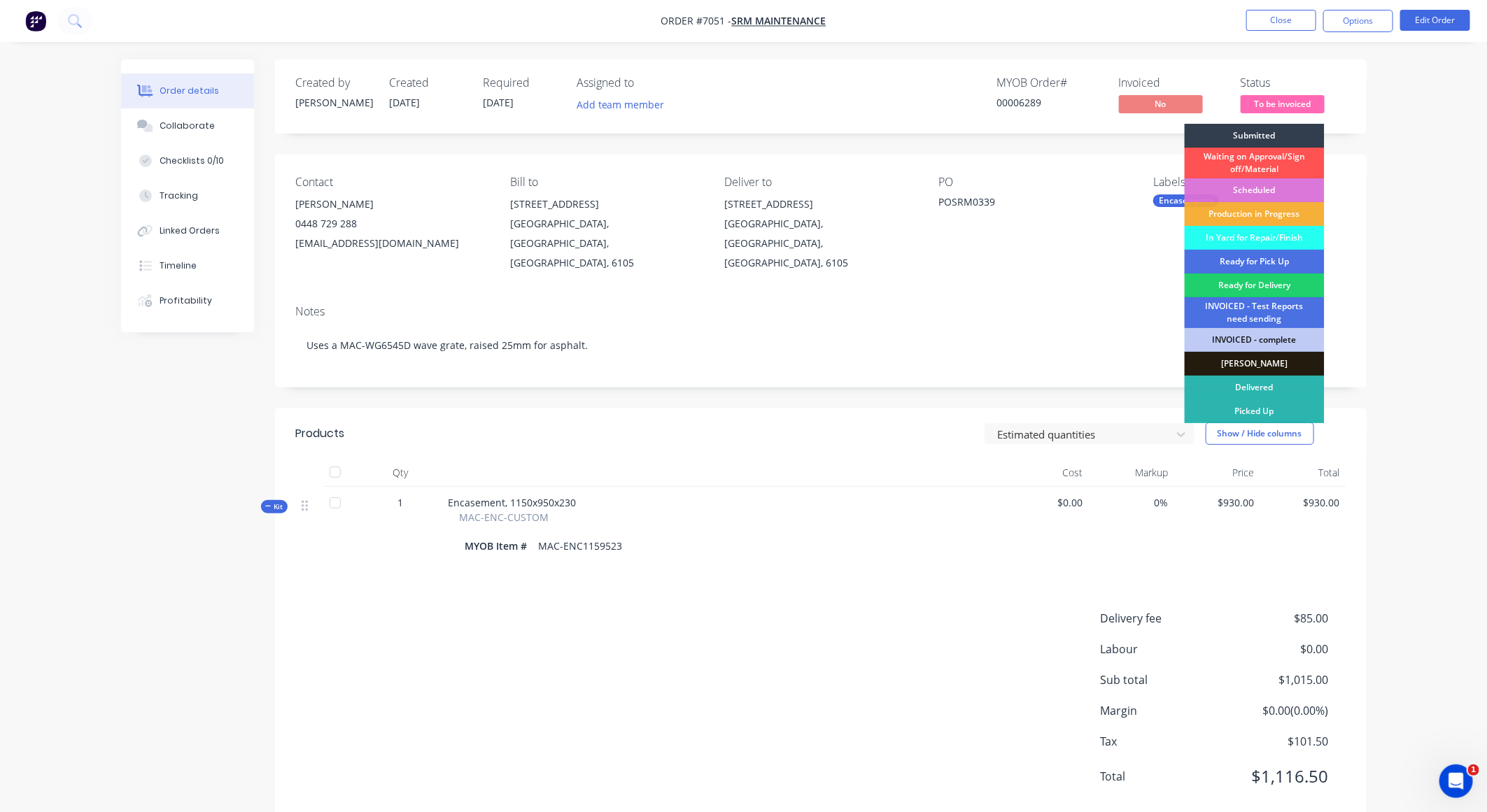
click at [1435, 122] on div "Order details Collaborate Checklists 0/10 Tracking Linked Orders Timeline Profi…" at bounding box center [743, 422] width 1487 height 845
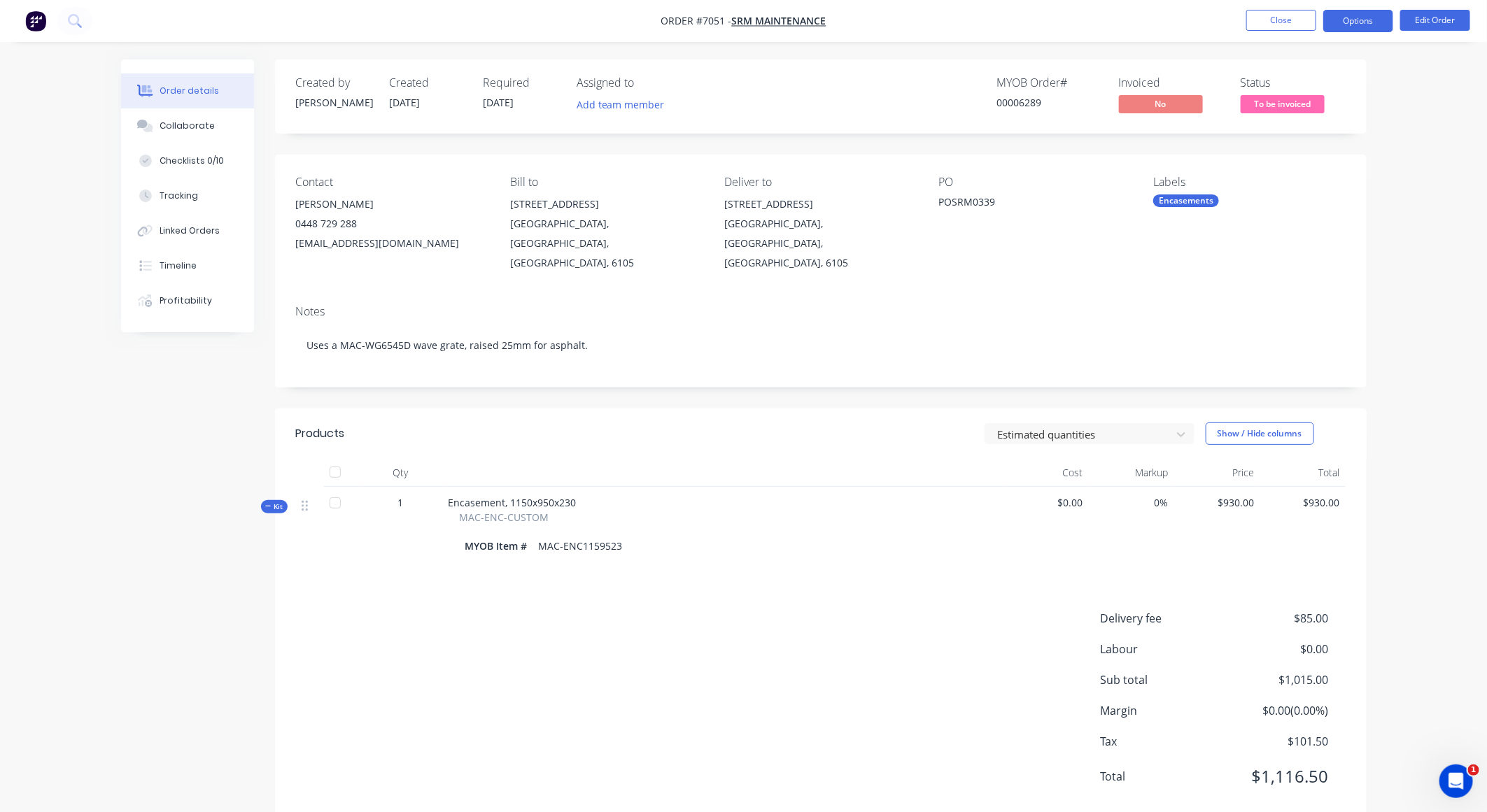
click at [1354, 19] on button "Options" at bounding box center [1359, 21] width 70 height 22
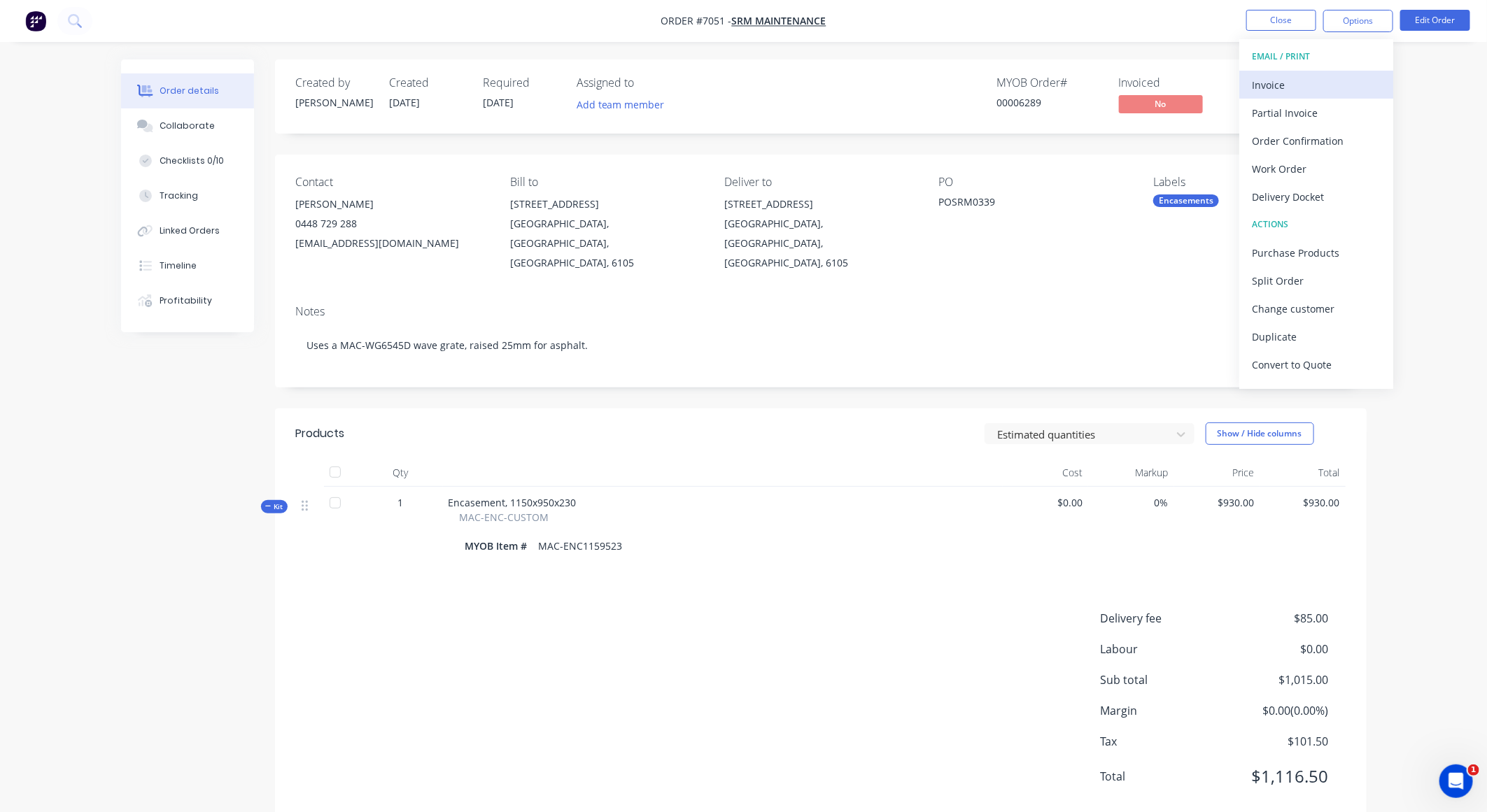
click at [1290, 76] on div "Invoice" at bounding box center [1317, 85] width 129 height 21
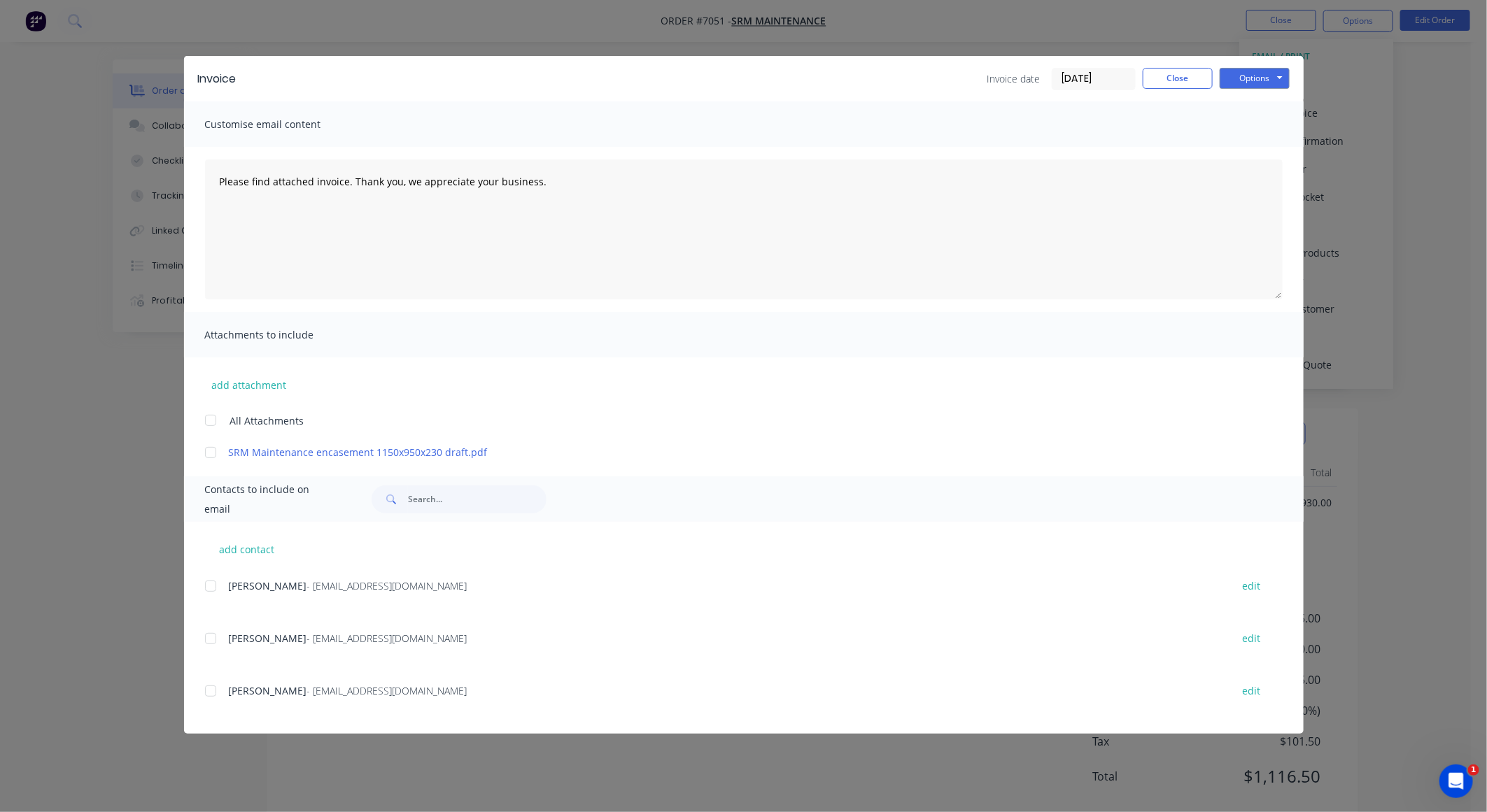
click at [206, 587] on div at bounding box center [210, 586] width 28 height 28
click at [1245, 63] on div "Invoice Invoice date 08/10/25 Close Options Preview Print Email" at bounding box center [743, 78] width 1119 height 46
click at [1242, 79] on button "Options" at bounding box center [1255, 77] width 70 height 21
click at [1243, 100] on button "Preview" at bounding box center [1265, 104] width 90 height 23
click at [1090, 74] on input "08/10/25" at bounding box center [1094, 78] width 82 height 21
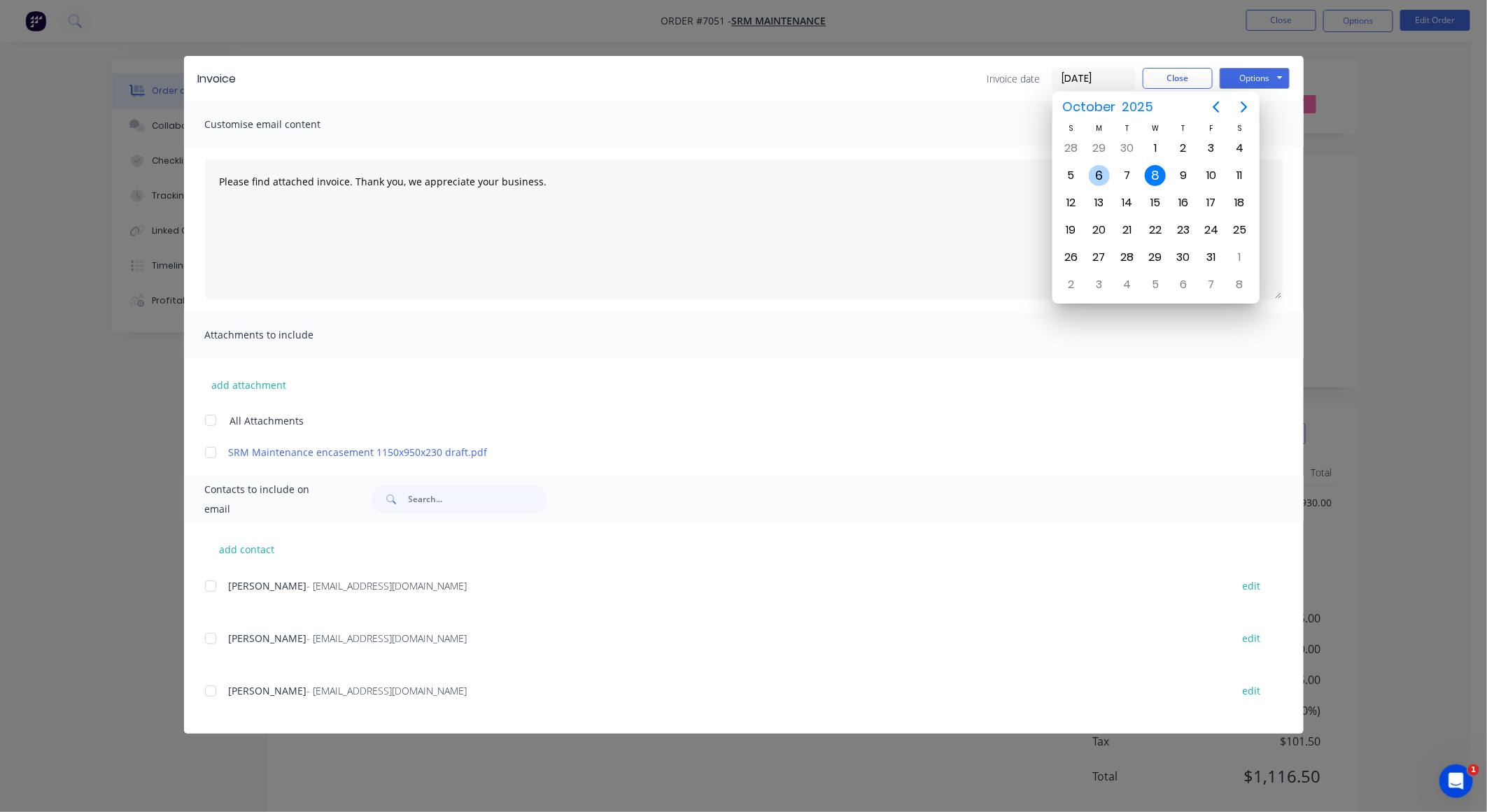
click at [1099, 180] on div "6" at bounding box center [1099, 175] width 21 height 21
type input "06/10/25"
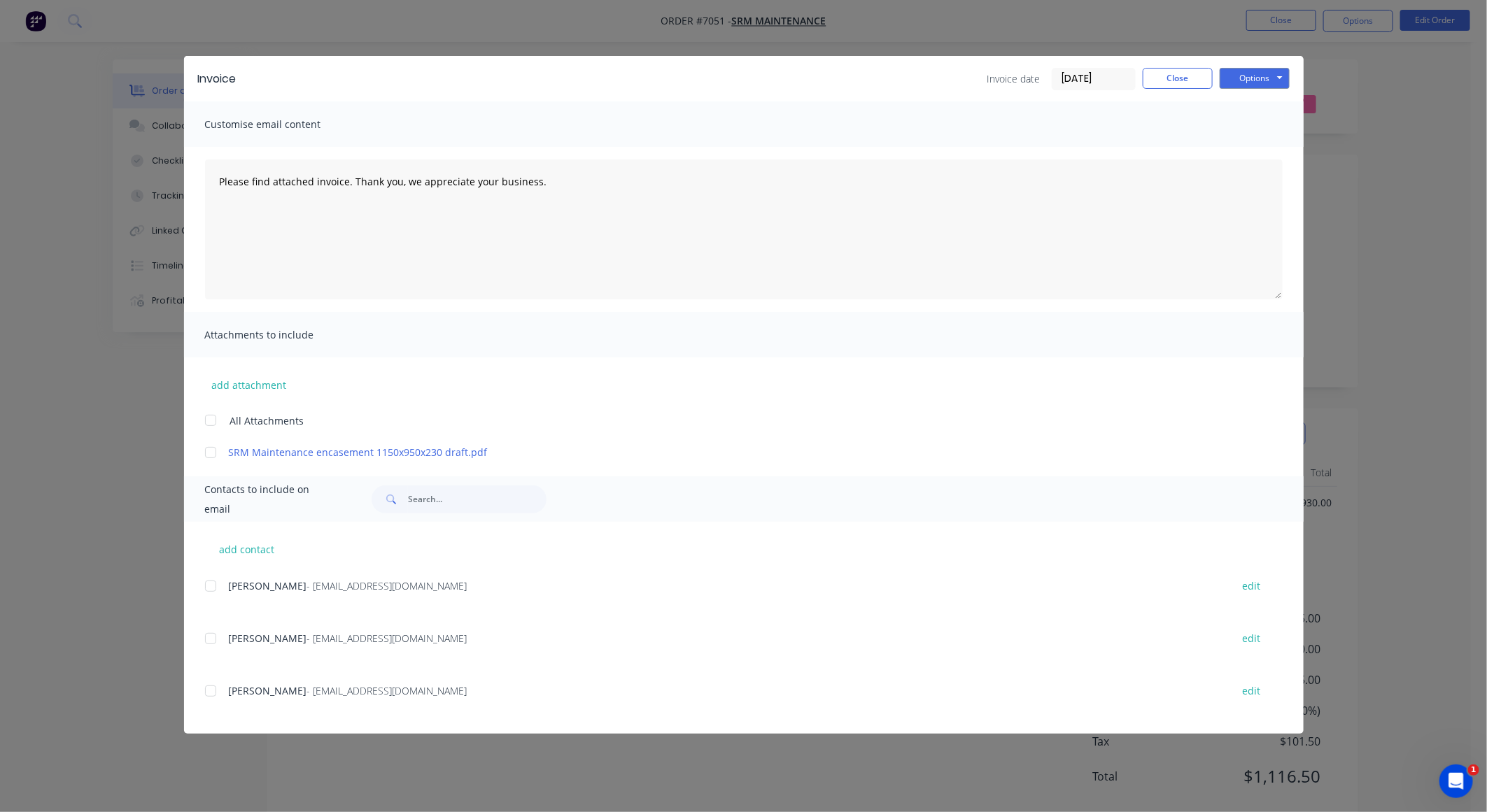
click at [209, 590] on div at bounding box center [210, 586] width 28 height 28
click at [1238, 71] on button "Options" at bounding box center [1255, 77] width 70 height 21
click at [1269, 143] on button "Email" at bounding box center [1265, 150] width 90 height 23
click at [1170, 70] on button "Close" at bounding box center [1178, 77] width 70 height 21
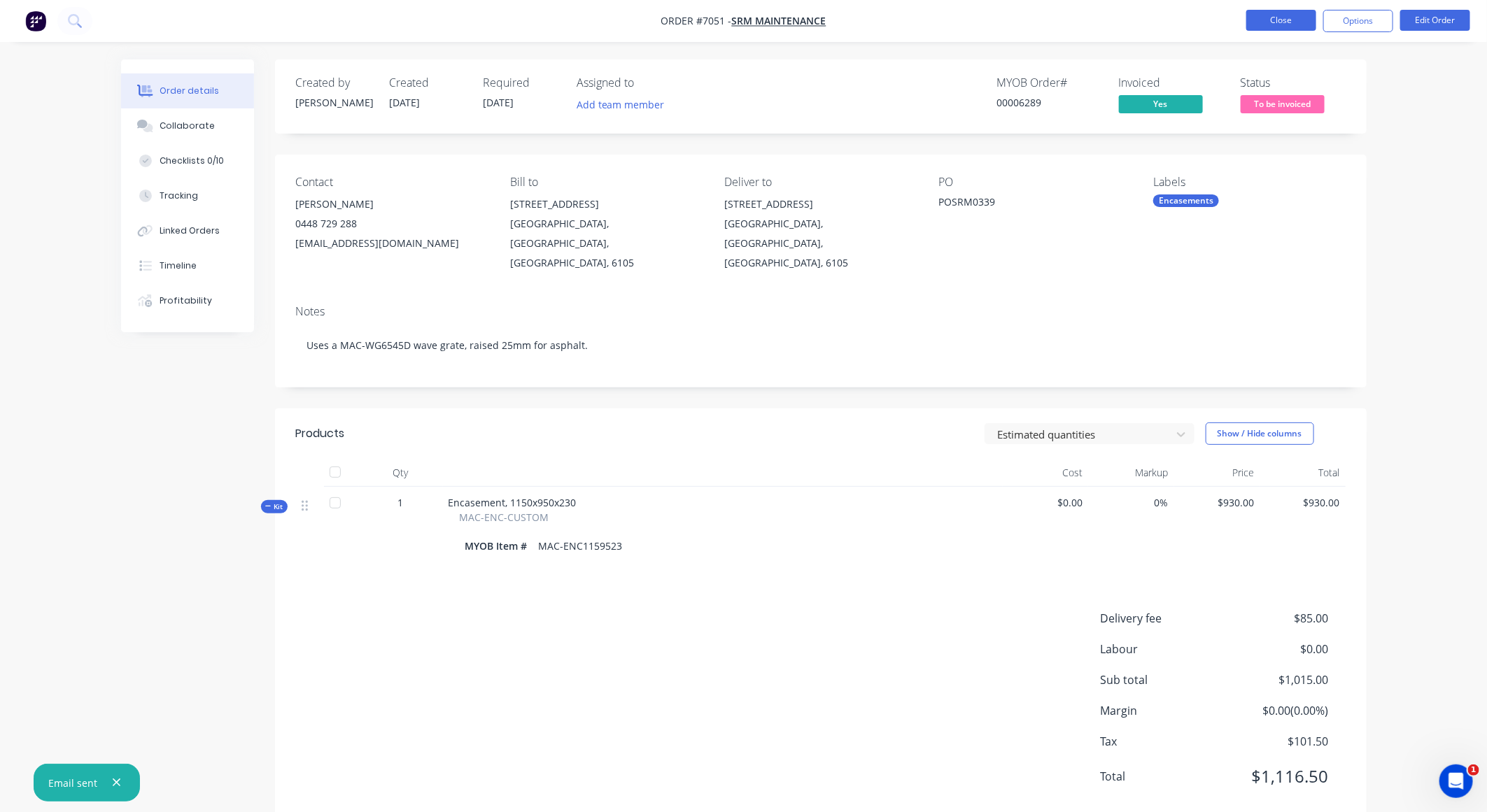
click at [1269, 23] on button "Close" at bounding box center [1282, 20] width 70 height 21
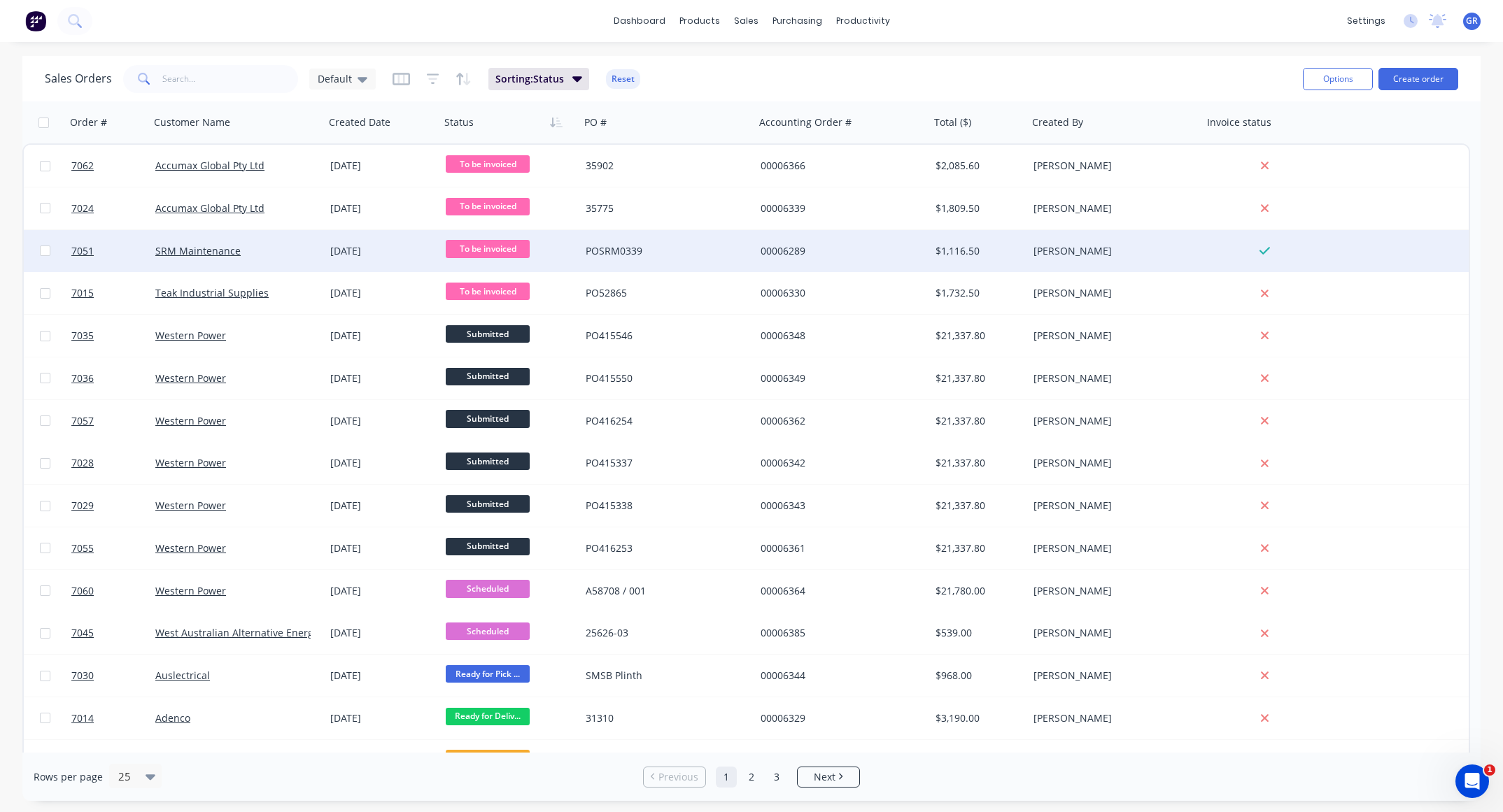
click at [468, 237] on div "To be invoiced" at bounding box center [509, 250] width 140 height 42
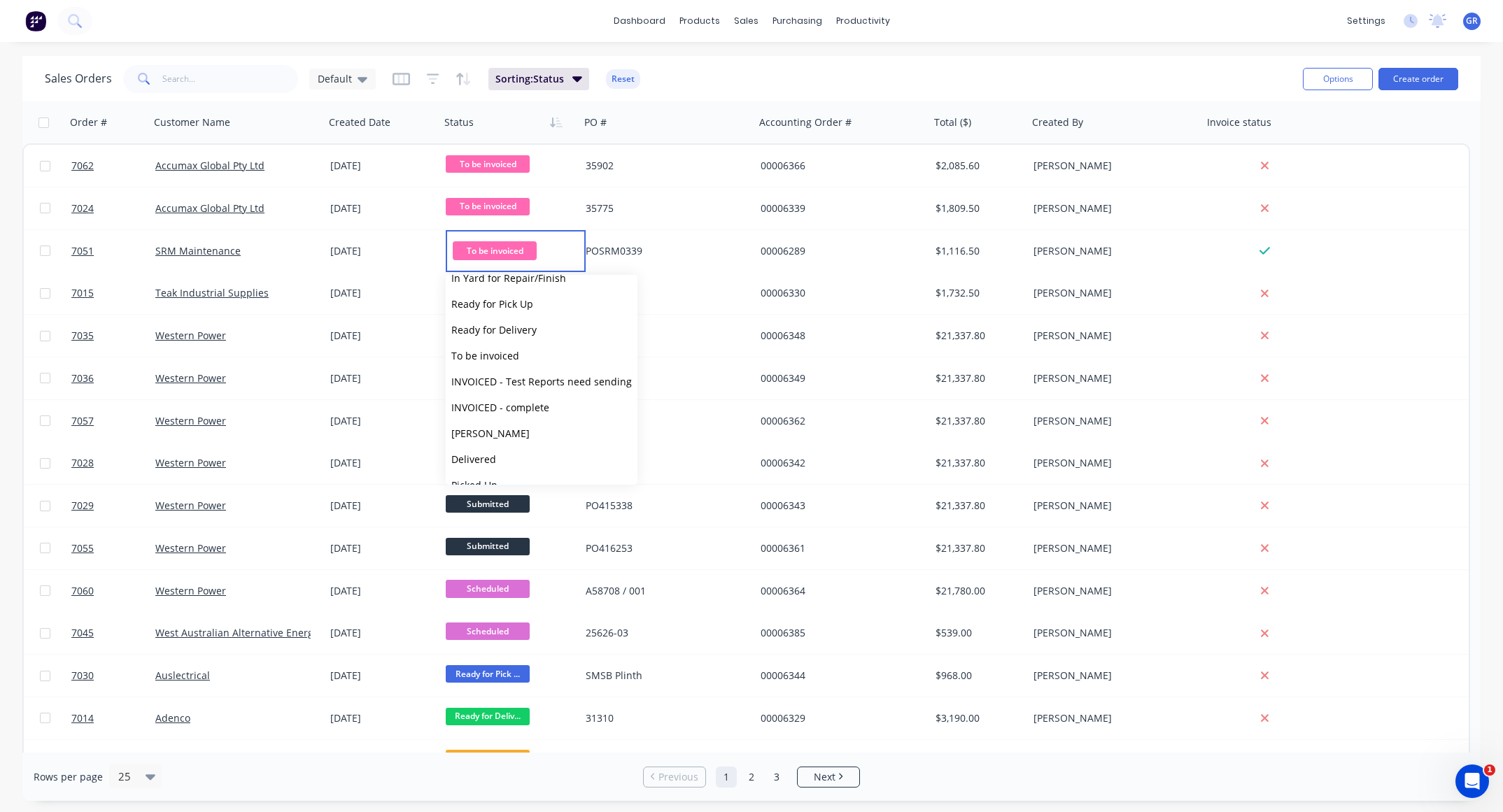
scroll to position [137, 0]
click at [545, 386] on span "INVOICED - complete" at bounding box center [500, 390] width 98 height 14
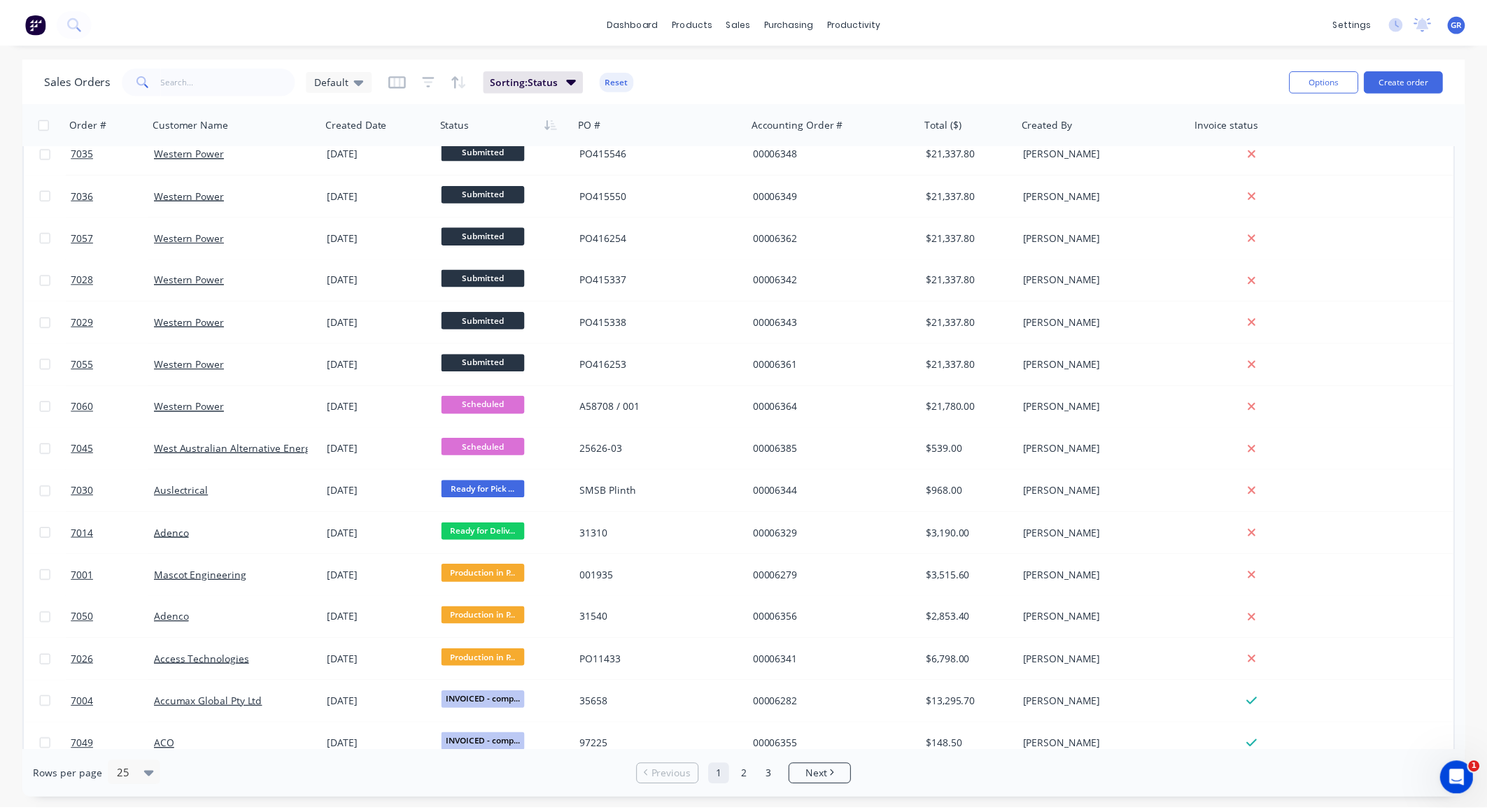
scroll to position [210, 0]
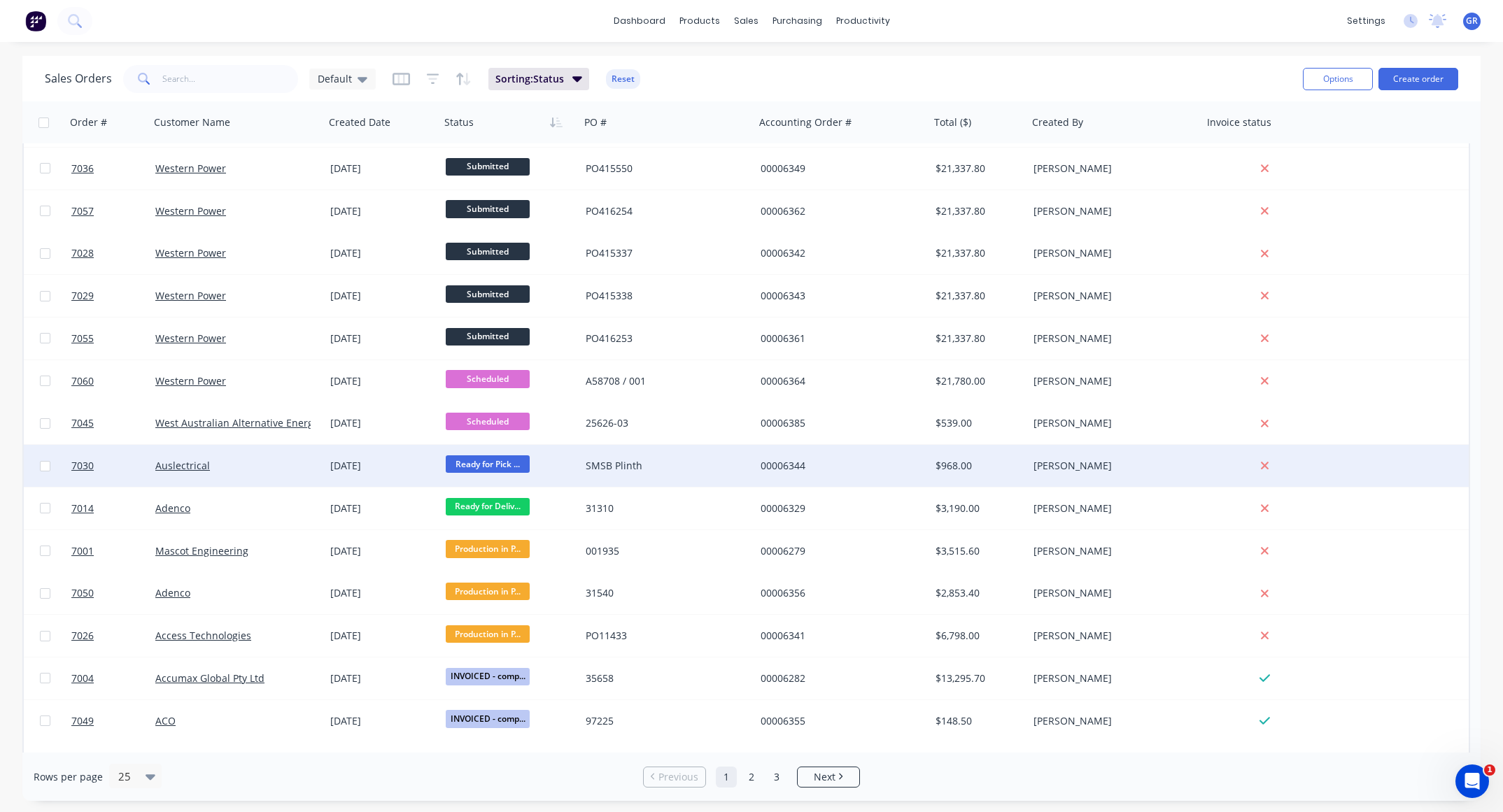
click at [703, 457] on div "SMSB Plinth" at bounding box center [666, 465] width 175 height 42
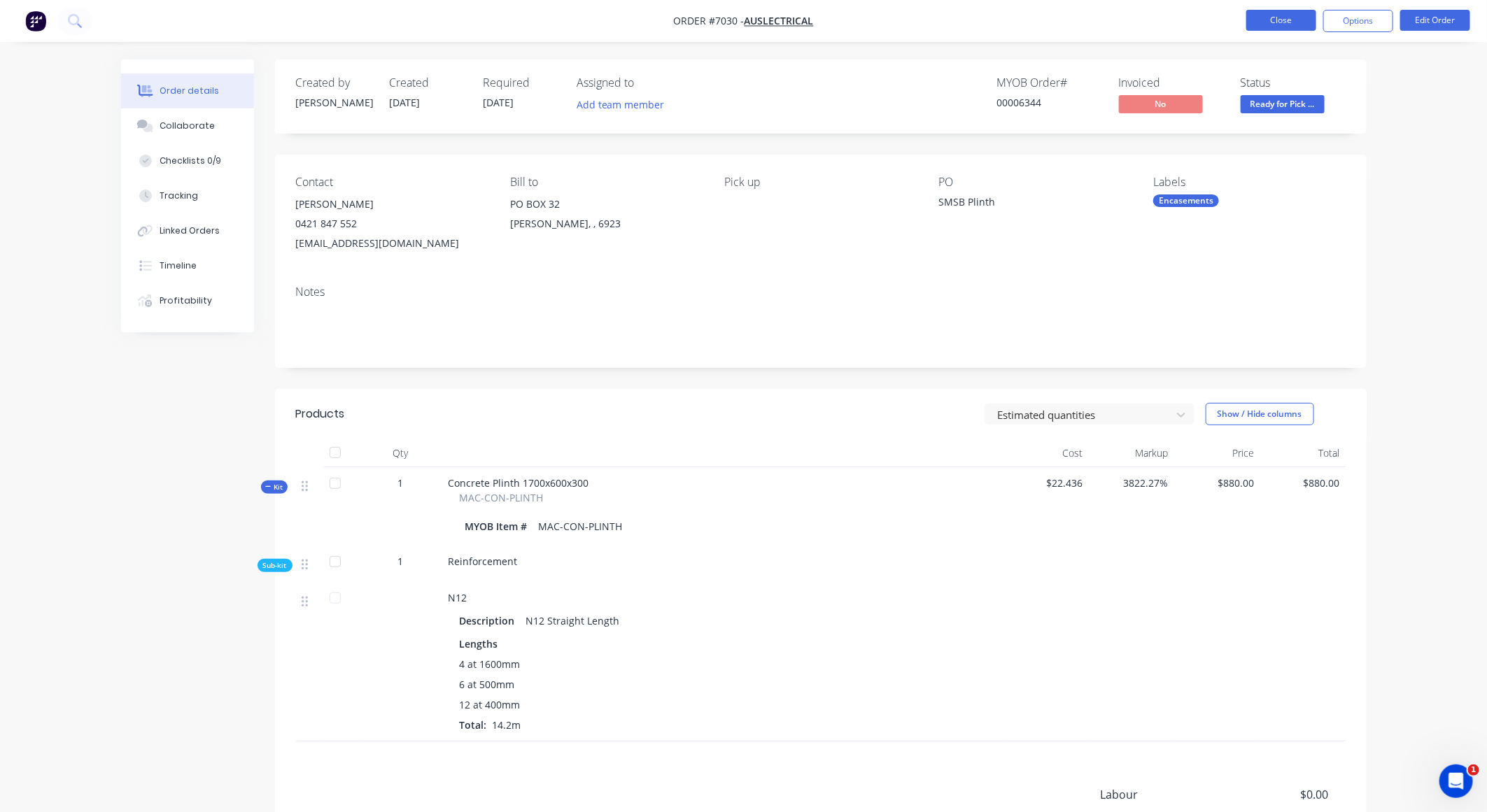
click at [1259, 23] on button "Close" at bounding box center [1282, 20] width 70 height 21
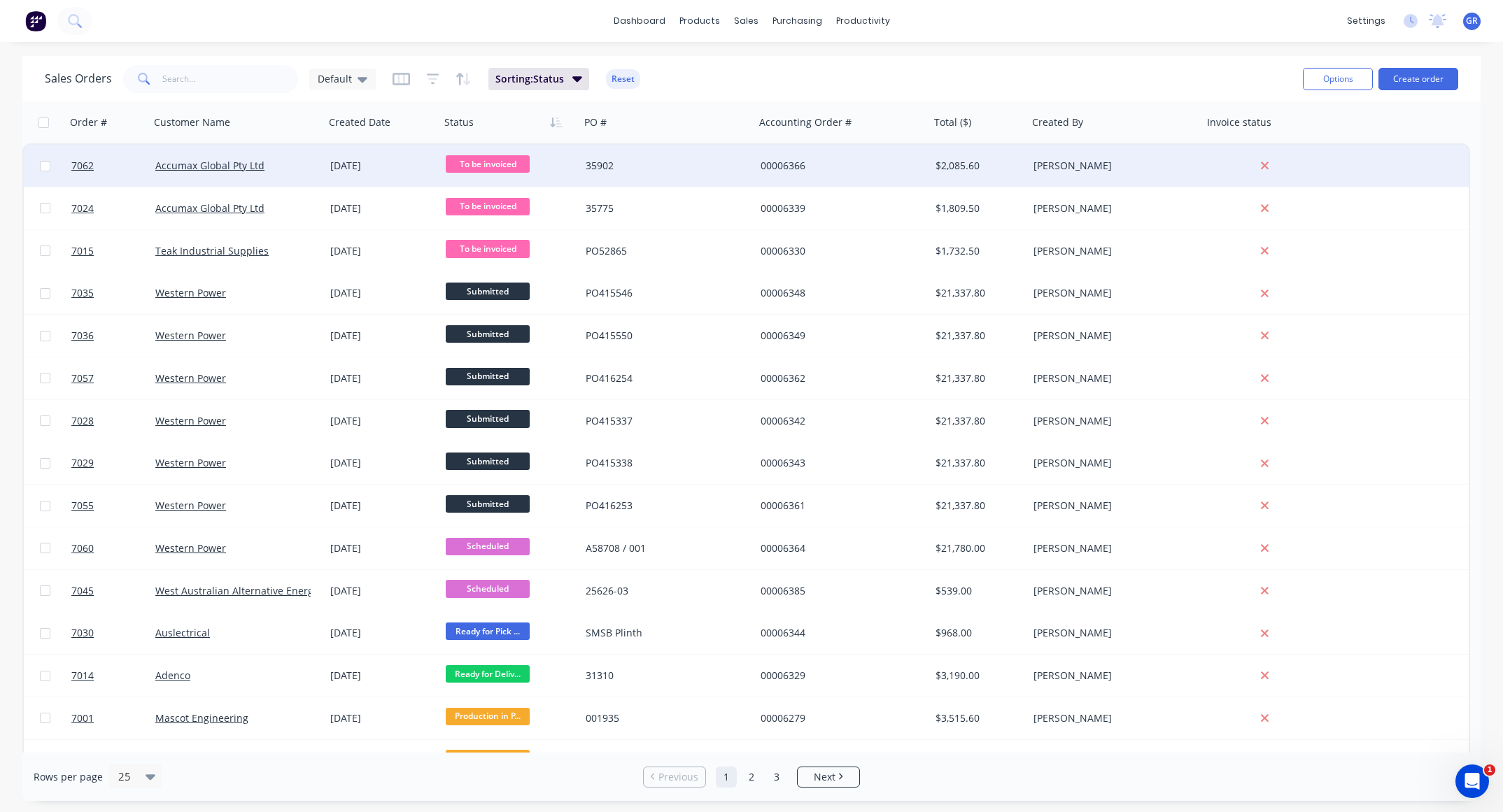
click at [725, 166] on div "35902" at bounding box center [663, 165] width 155 height 14
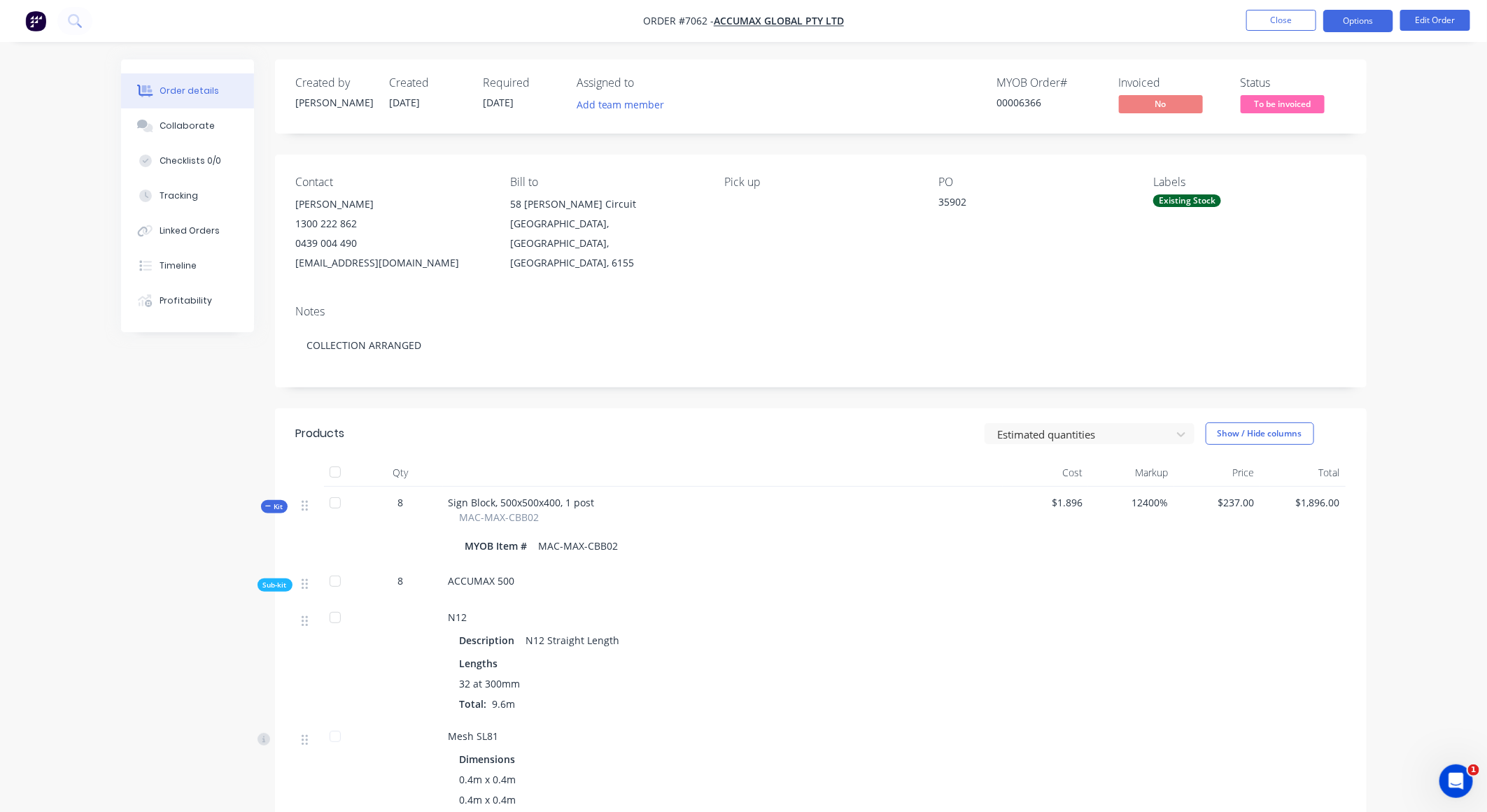
click at [1356, 23] on button "Options" at bounding box center [1359, 21] width 70 height 22
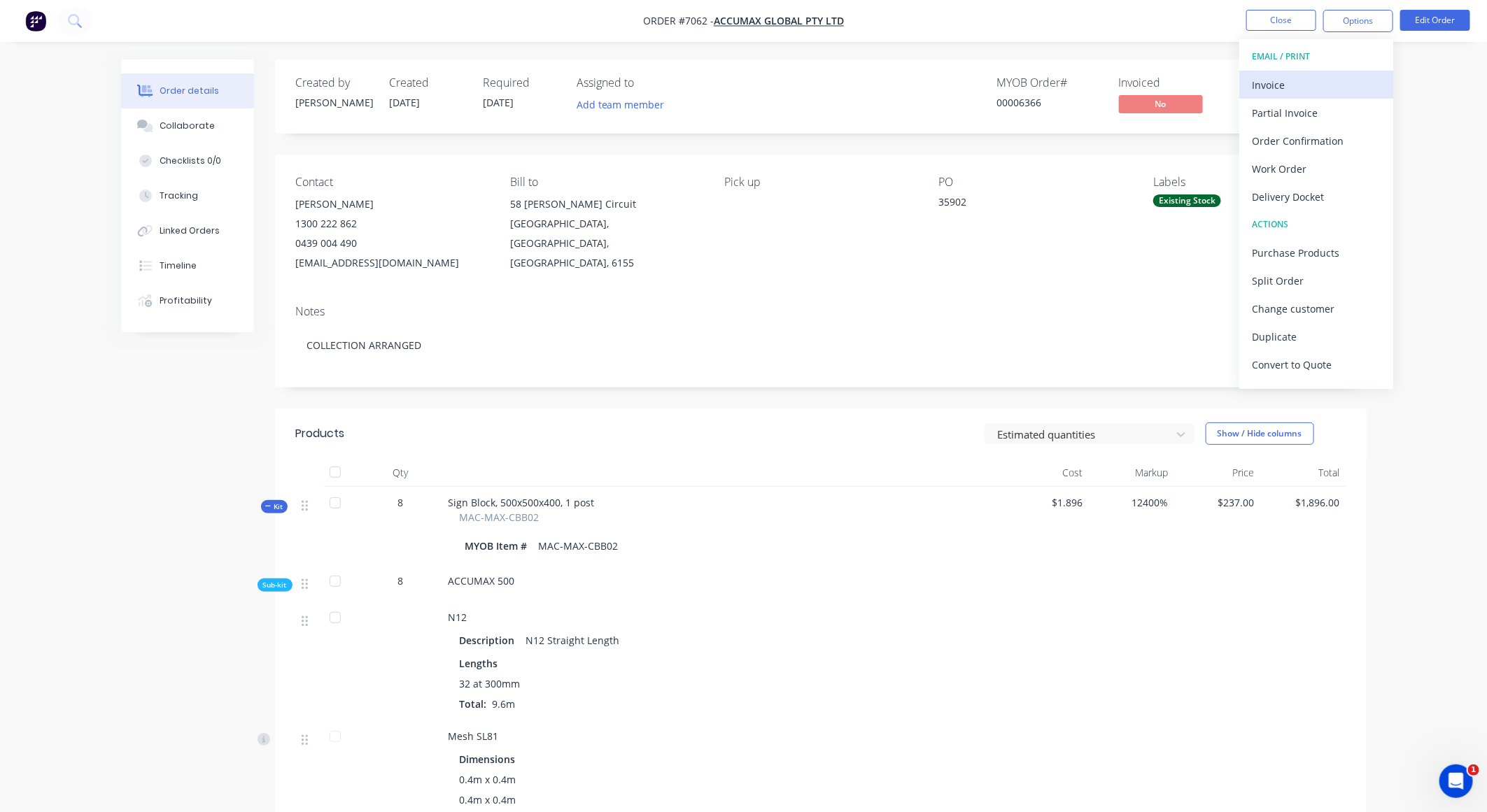
click at [1287, 91] on div "Invoice" at bounding box center [1317, 85] width 129 height 21
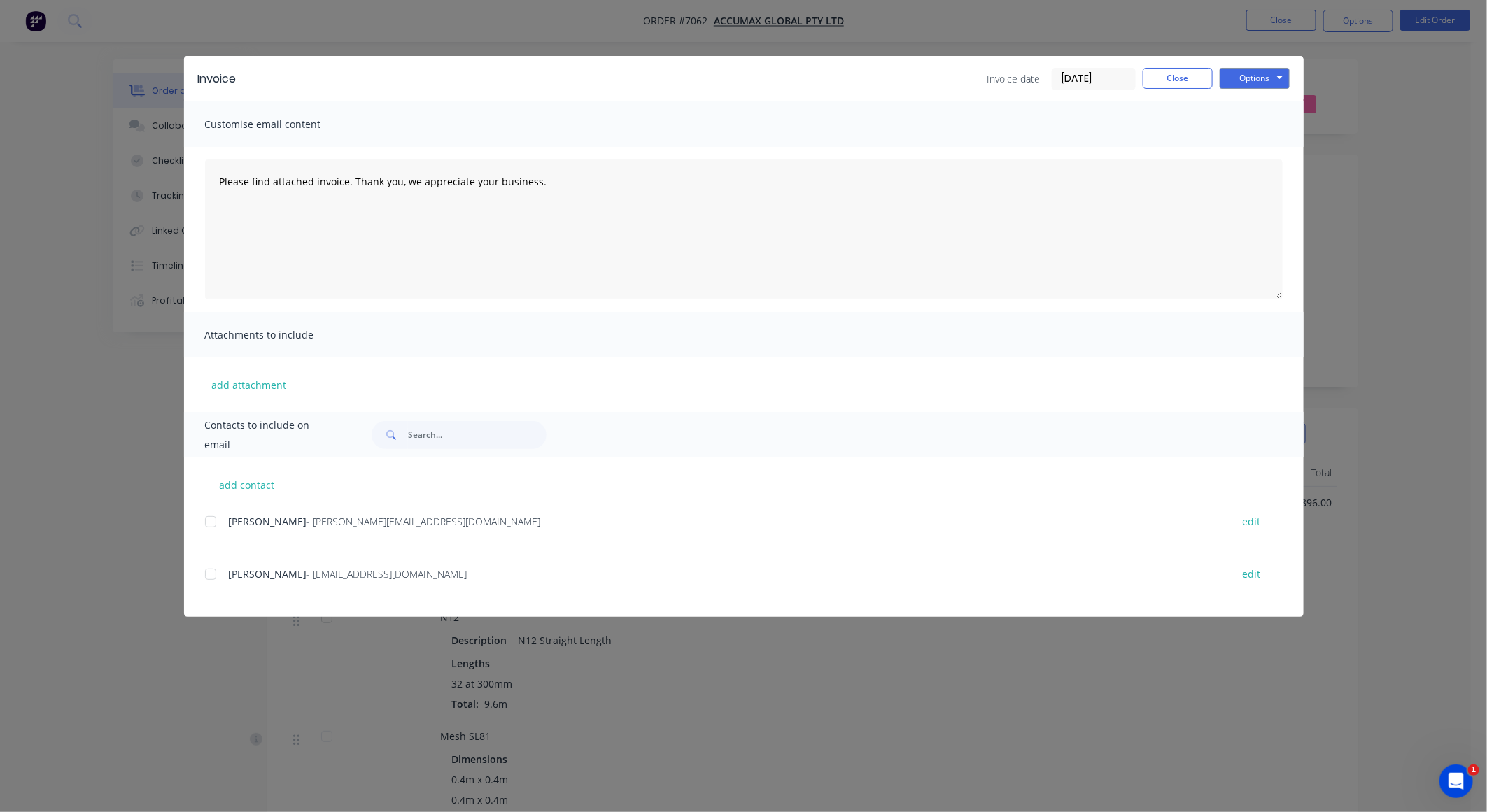
click at [209, 576] on div at bounding box center [210, 574] width 28 height 28
click at [1257, 78] on button "Options" at bounding box center [1255, 77] width 70 height 21
click at [1254, 100] on button "Preview" at bounding box center [1265, 104] width 90 height 23
click at [1247, 79] on button "Options" at bounding box center [1255, 77] width 70 height 21
click at [1248, 141] on button "Email" at bounding box center [1265, 150] width 90 height 23
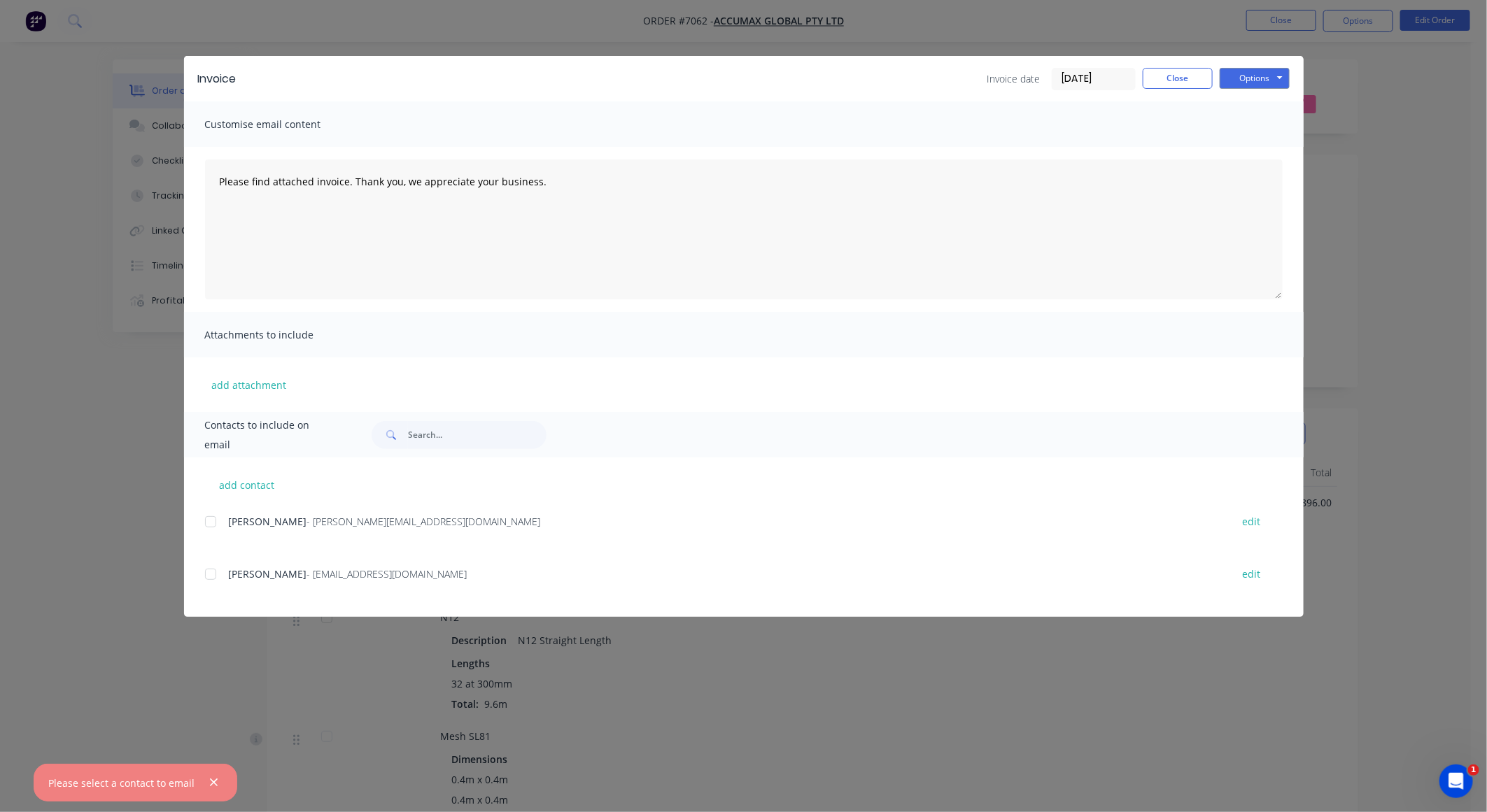
click at [210, 575] on div at bounding box center [210, 574] width 28 height 28
click at [1254, 76] on button "Options" at bounding box center [1255, 77] width 70 height 21
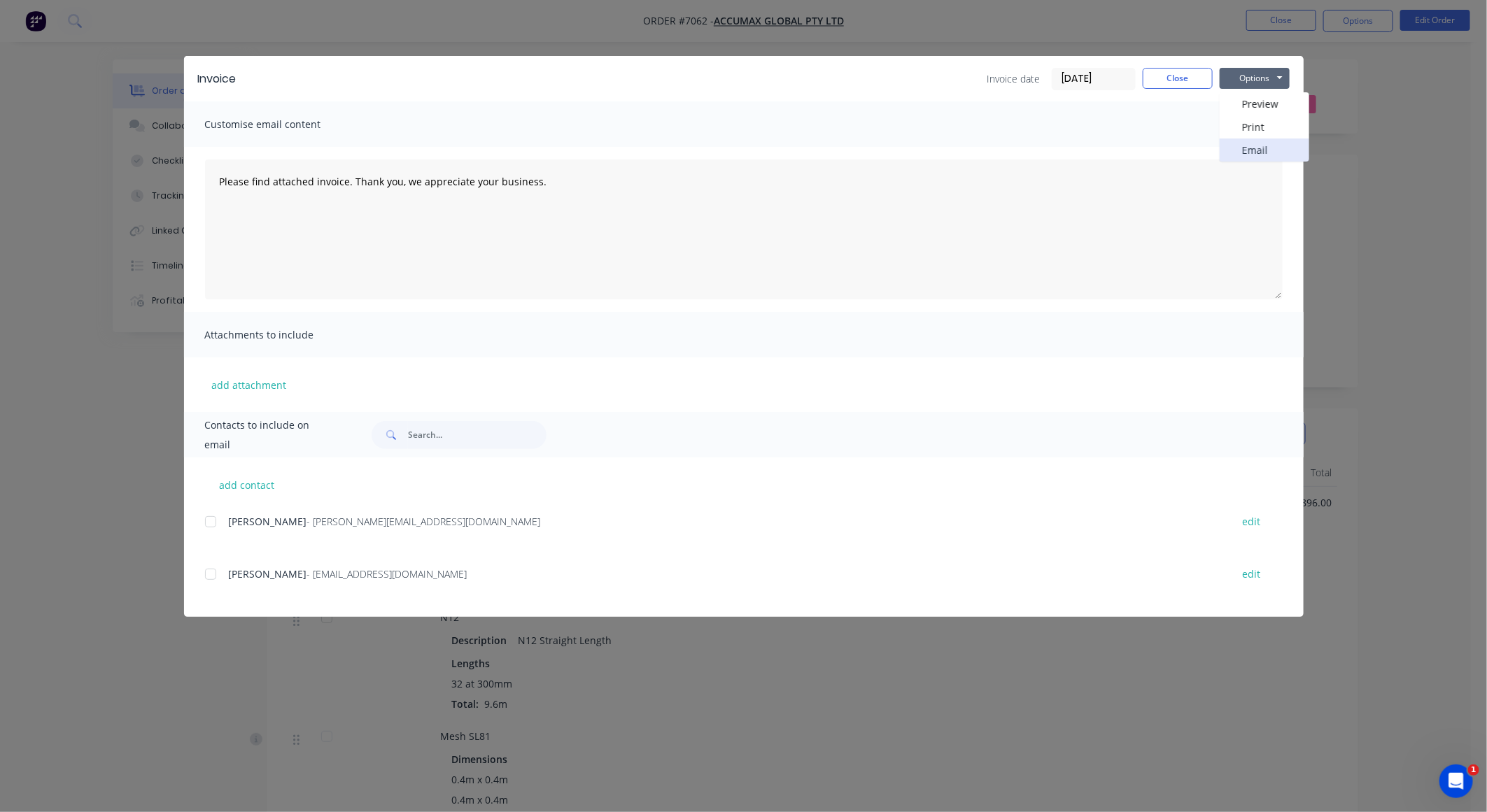
click at [1268, 153] on button "Email" at bounding box center [1265, 150] width 90 height 23
click at [1156, 75] on button "Close" at bounding box center [1178, 77] width 70 height 21
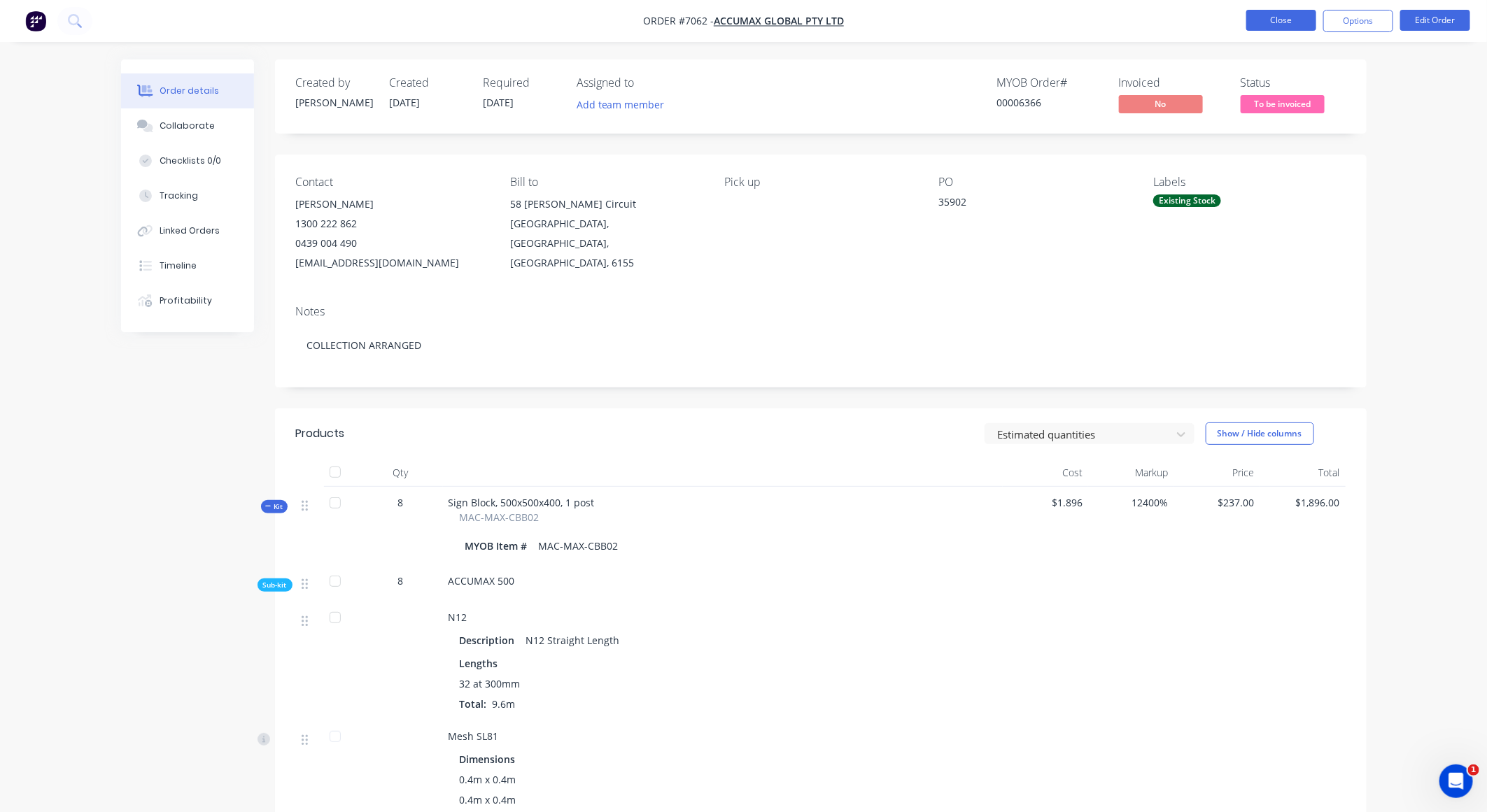
click at [1272, 11] on button "Close" at bounding box center [1282, 20] width 70 height 21
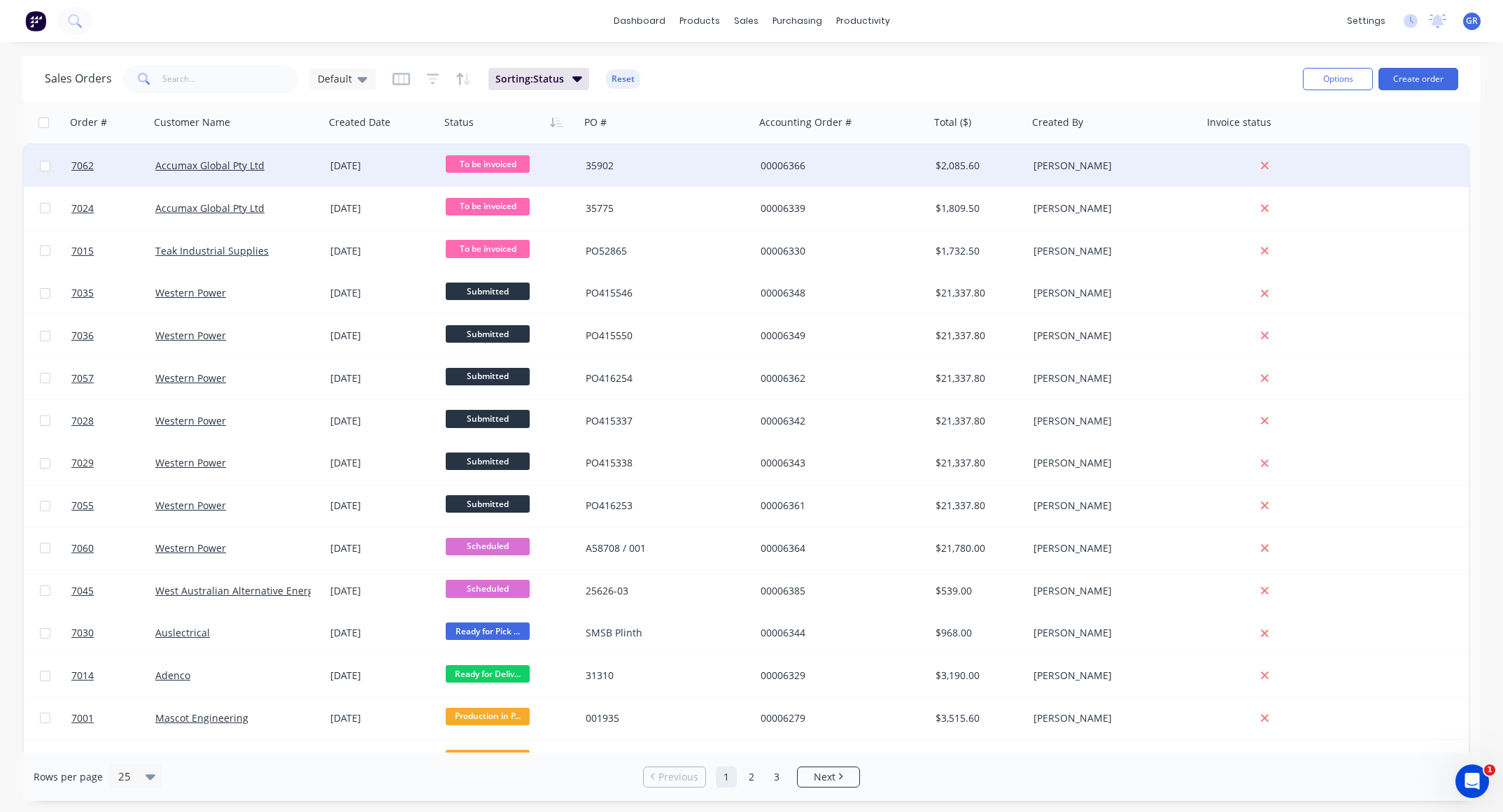
click at [699, 158] on div "35902" at bounding box center [663, 165] width 155 height 14
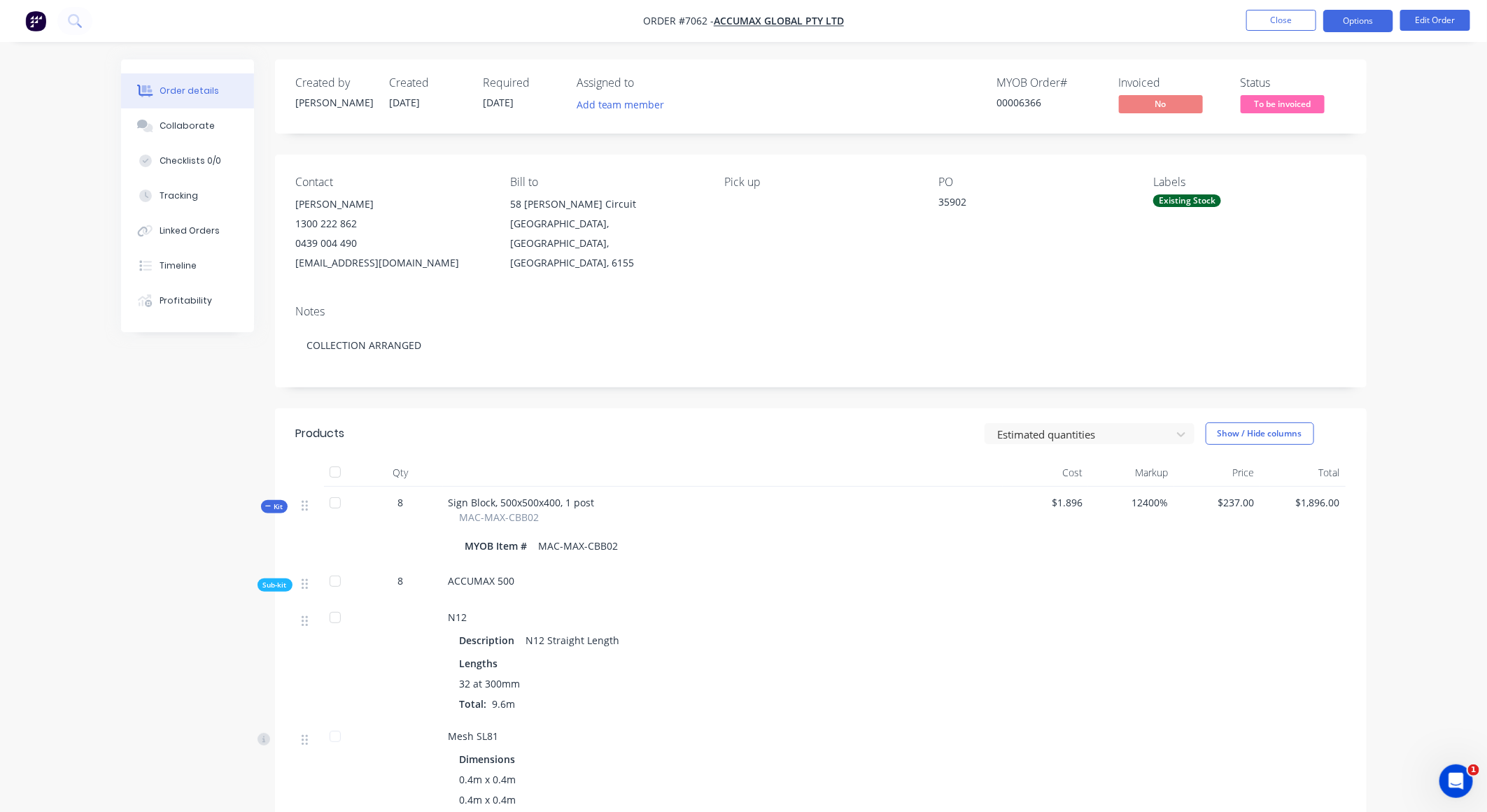
click at [1358, 16] on button "Options" at bounding box center [1359, 21] width 70 height 22
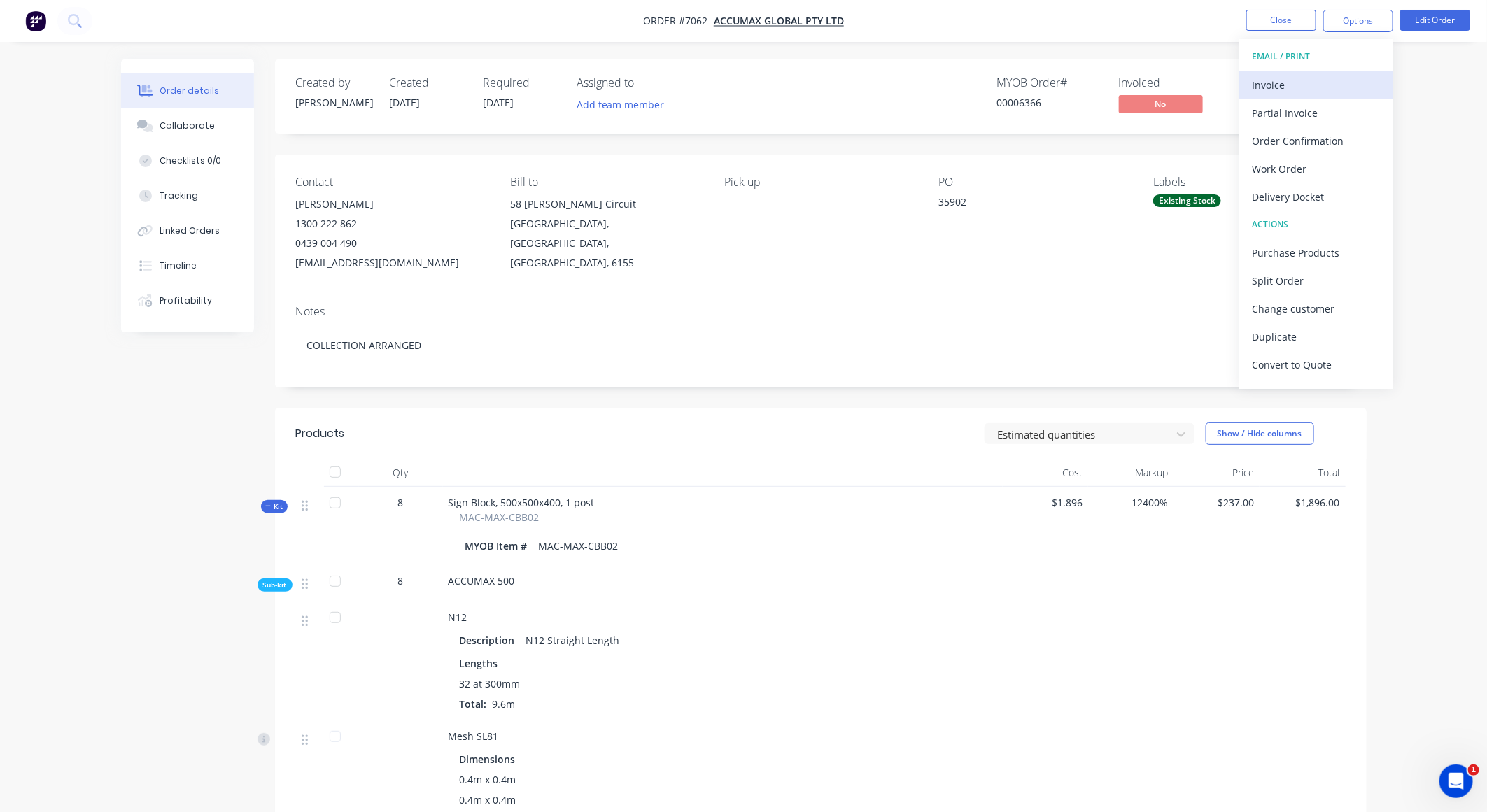
click at [1295, 75] on div "Invoice" at bounding box center [1317, 85] width 129 height 21
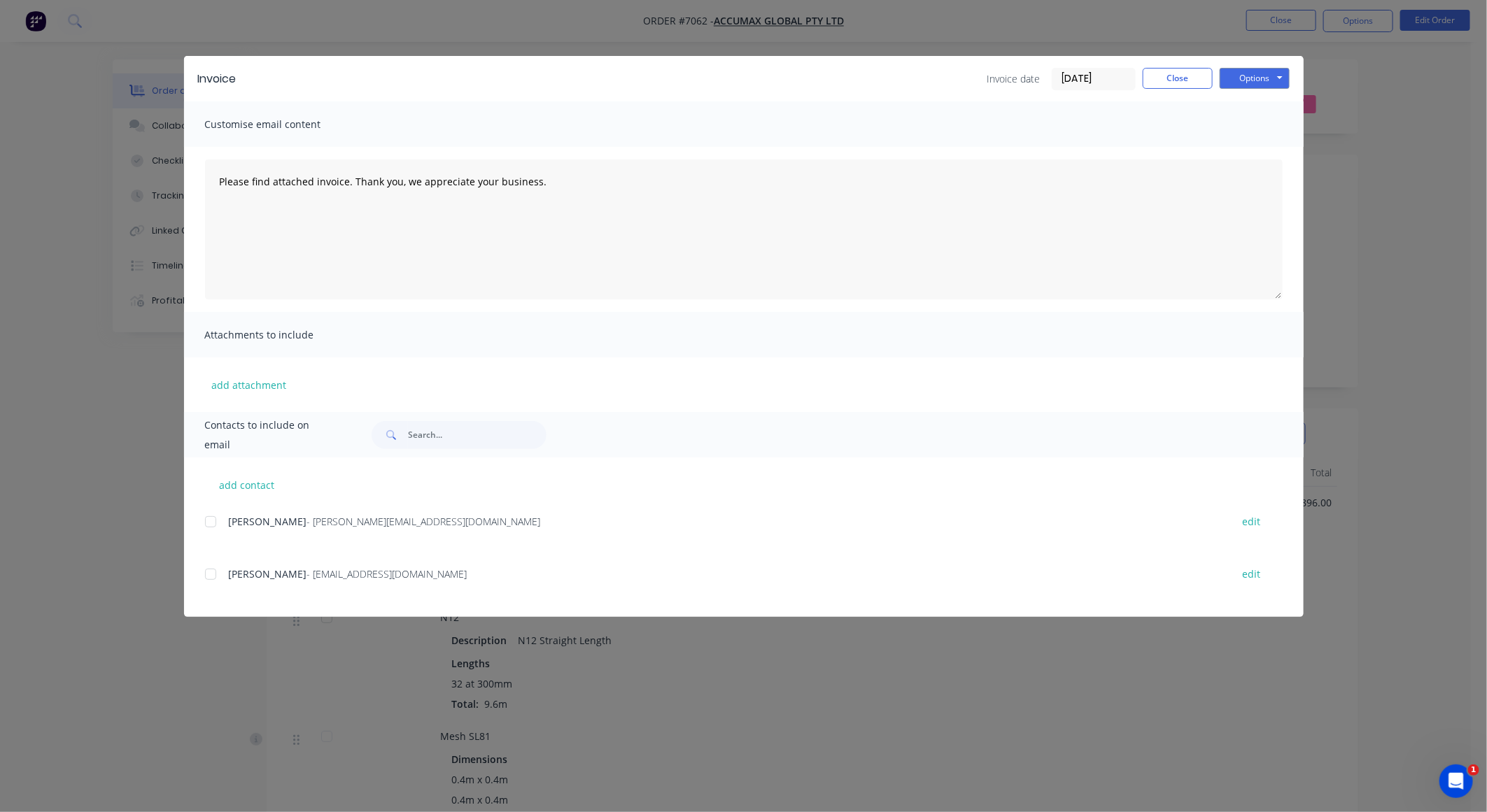
click at [203, 577] on div "add contact Matt Martin - matt.m@accumax.com.au edit Shelley Wallace - accounts…" at bounding box center [743, 536] width 1119 height 159
click at [210, 577] on div at bounding box center [210, 574] width 28 height 28
click at [1233, 77] on button "Options" at bounding box center [1255, 77] width 70 height 21
click at [1261, 147] on button "Email" at bounding box center [1265, 150] width 90 height 23
click at [1197, 80] on button "Close" at bounding box center [1178, 77] width 70 height 21
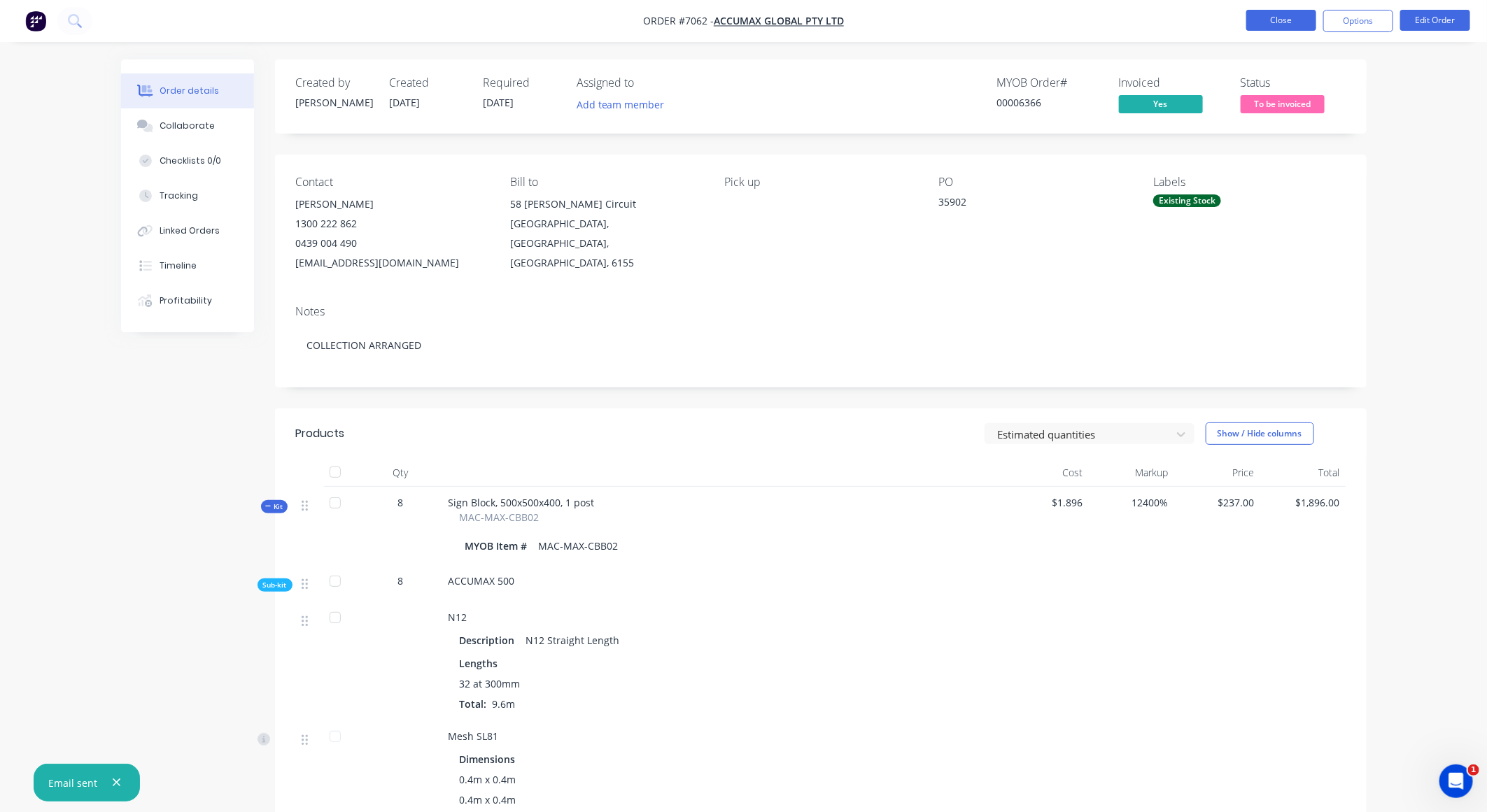
click at [1259, 21] on button "Close" at bounding box center [1282, 20] width 70 height 21
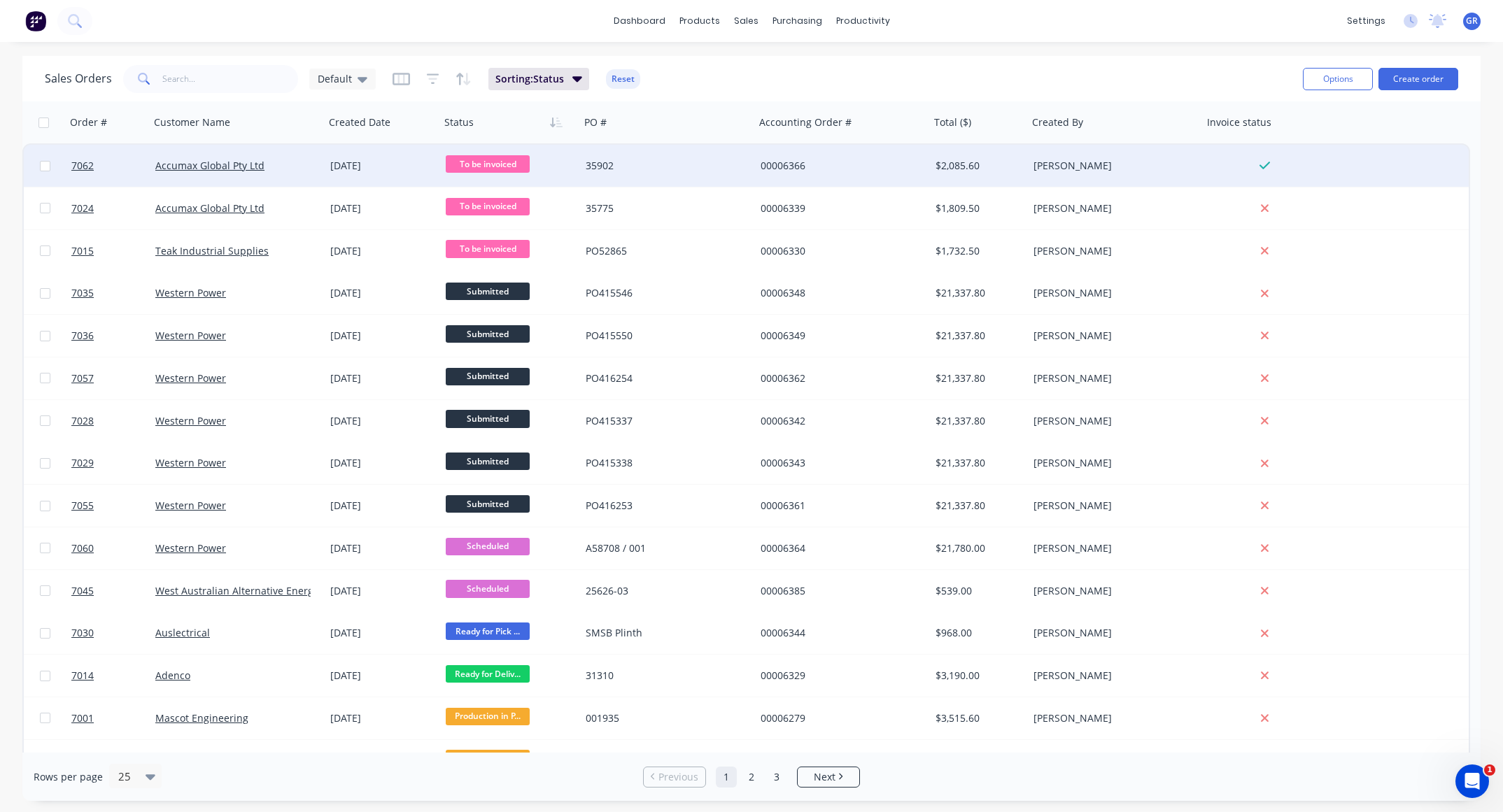
click at [488, 155] on span "To be invoiced" at bounding box center [488, 164] width 84 height 18
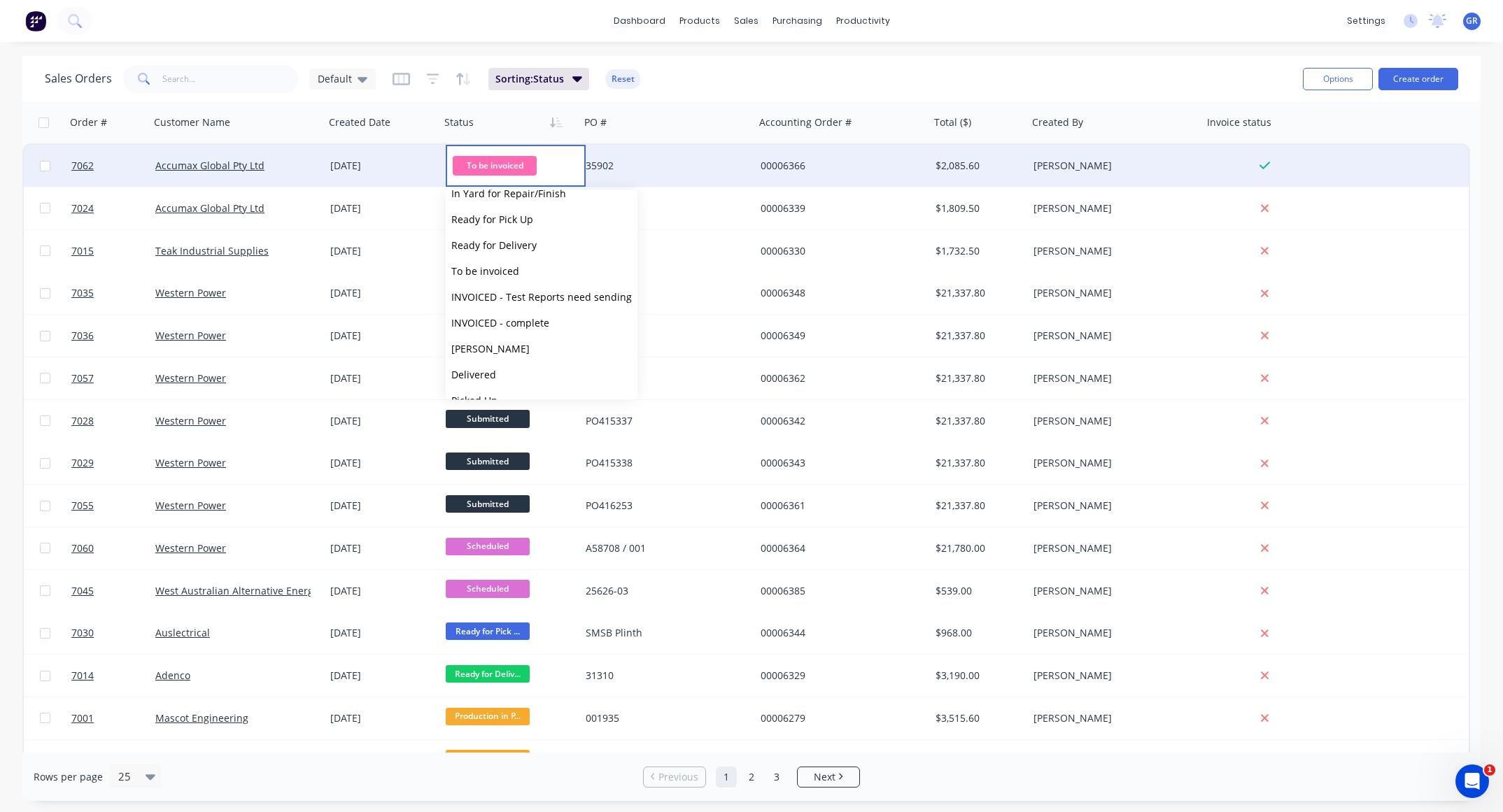
scroll to position [137, 0]
click at [540, 298] on span "INVOICED - complete" at bounding box center [500, 305] width 98 height 14
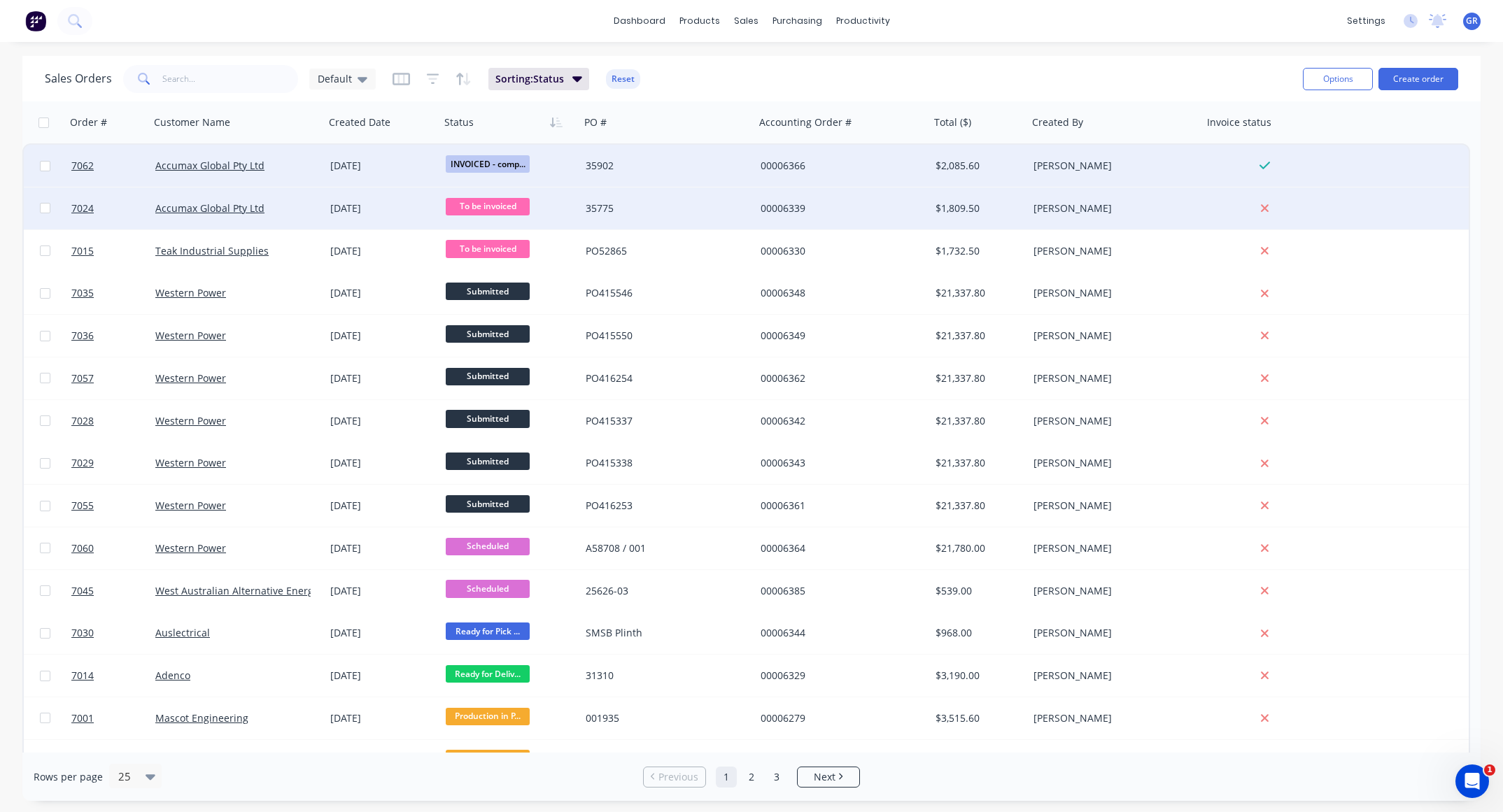
click at [659, 205] on div "35775" at bounding box center [663, 208] width 155 height 14
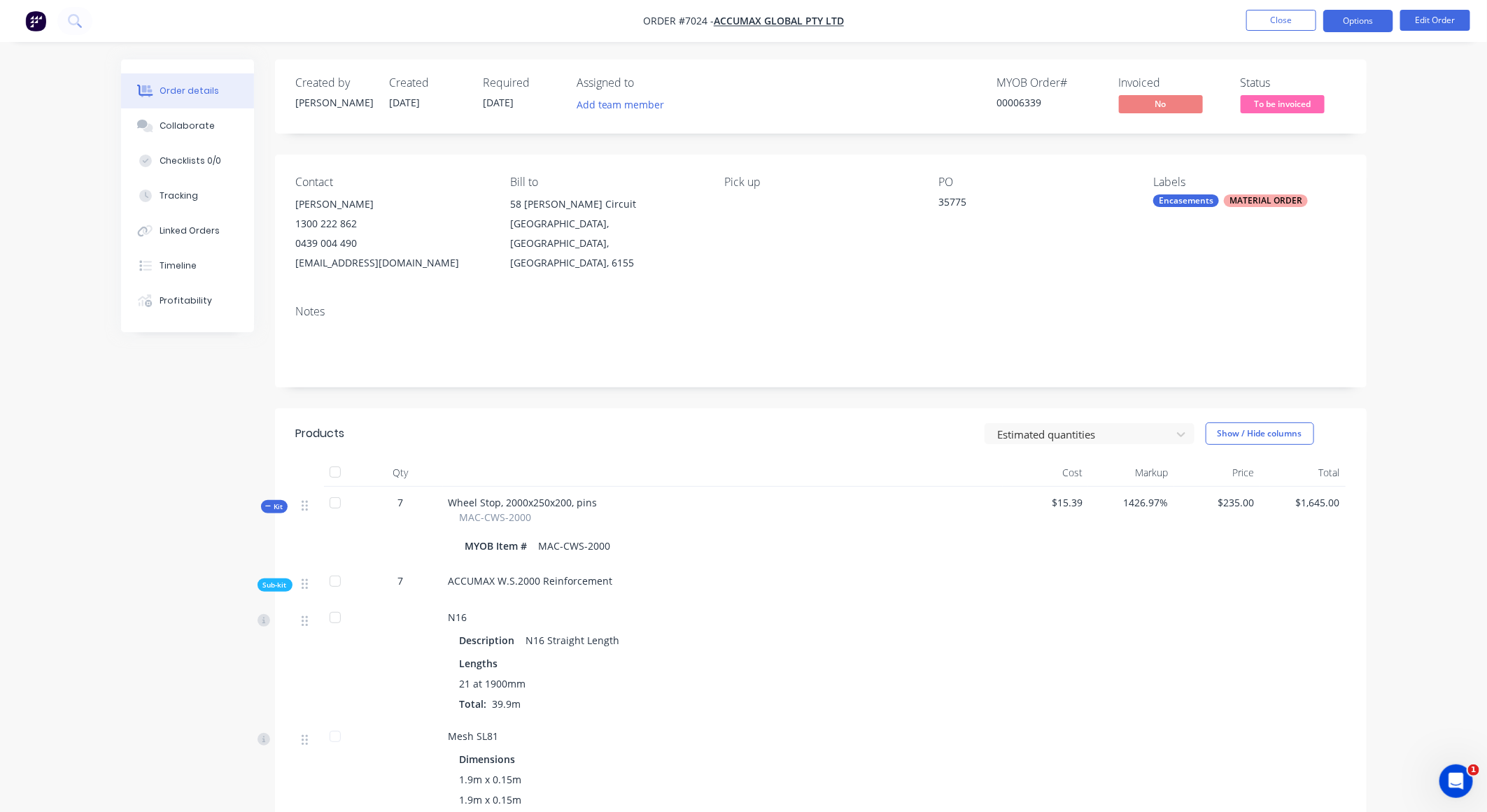
click at [1342, 18] on button "Options" at bounding box center [1359, 21] width 70 height 22
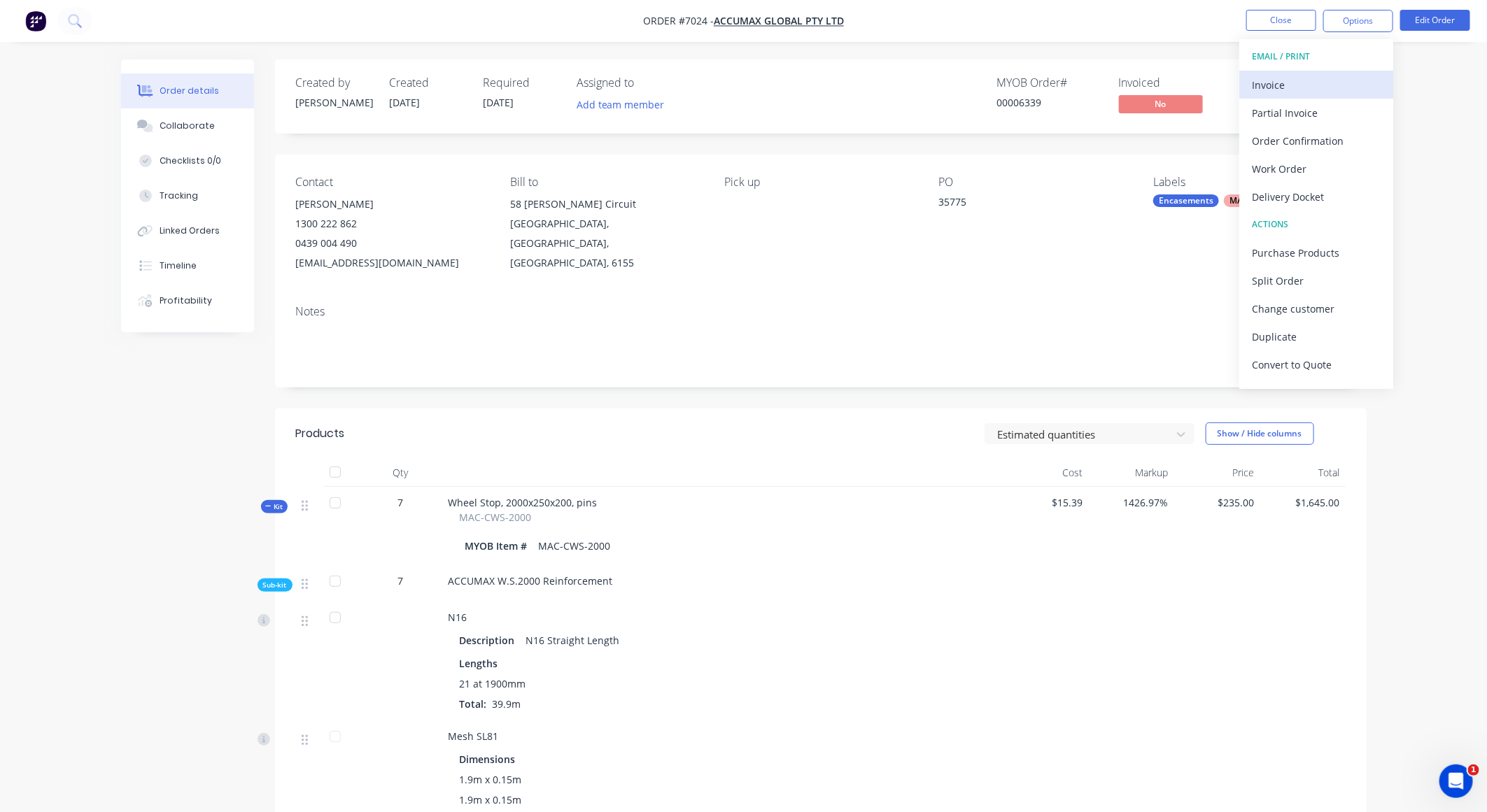
click at [1290, 75] on div "Invoice" at bounding box center [1317, 85] width 129 height 21
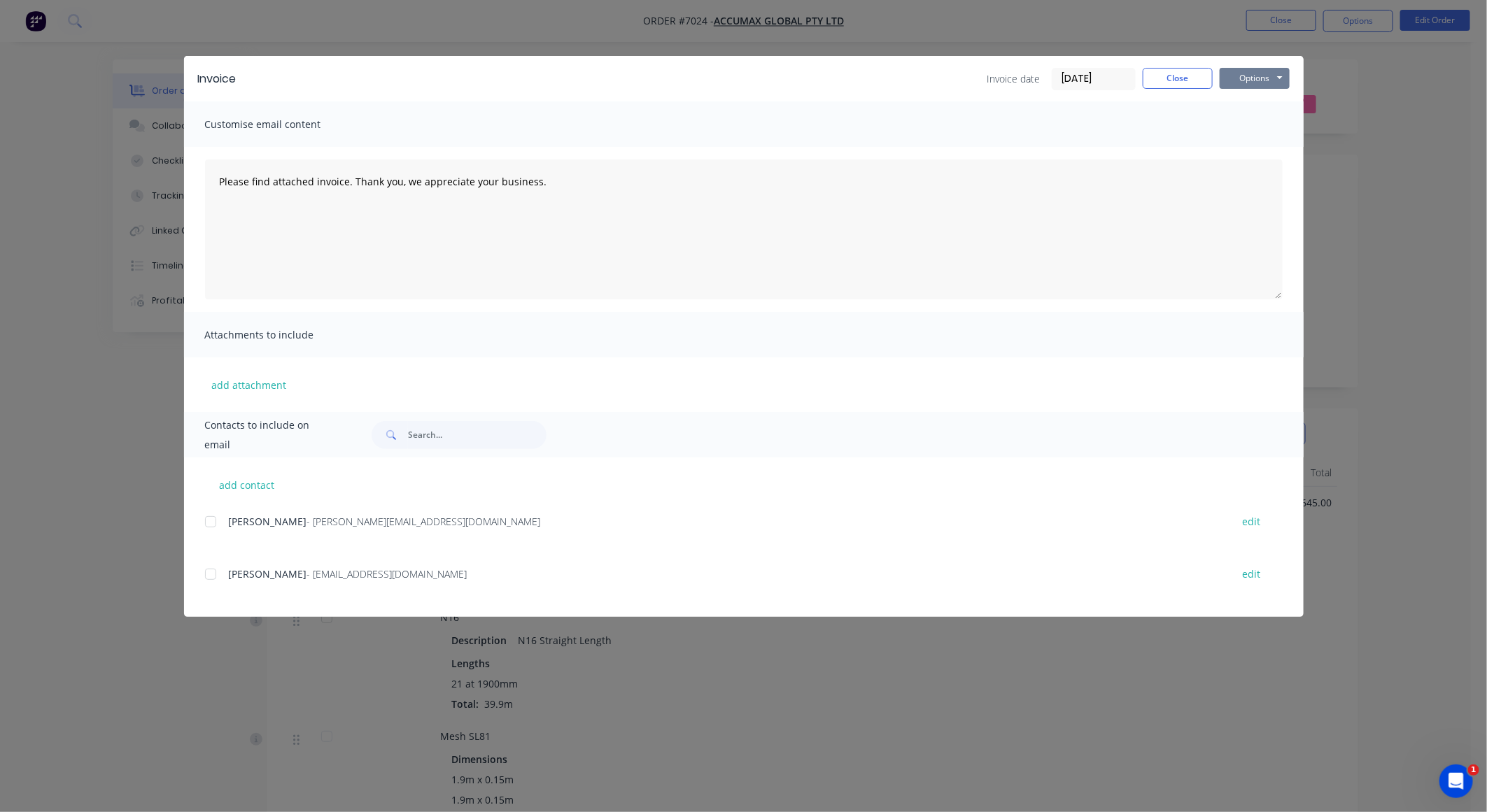
click at [1249, 79] on button "Options" at bounding box center [1255, 77] width 70 height 21
click at [1245, 107] on button "Preview" at bounding box center [1265, 104] width 90 height 23
click at [215, 574] on div at bounding box center [210, 574] width 28 height 28
click at [1268, 70] on button "Options" at bounding box center [1255, 77] width 70 height 21
click at [1243, 148] on button "Email" at bounding box center [1265, 150] width 90 height 23
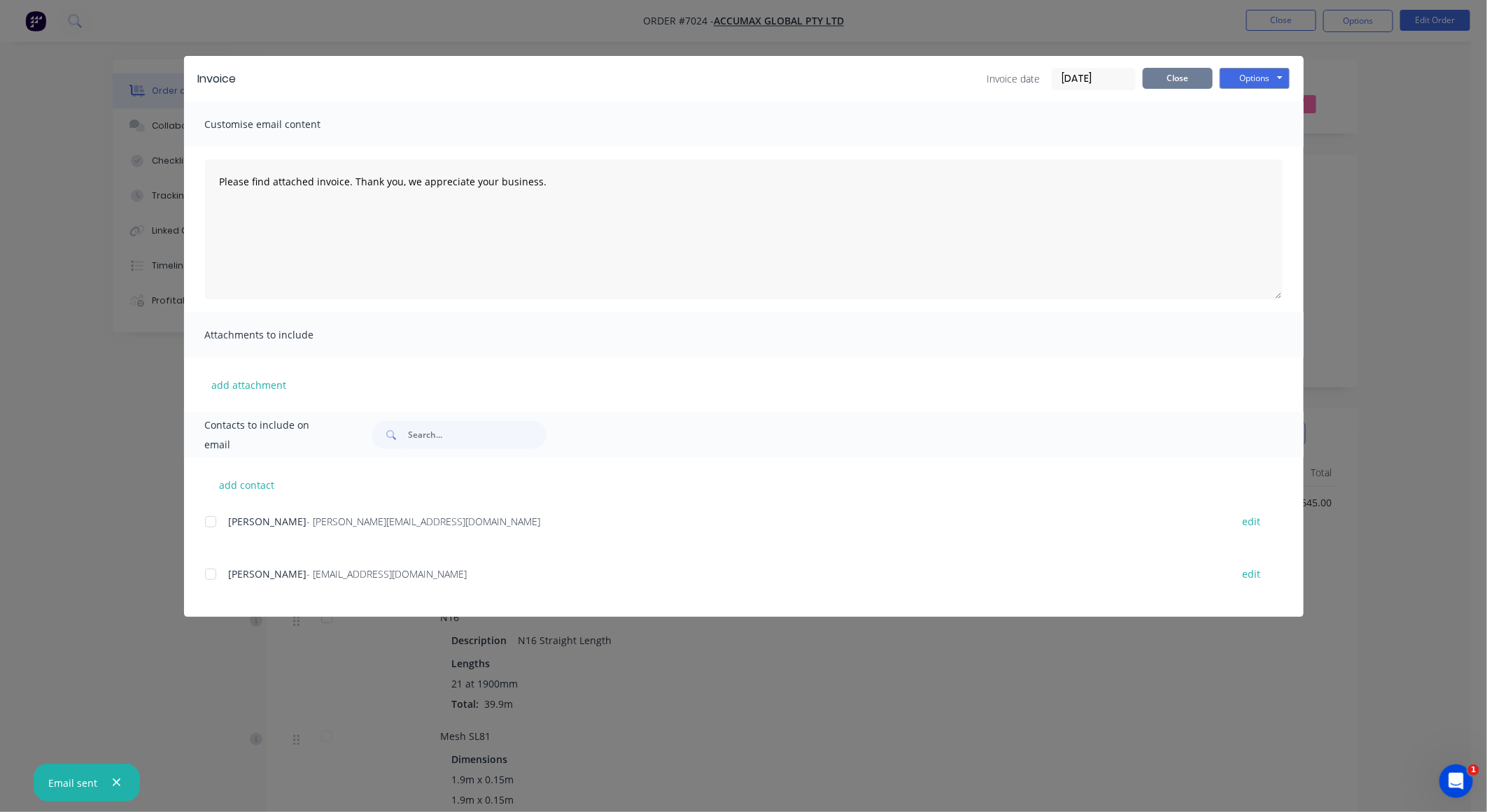
click at [1178, 82] on button "Close" at bounding box center [1178, 77] width 70 height 21
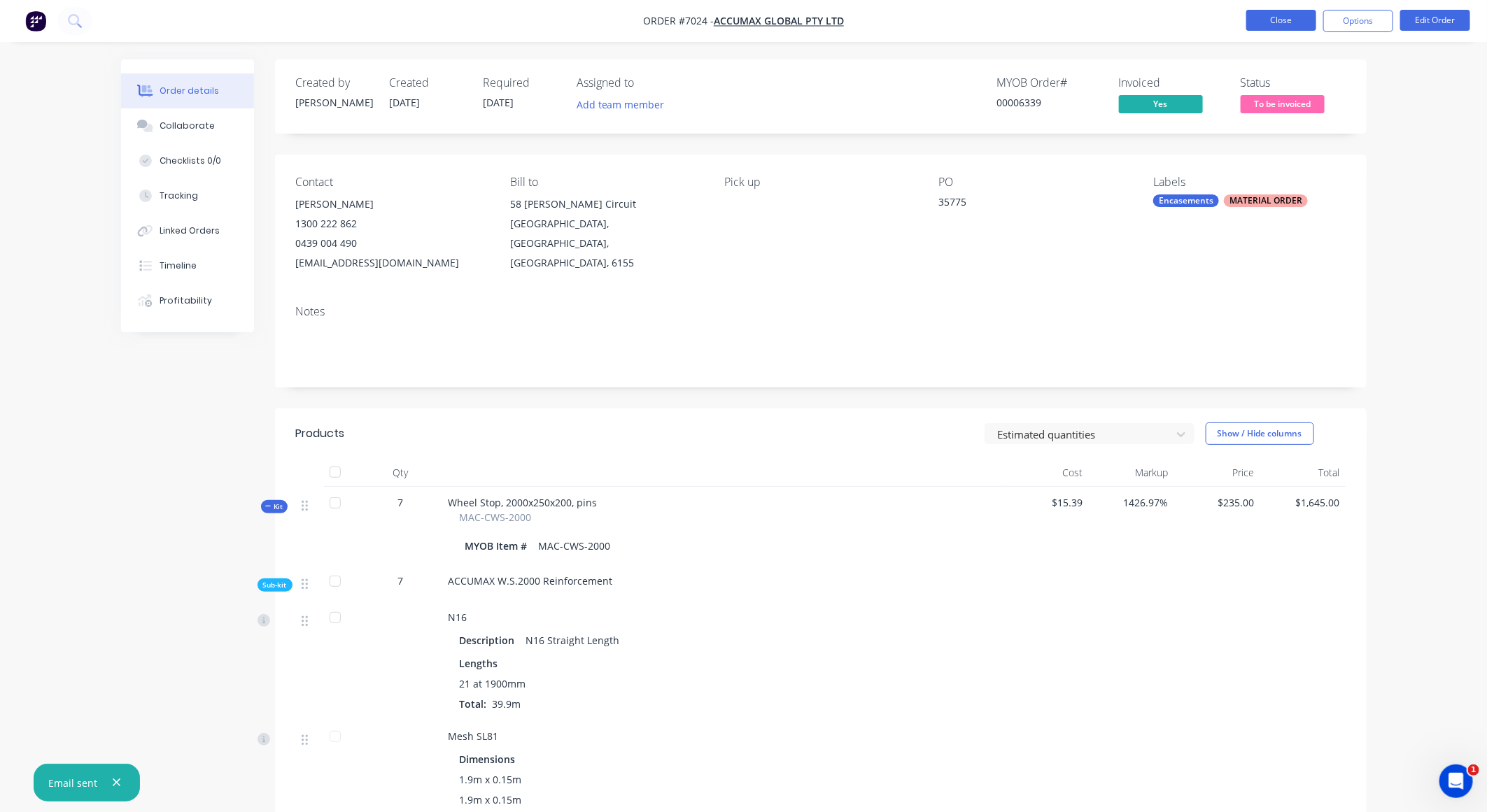
click at [1279, 25] on button "Close" at bounding box center [1282, 20] width 70 height 21
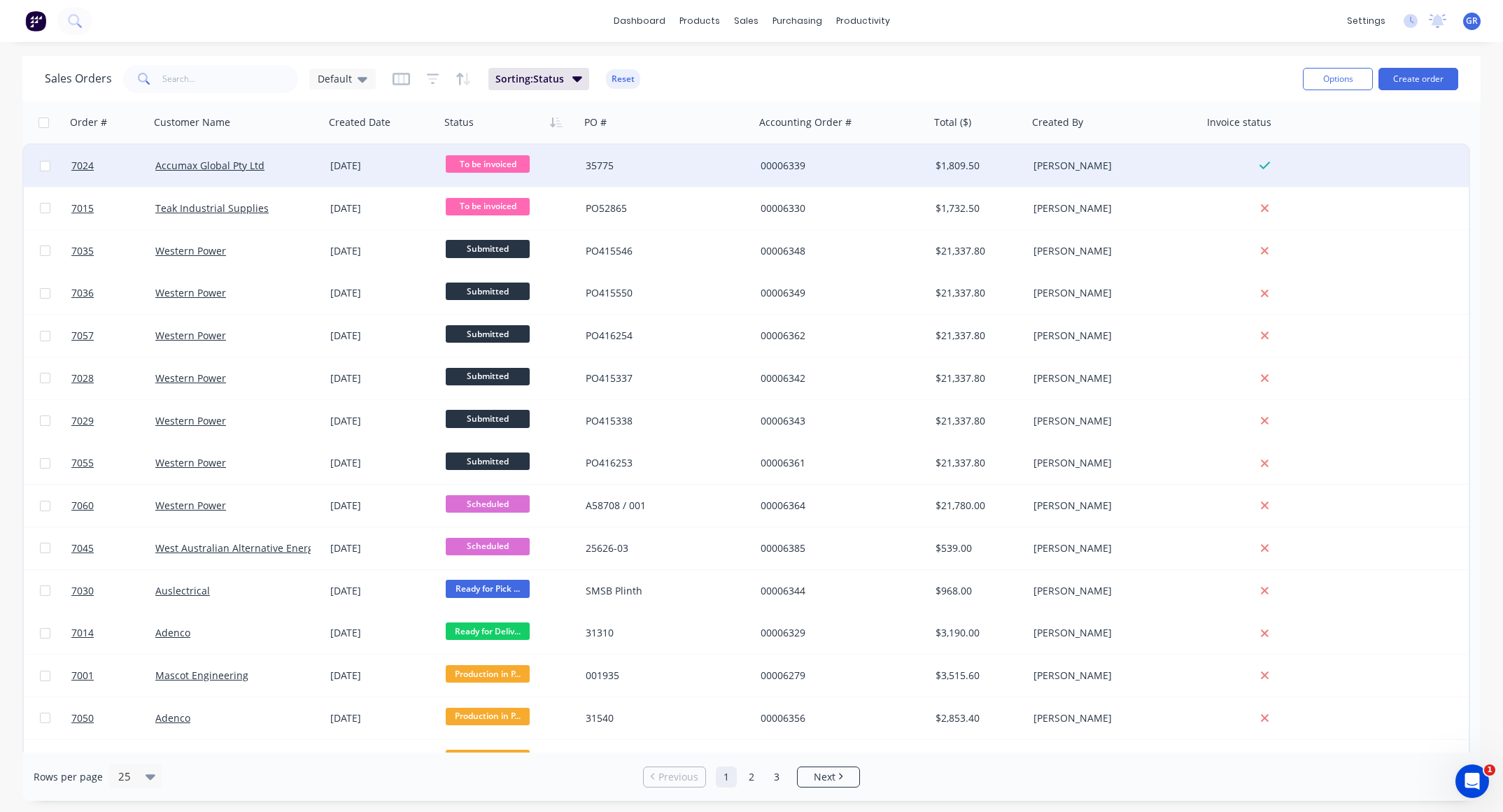
click at [690, 151] on div "35775" at bounding box center [666, 165] width 175 height 42
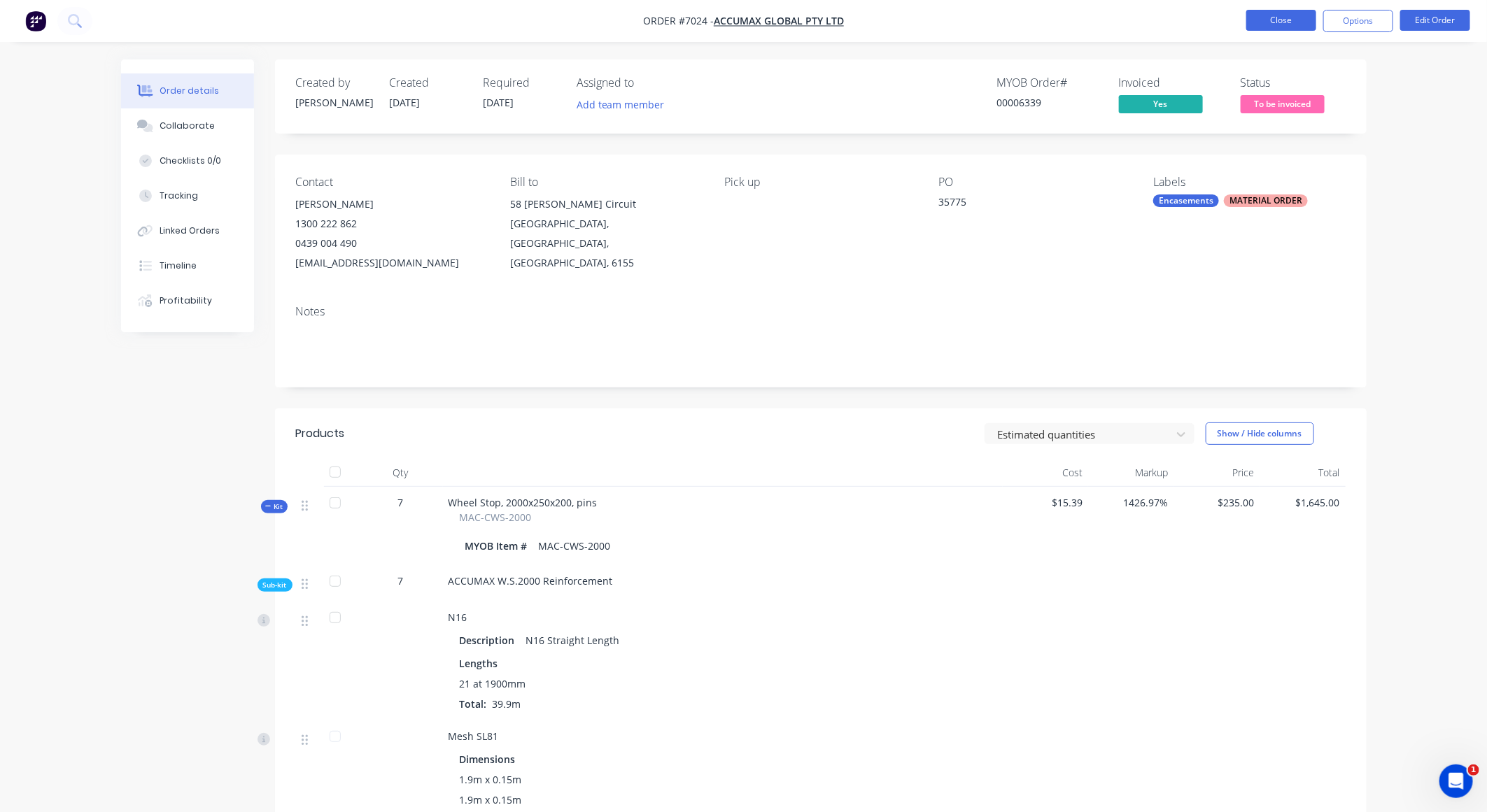
click at [1280, 21] on button "Close" at bounding box center [1282, 20] width 70 height 21
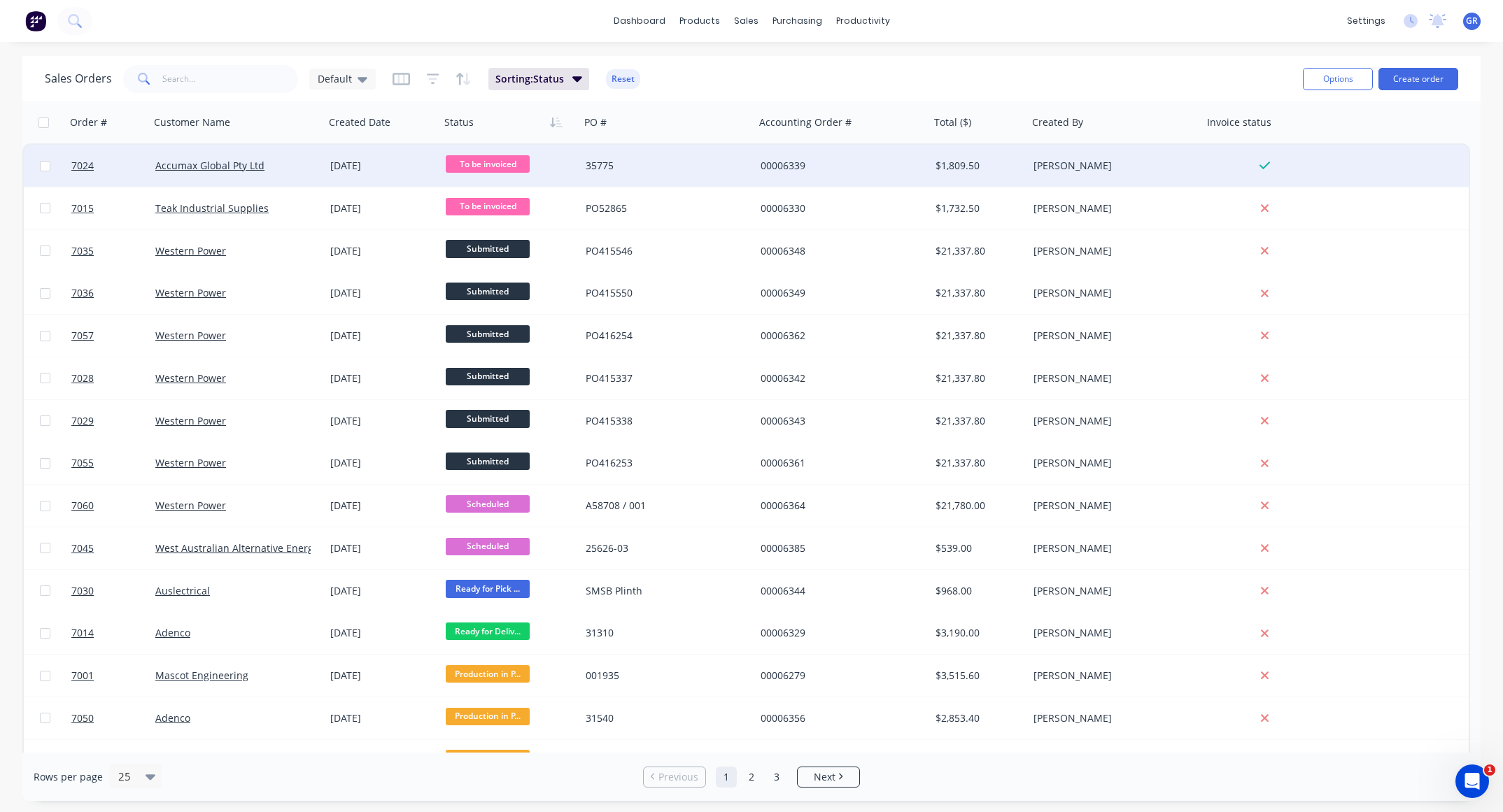
click at [481, 161] on span "To be invoiced" at bounding box center [488, 164] width 84 height 18
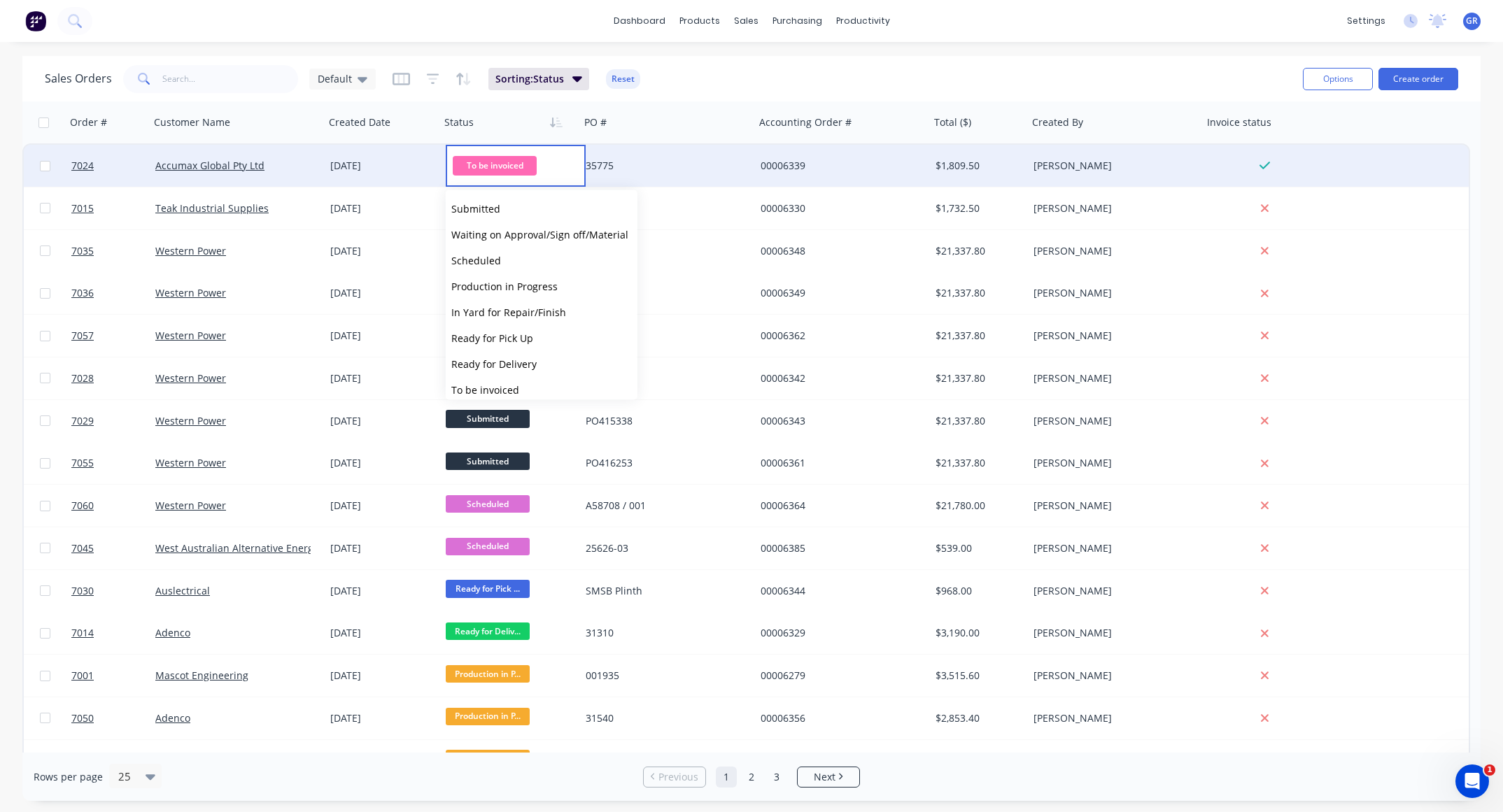
scroll to position [137, 0]
click at [531, 302] on span "INVOICED - complete" at bounding box center [500, 305] width 98 height 14
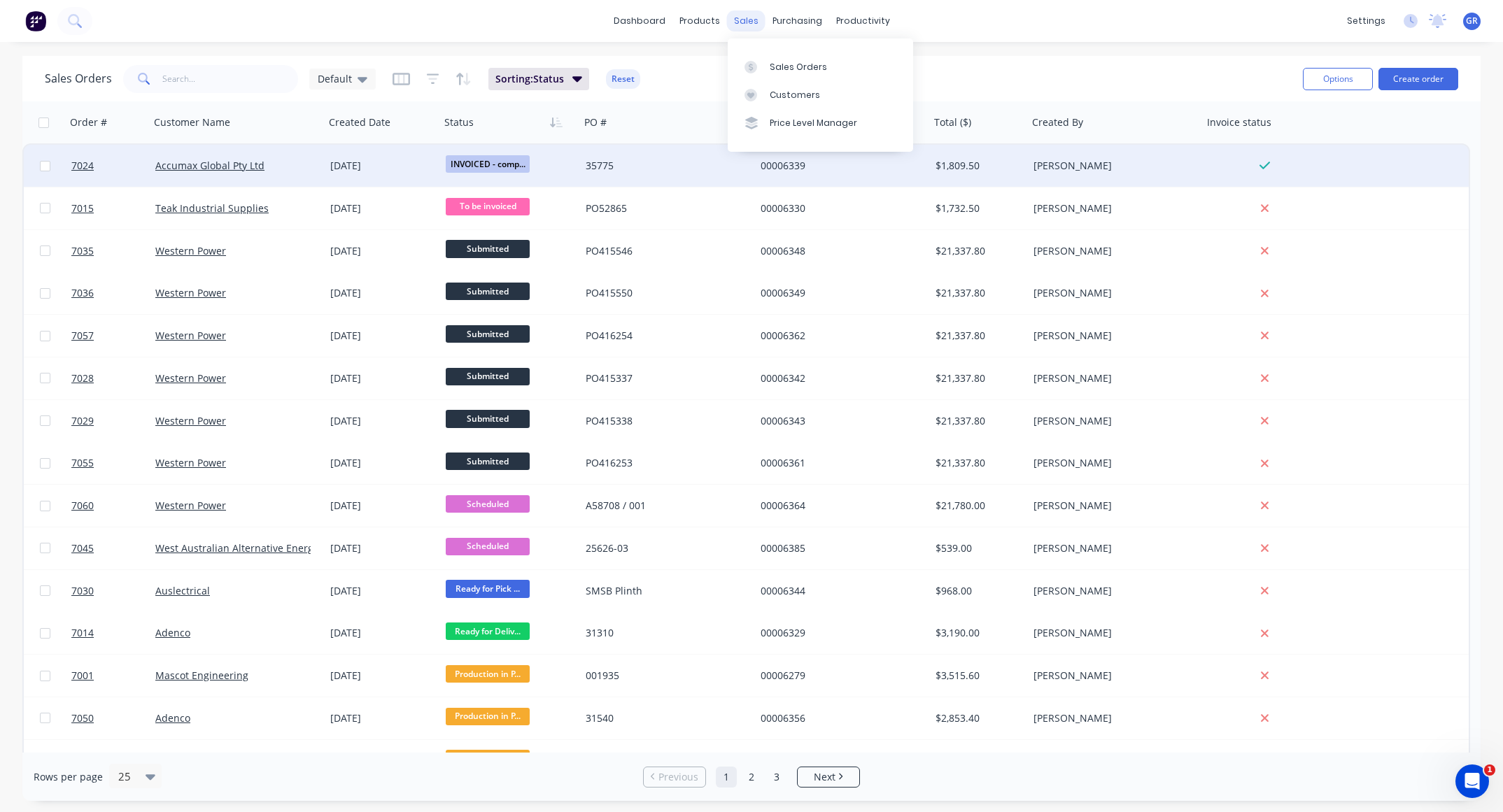
click at [744, 21] on div "sales" at bounding box center [746, 21] width 38 height 21
click at [644, 21] on link "dashboard" at bounding box center [639, 21] width 65 height 21
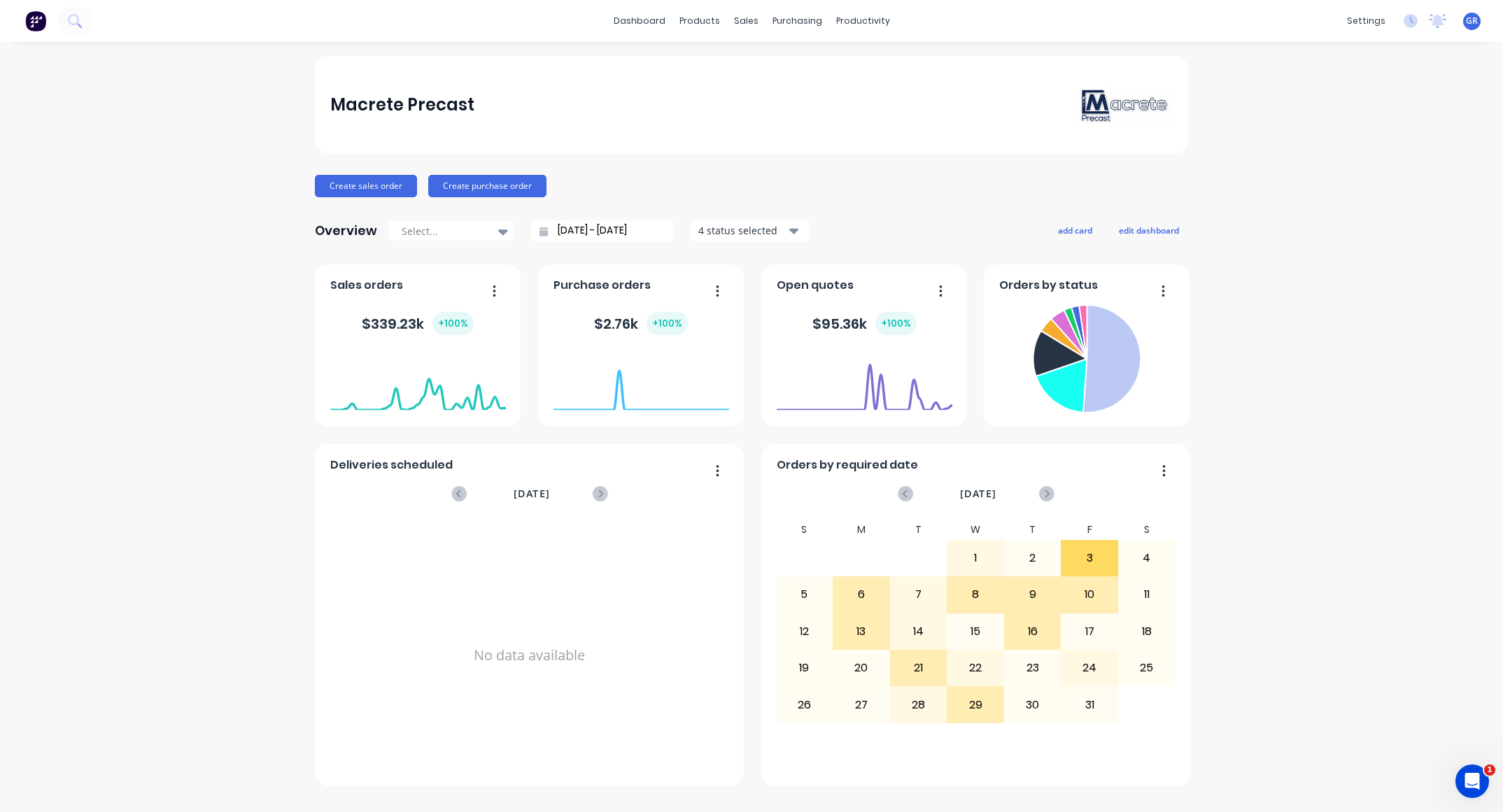
click at [1281, 294] on div "Macrete Precast Create sales order Create purchase order Overview Select... 07/…" at bounding box center [752, 426] width 1503 height 742
click at [1478, 16] on div "GR Macrete Precast Grant Ryan Administrator Profile Sign out" at bounding box center [1472, 21] width 18 height 18
click at [1466, 21] on span "GR" at bounding box center [1472, 21] width 12 height 13
click at [1347, 171] on div "Sign out" at bounding box center [1353, 175] width 38 height 13
